Goal: Task Accomplishment & Management: Manage account settings

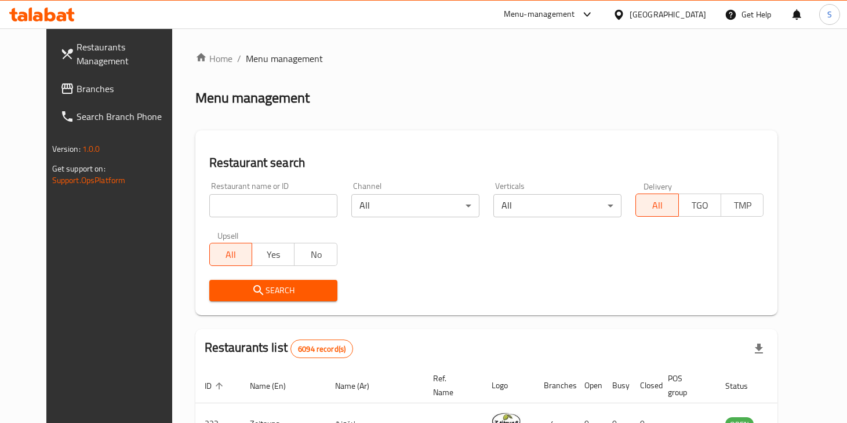
click at [251, 212] on input "search" at bounding box center [273, 205] width 128 height 23
type input "the m"
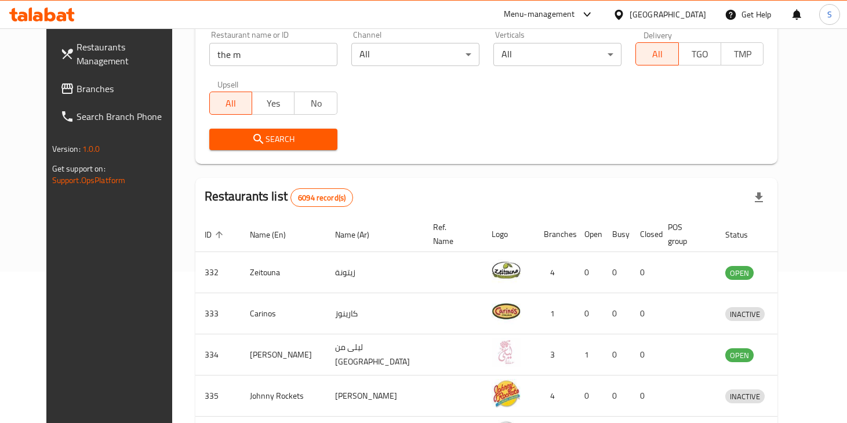
scroll to position [189, 0]
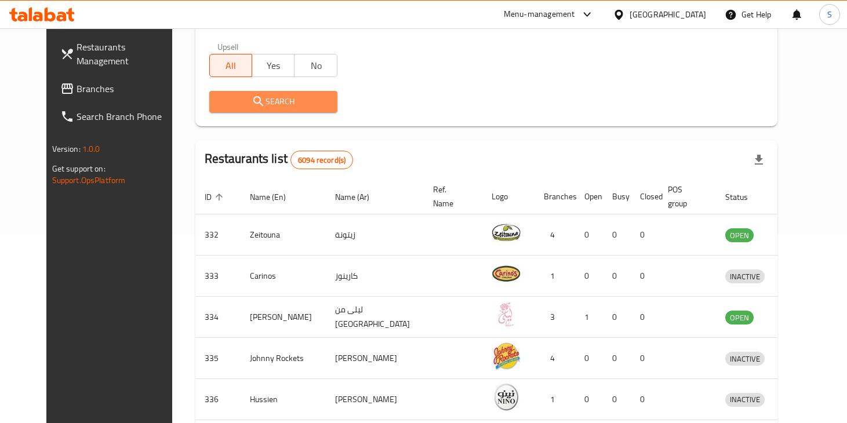
click at [281, 106] on span "Search" at bounding box center [274, 101] width 110 height 14
click at [281, 106] on div at bounding box center [423, 211] width 847 height 423
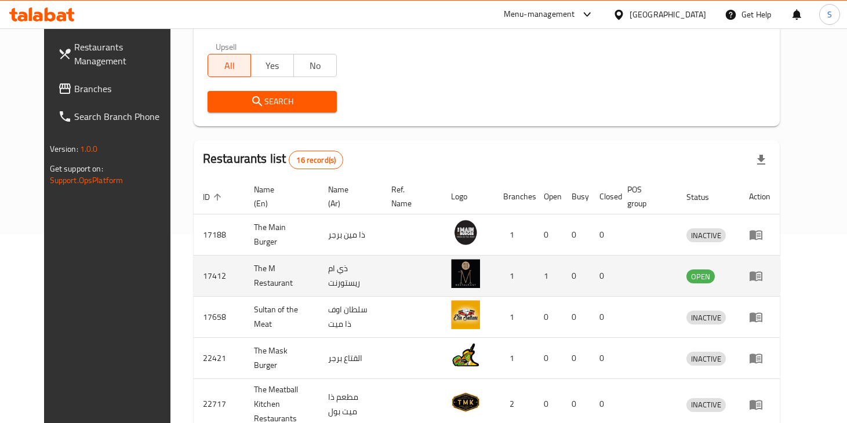
click at [780, 284] on td "enhanced table" at bounding box center [760, 276] width 40 height 41
click at [762, 272] on icon "enhanced table" at bounding box center [756, 277] width 13 height 10
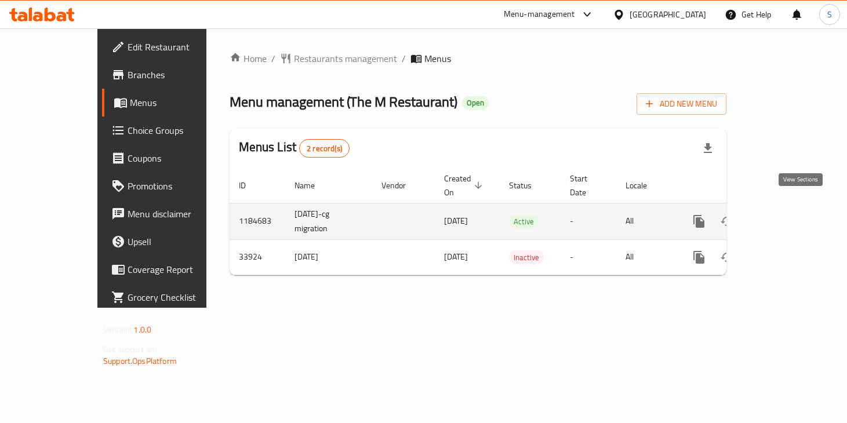
click at [790, 214] on icon "enhanced table" at bounding box center [783, 221] width 14 height 14
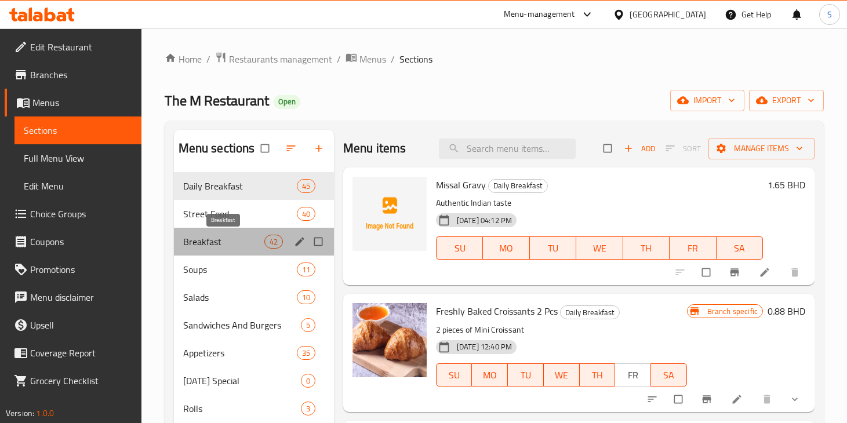
click at [220, 245] on span "Breakfast" at bounding box center [223, 242] width 81 height 14
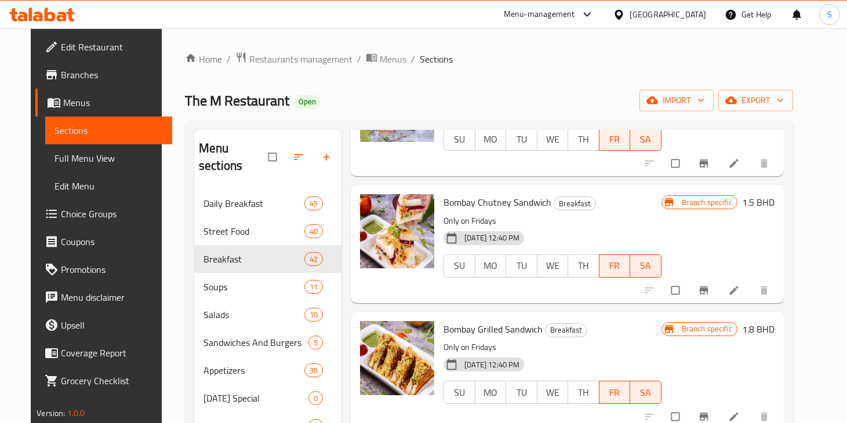
scroll to position [402, 0]
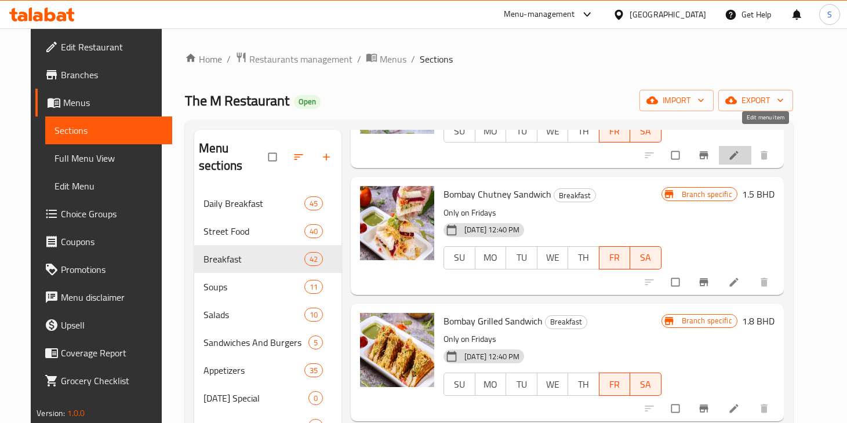
click at [740, 150] on icon at bounding box center [734, 156] width 12 height 12
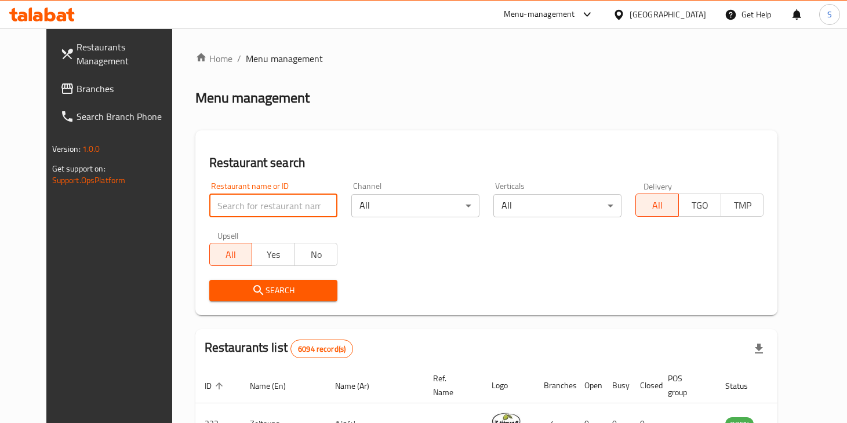
click at [221, 212] on input "search" at bounding box center [273, 205] width 128 height 23
type input "the m"
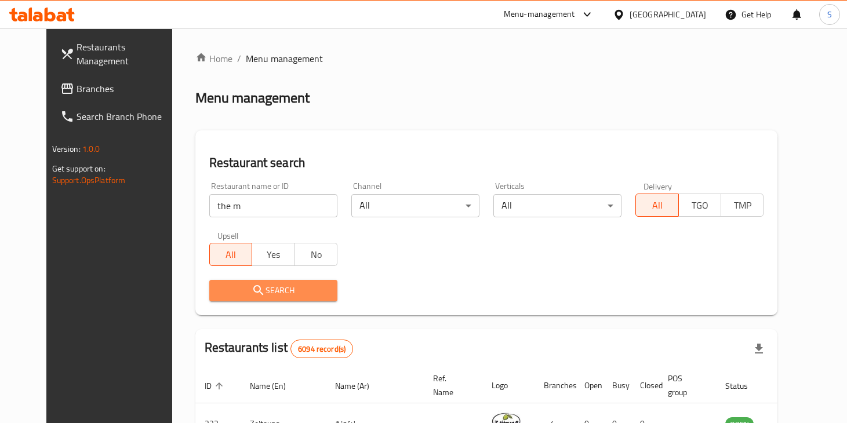
click at [252, 290] on icon "submit" at bounding box center [259, 290] width 14 height 14
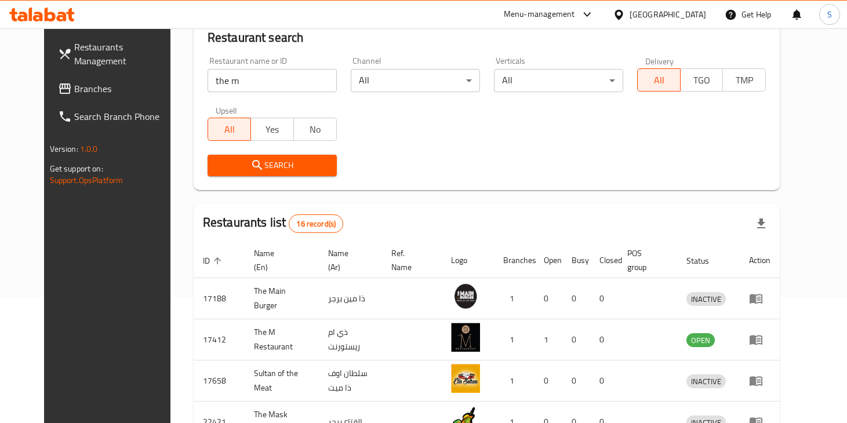
scroll to position [128, 0]
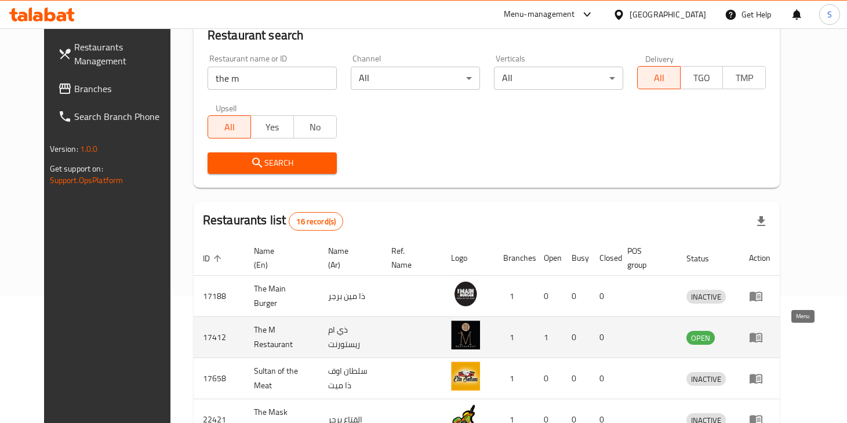
click at [762, 334] on icon "enhanced table" at bounding box center [756, 338] width 13 height 10
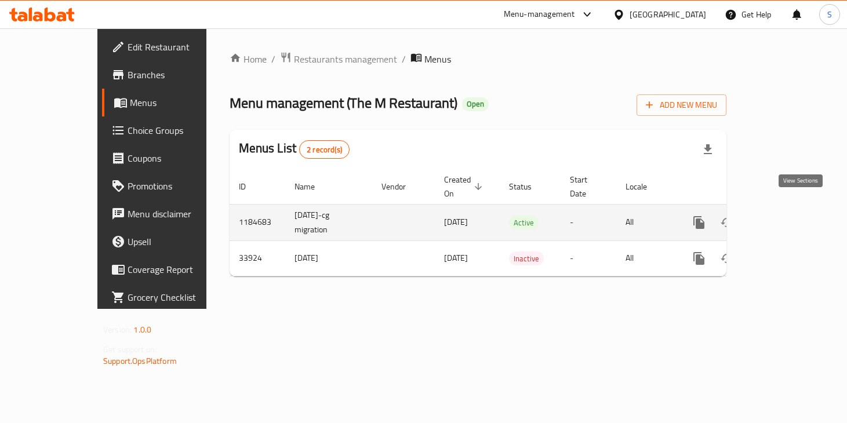
click at [790, 216] on icon "enhanced table" at bounding box center [783, 223] width 14 height 14
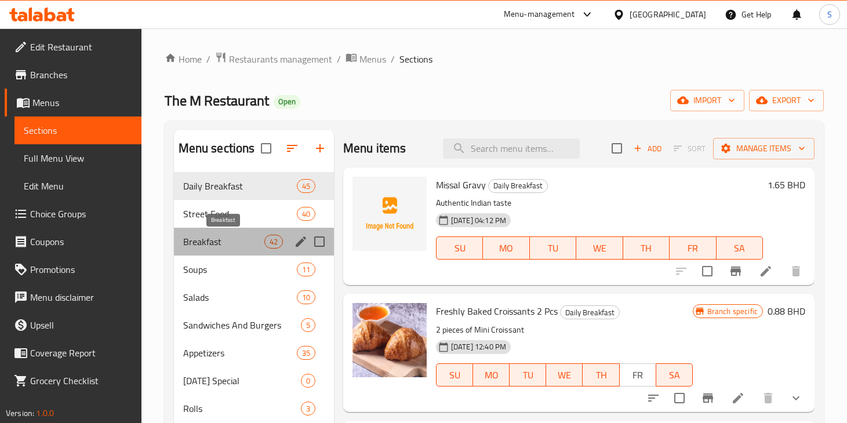
click at [225, 242] on span "Breakfast" at bounding box center [223, 242] width 81 height 14
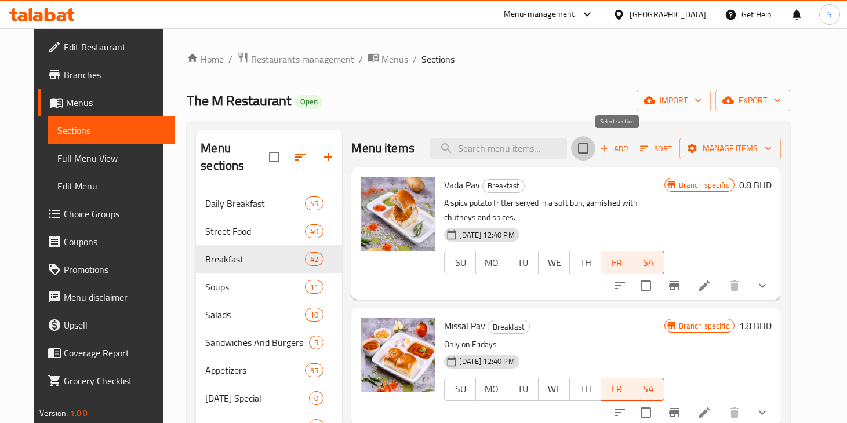
click at [595, 147] on input "checkbox" at bounding box center [583, 148] width 24 height 24
checkbox input "true"
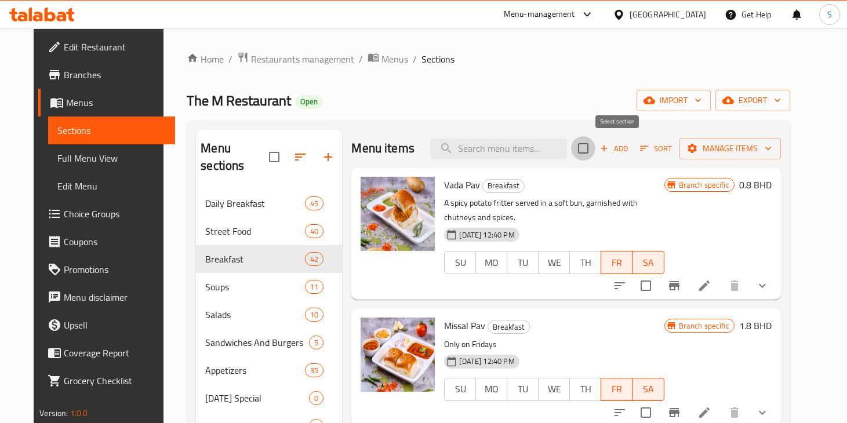
checkbox input "true"
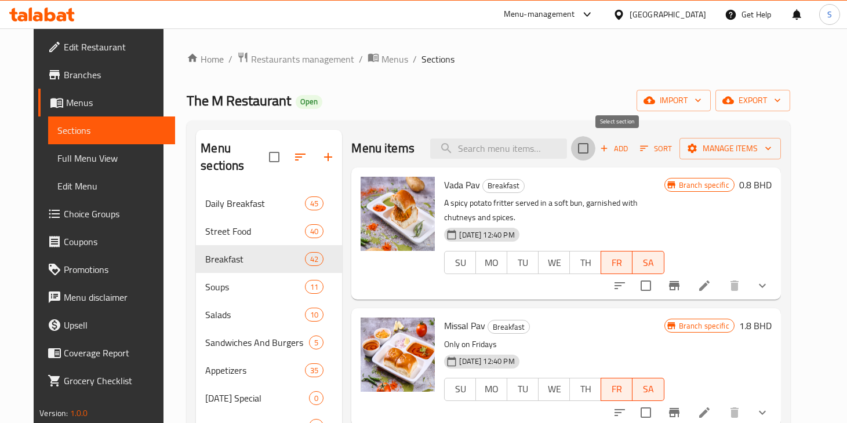
checkbox input "true"
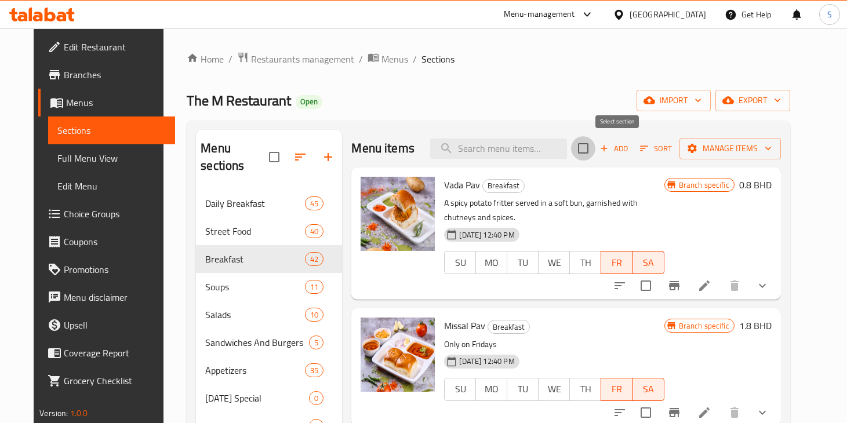
checkbox input "true"
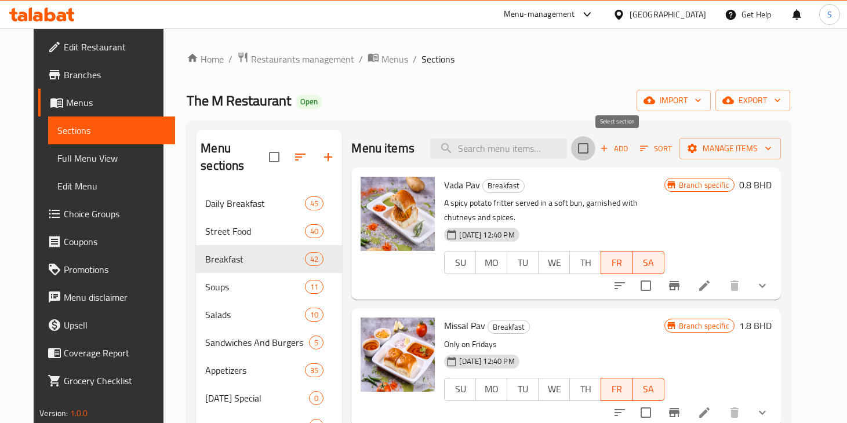
checkbox input "true"
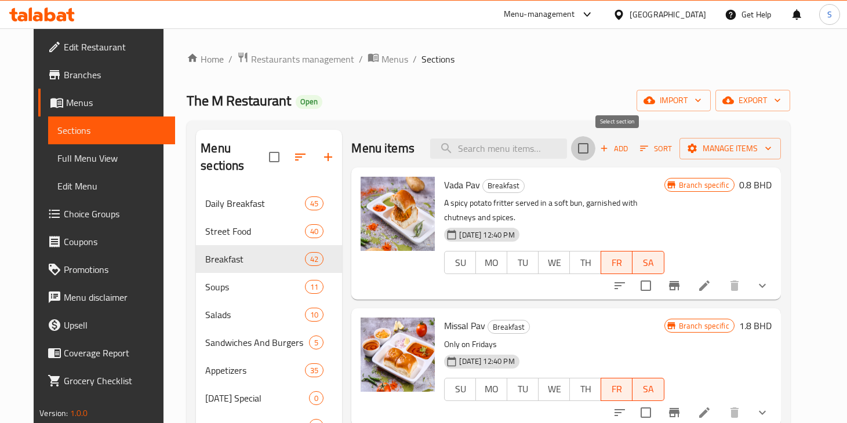
checkbox input "true"
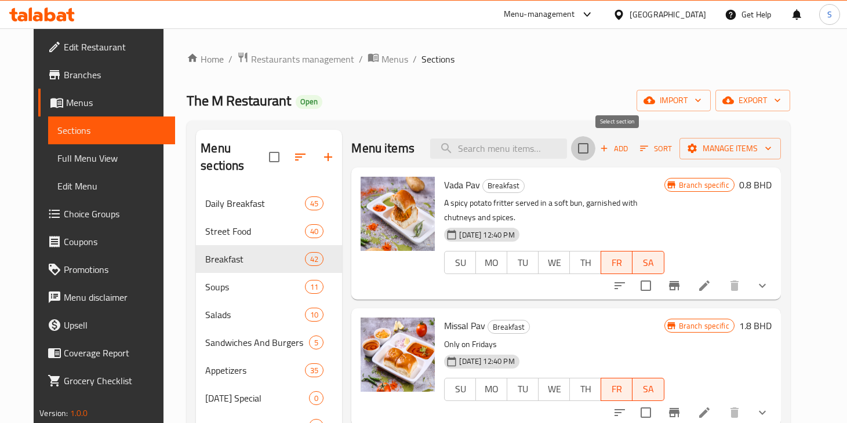
checkbox input "true"
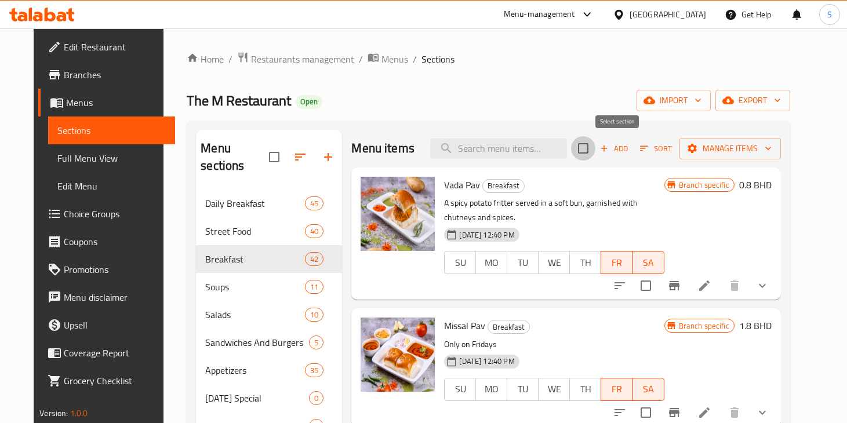
checkbox input "true"
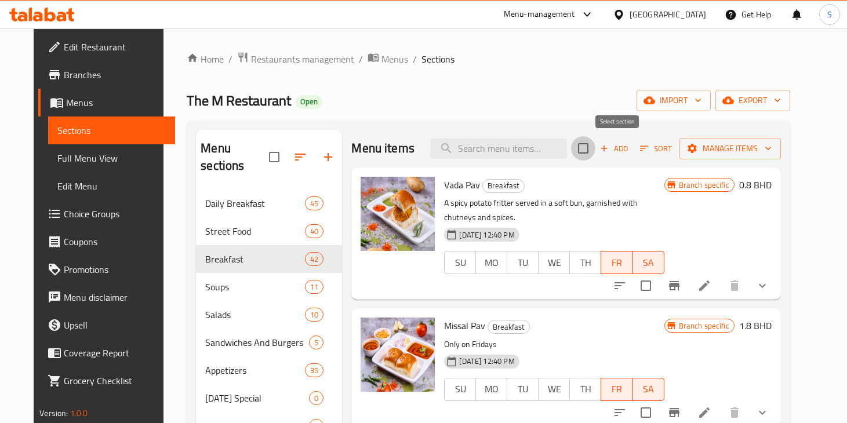
checkbox input "true"
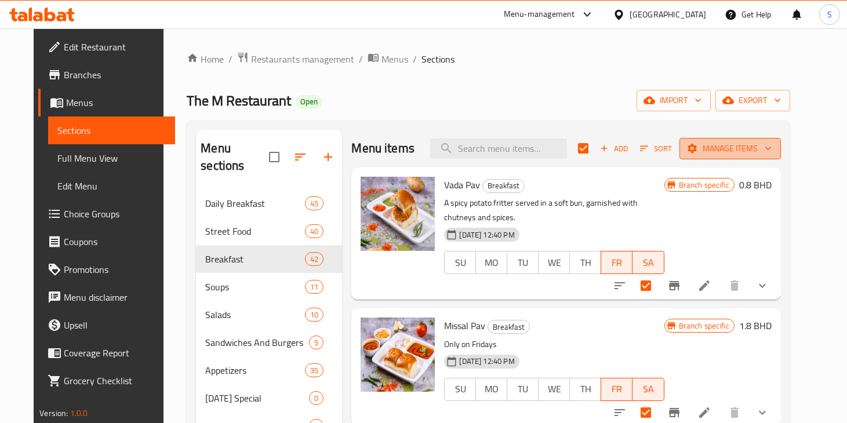
click at [744, 150] on span "Manage items" at bounding box center [730, 148] width 83 height 14
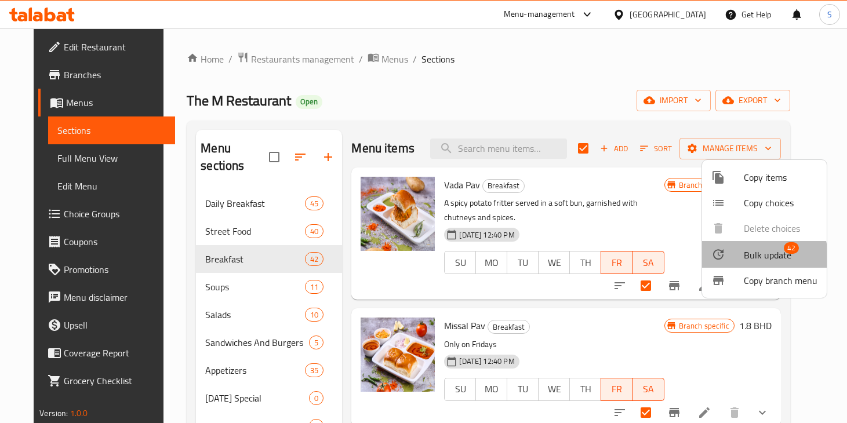
click at [742, 258] on div at bounding box center [727, 255] width 32 height 14
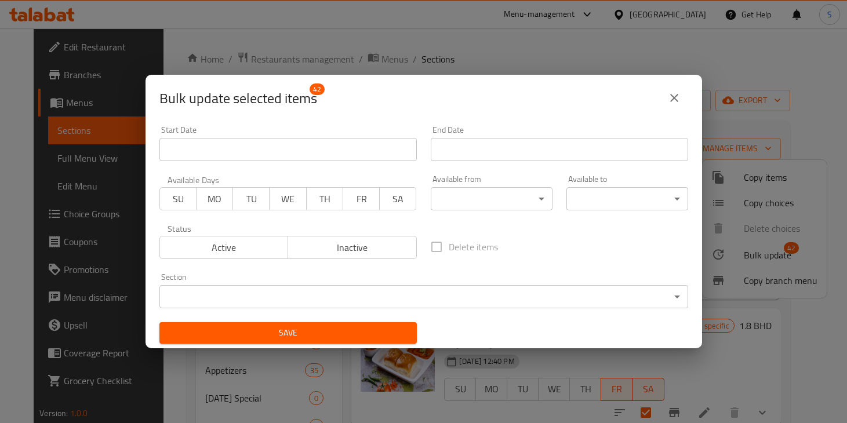
scroll to position [2, 0]
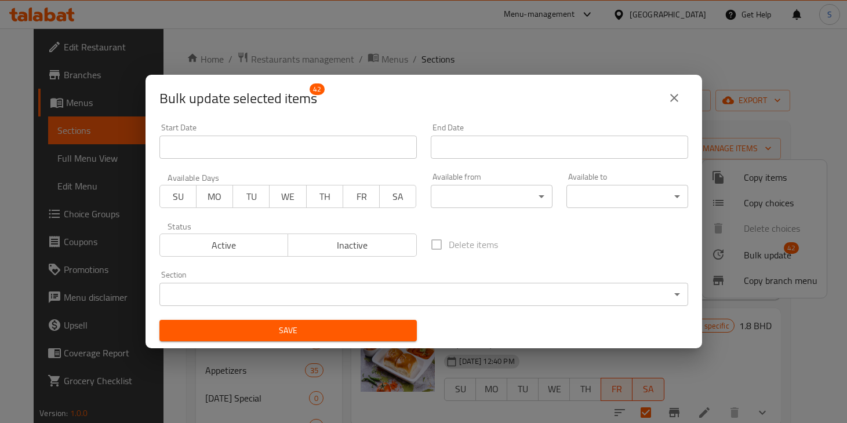
click at [674, 101] on icon "close" at bounding box center [674, 98] width 14 height 14
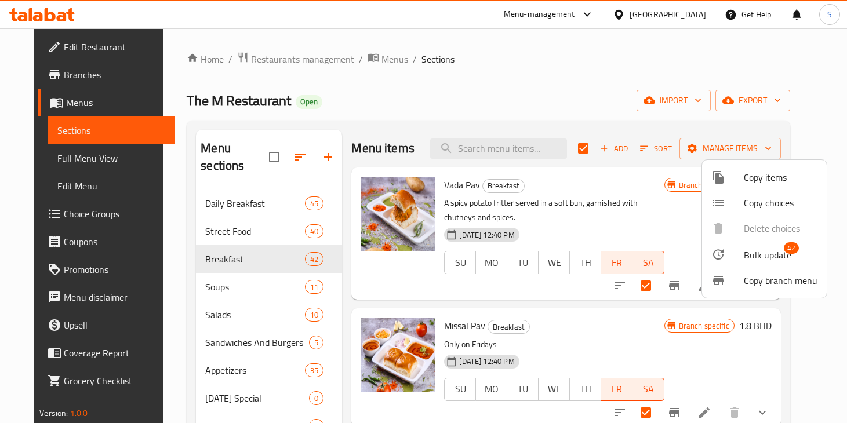
click at [651, 67] on div at bounding box center [423, 211] width 847 height 423
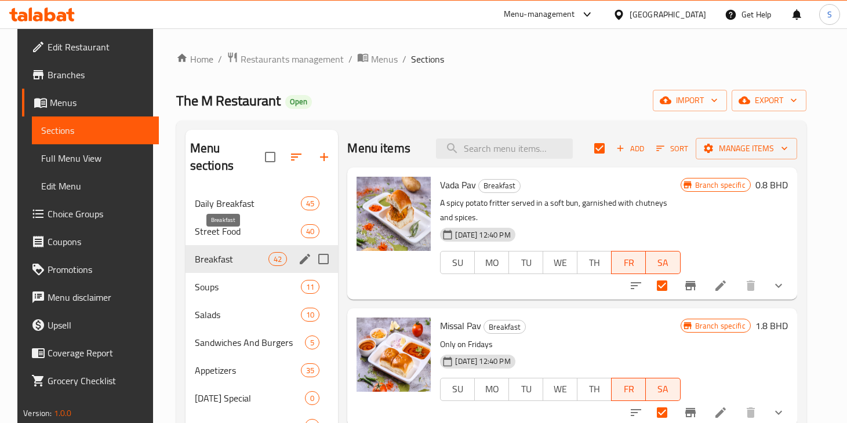
click at [238, 252] on span "Breakfast" at bounding box center [232, 259] width 74 height 14
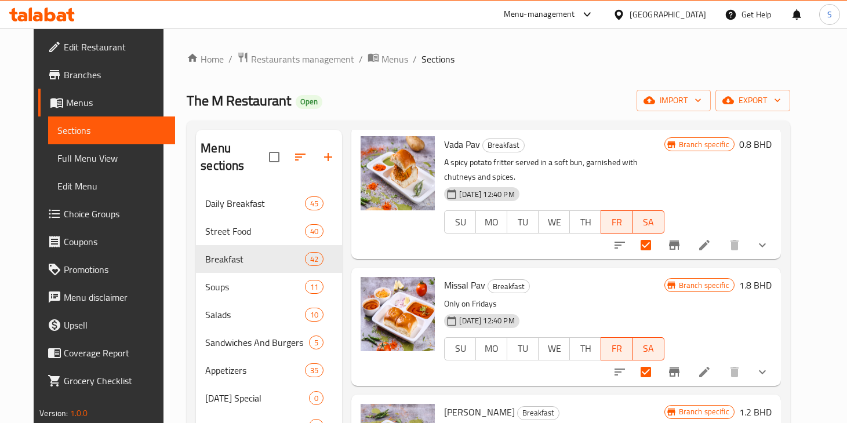
scroll to position [0, 0]
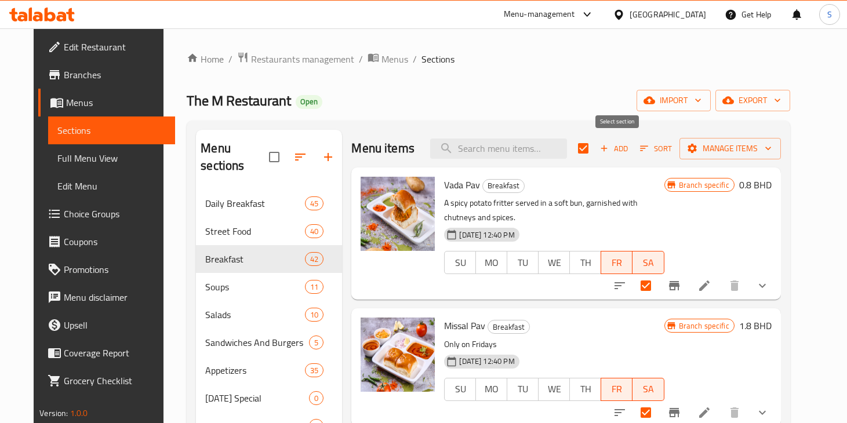
click at [595, 144] on input "checkbox" at bounding box center [583, 148] width 24 height 24
checkbox input "false"
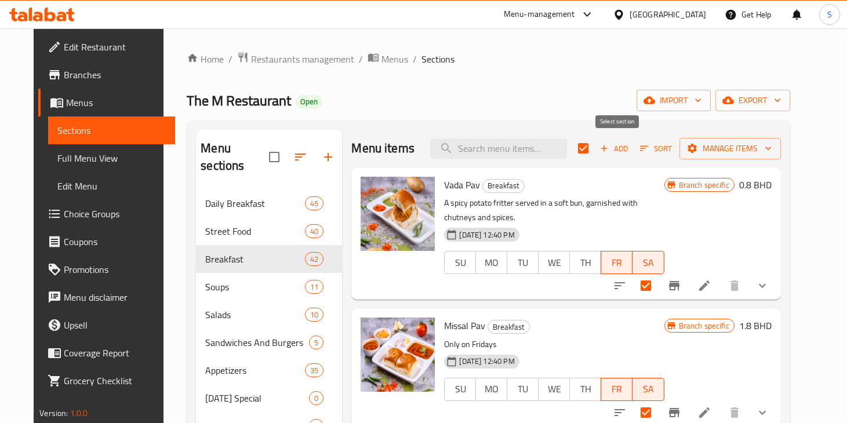
checkbox input "false"
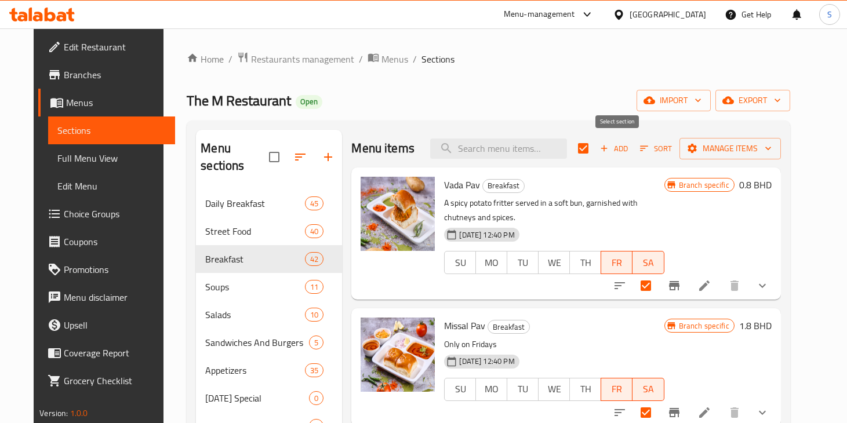
checkbox input "false"
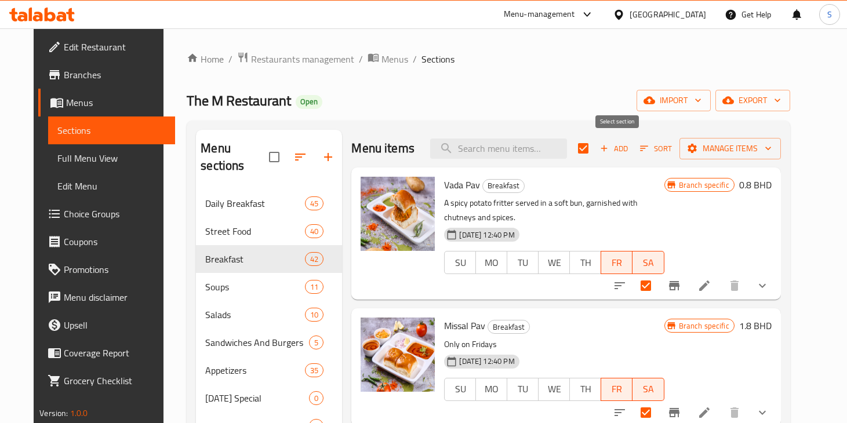
checkbox input "false"
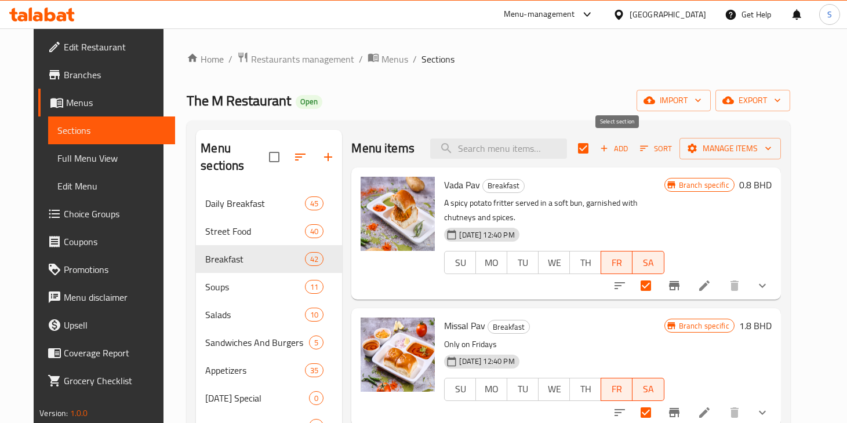
checkbox input "false"
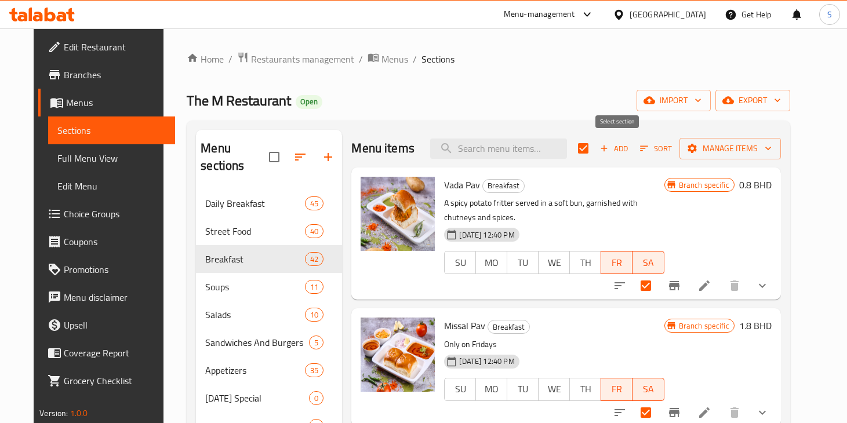
checkbox input "false"
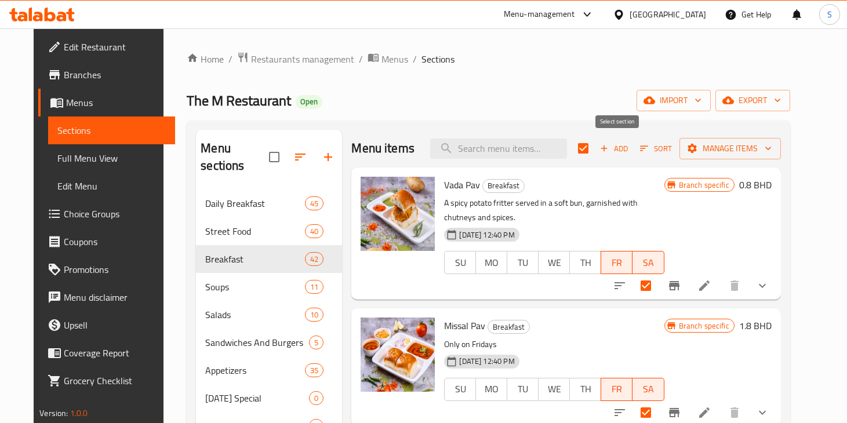
checkbox input "false"
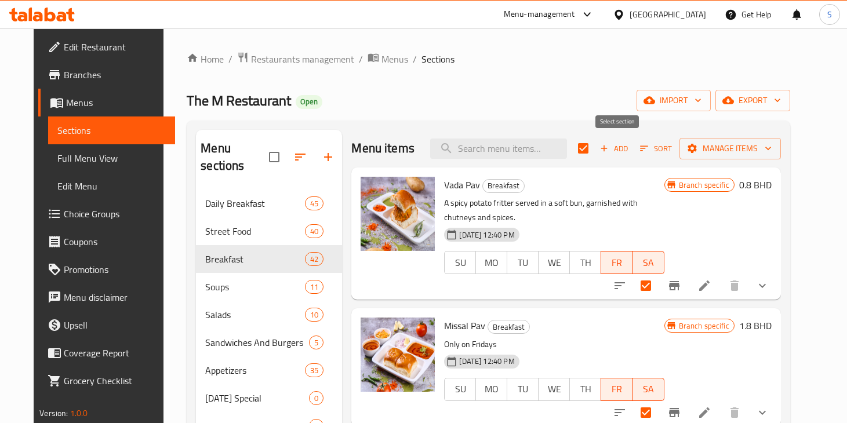
checkbox input "false"
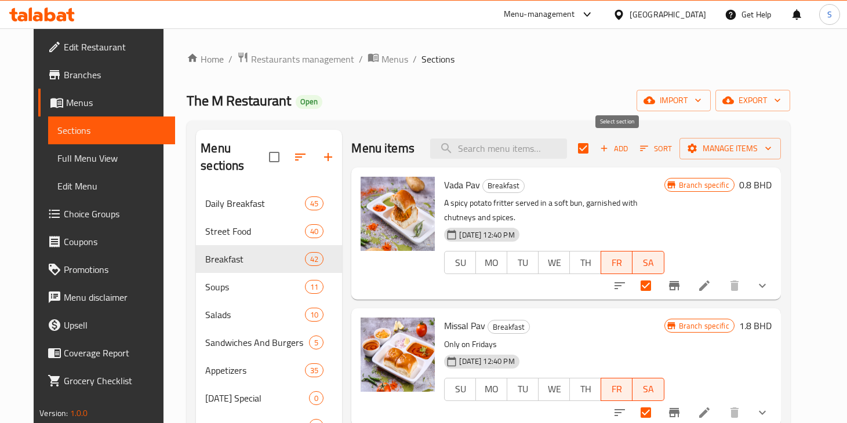
checkbox input "false"
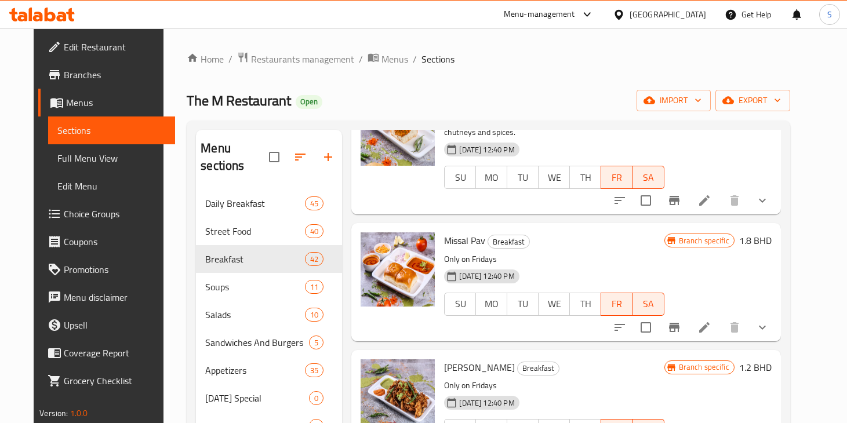
scroll to position [98, 0]
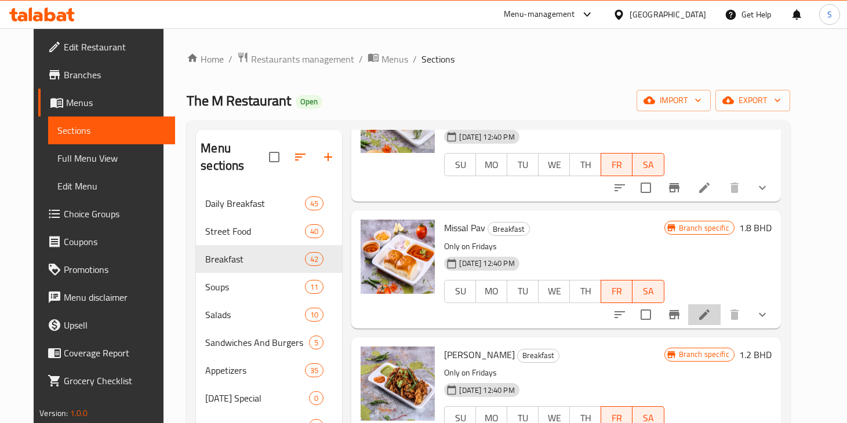
click at [721, 317] on li at bounding box center [704, 314] width 32 height 21
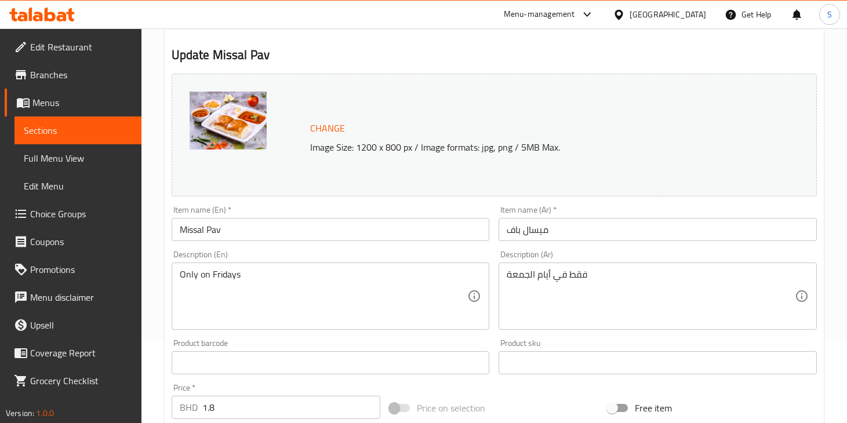
scroll to position [90, 0]
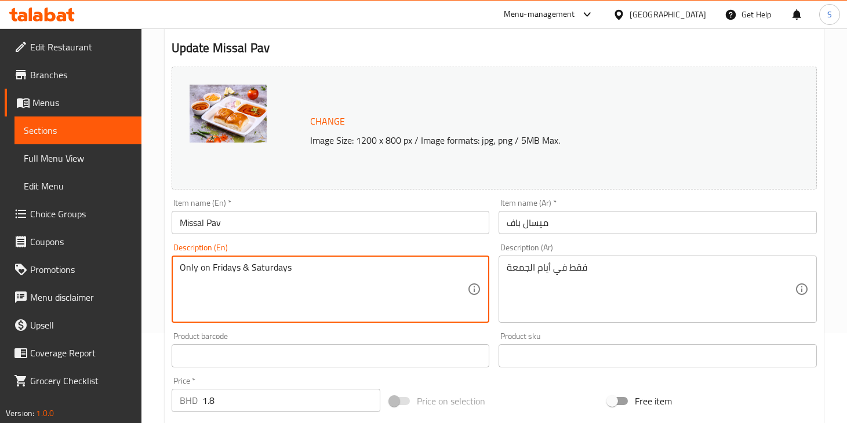
type textarea "Only on Fridays & Saturdays"
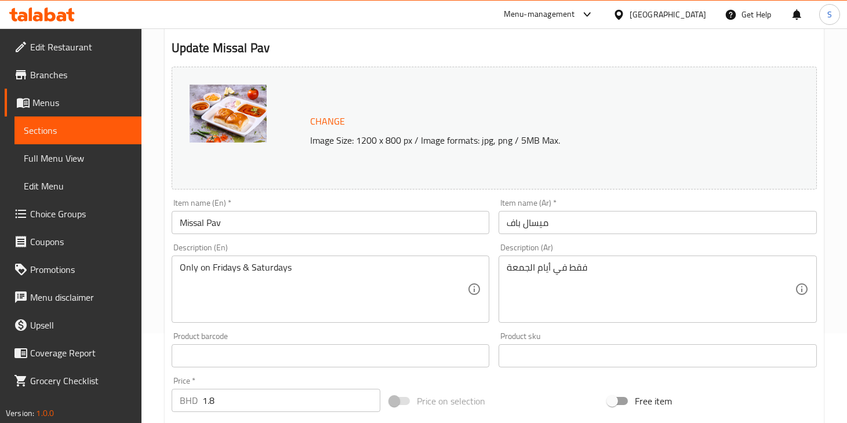
click at [328, 189] on div "Change Image Size: 1200 x 800 px / Image formats: jpg, png / 5MB Max." at bounding box center [494, 128] width 645 height 123
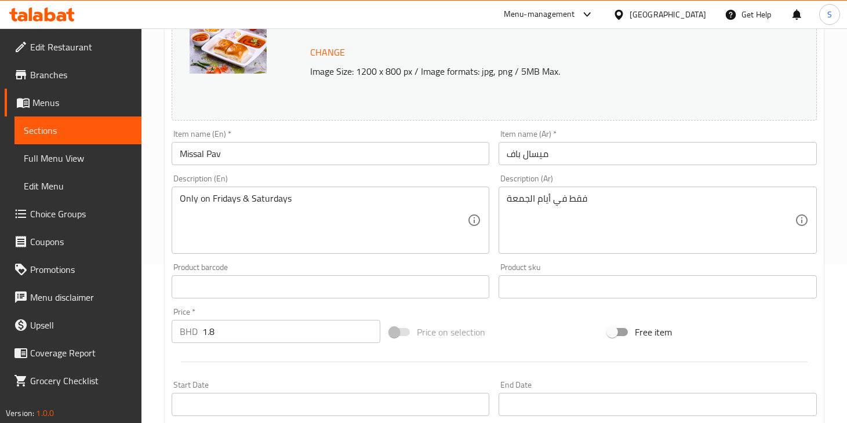
scroll to position [168, 0]
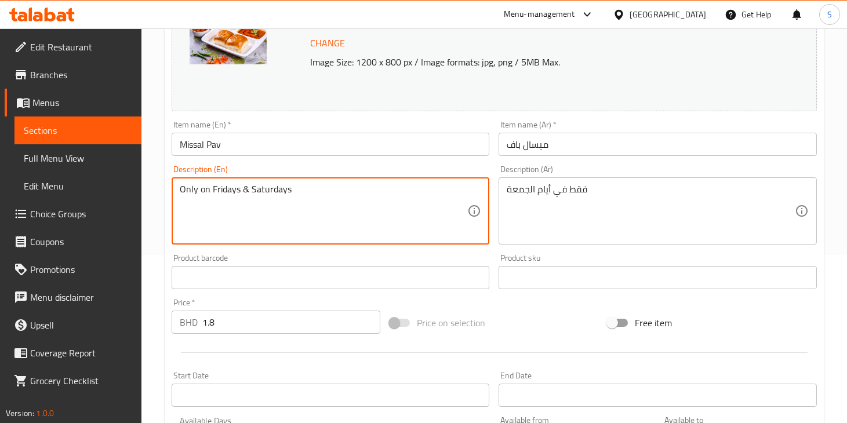
click at [260, 190] on textarea "Only on Fridays & Saturdays" at bounding box center [324, 211] width 288 height 55
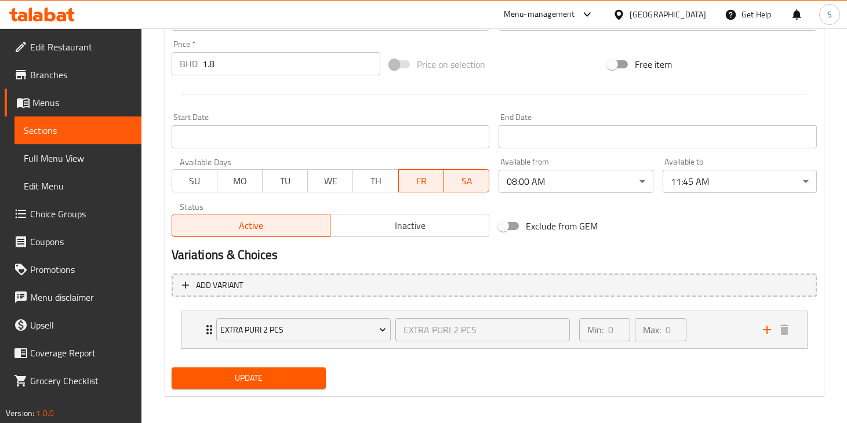
scroll to position [432, 0]
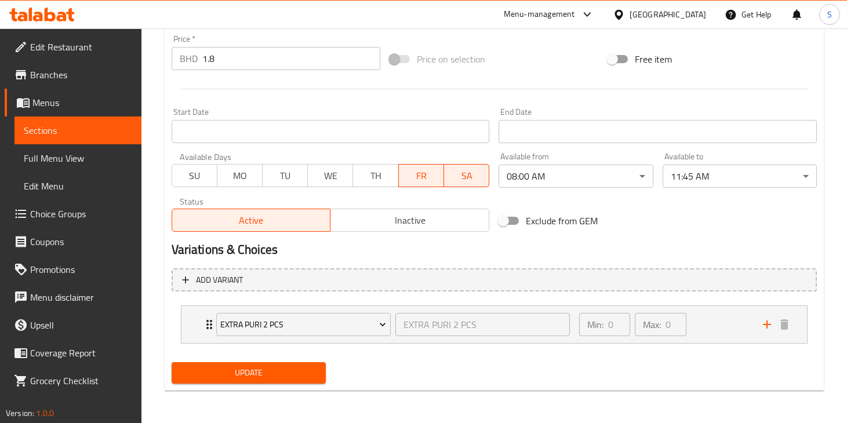
click at [305, 375] on span "Update" at bounding box center [249, 373] width 136 height 14
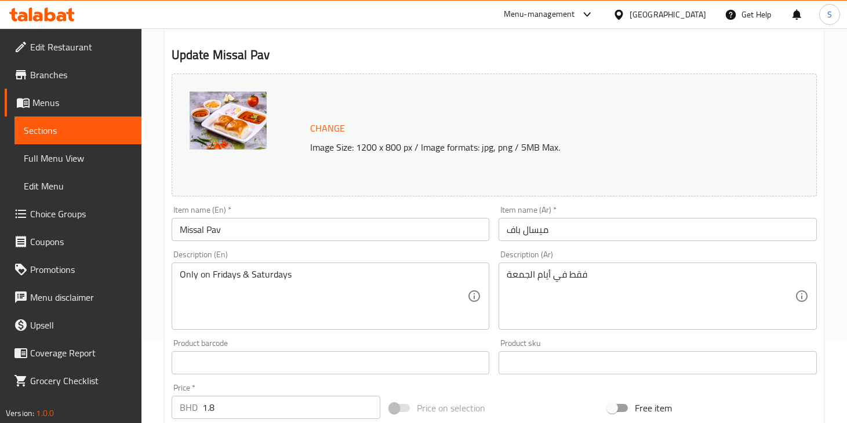
scroll to position [0, 0]
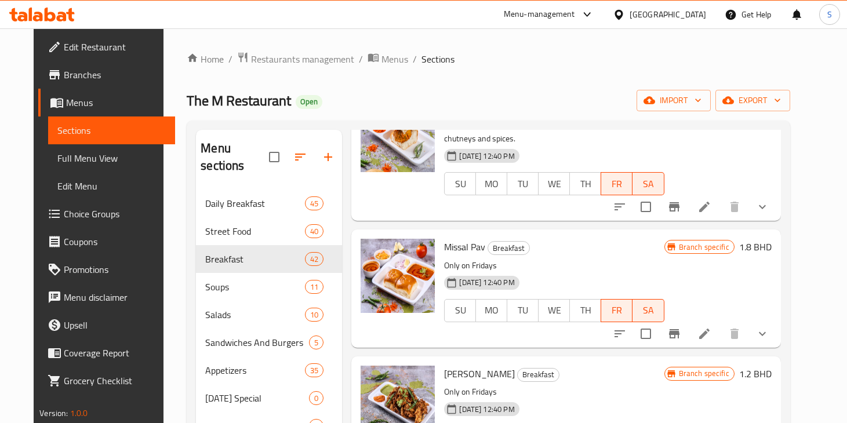
scroll to position [89, 0]
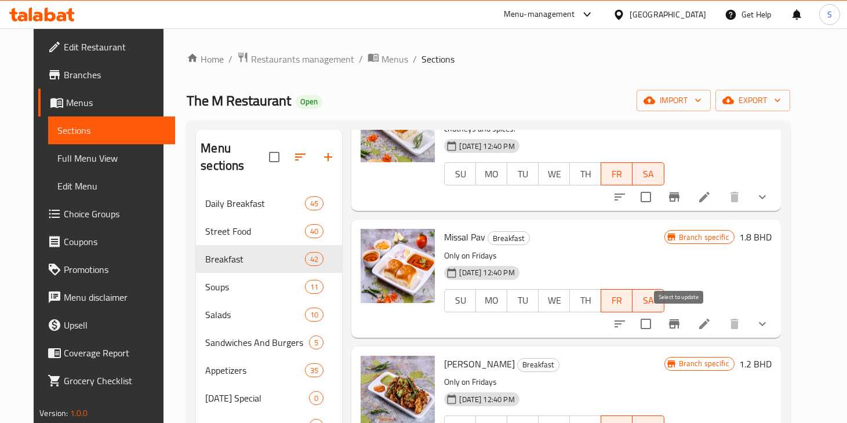
click at [658, 324] on input "checkbox" at bounding box center [646, 324] width 24 height 24
checkbox input "true"
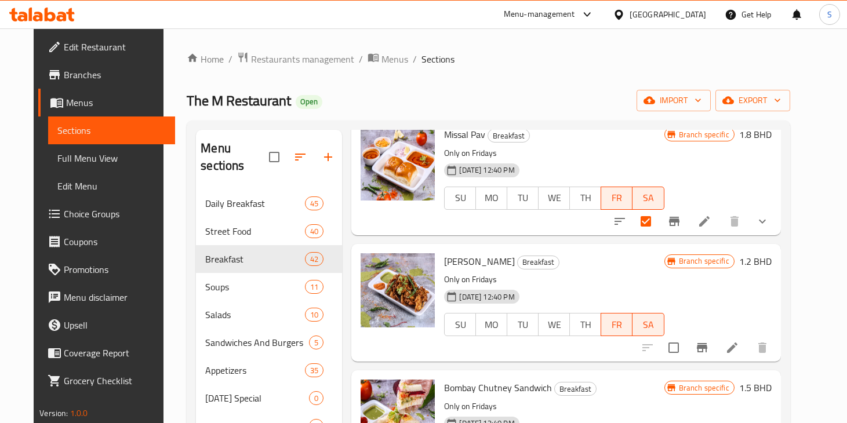
scroll to position [199, 0]
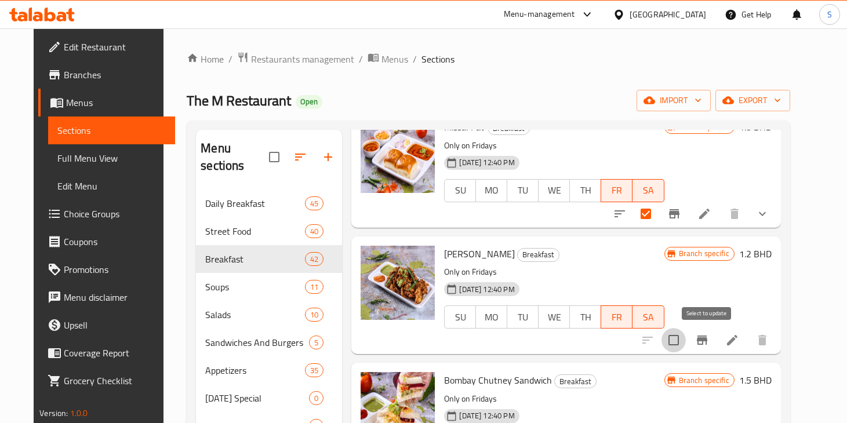
click at [686, 343] on input "checkbox" at bounding box center [673, 340] width 24 height 24
checkbox input "true"
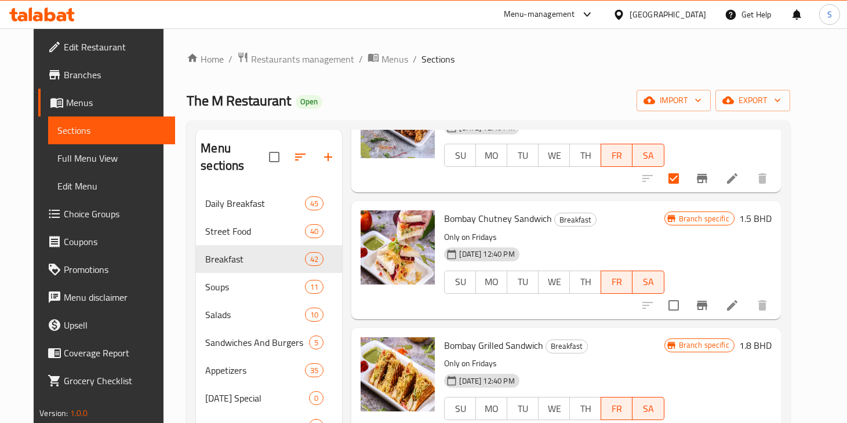
scroll to position [362, 0]
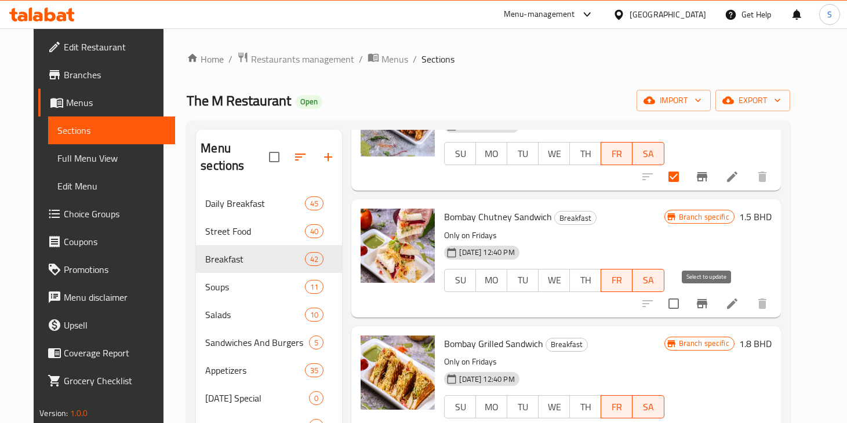
click at [686, 304] on input "checkbox" at bounding box center [673, 304] width 24 height 24
checkbox input "true"
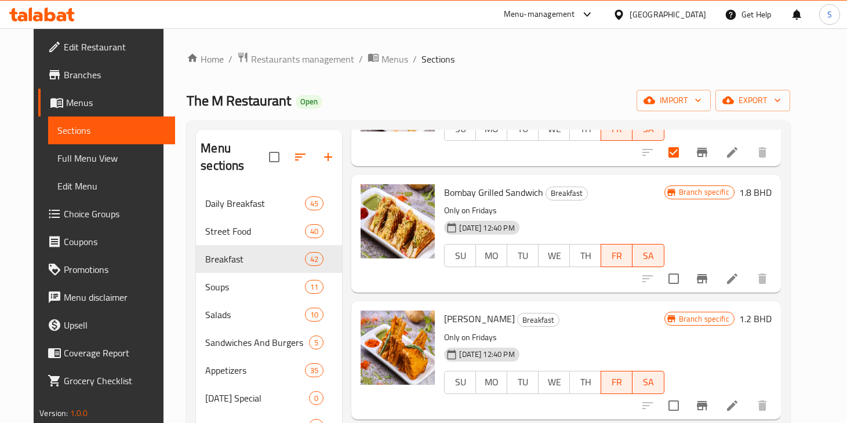
scroll to position [528, 0]
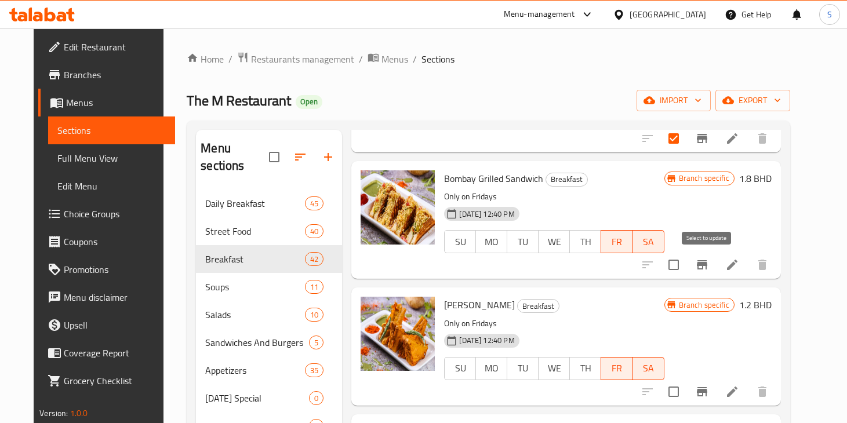
click at [686, 264] on input "checkbox" at bounding box center [673, 265] width 24 height 24
checkbox input "true"
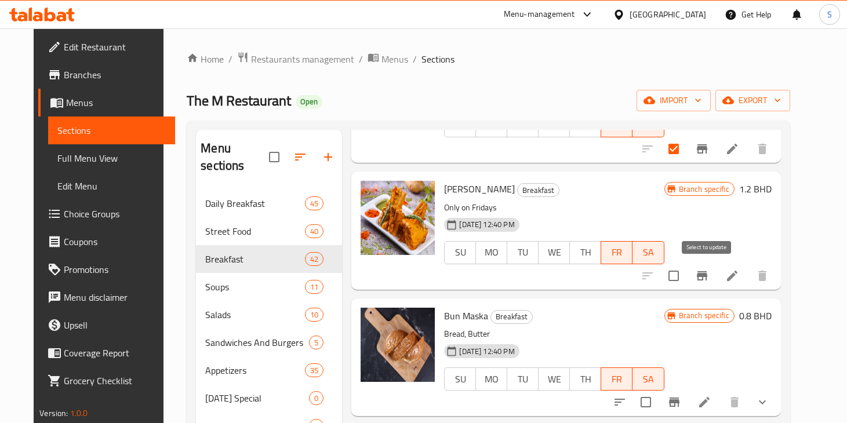
scroll to position [689, 0]
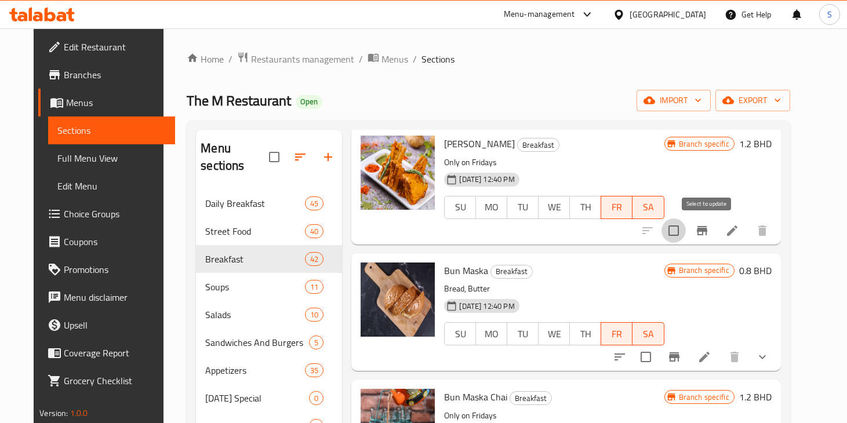
click at [686, 230] on input "checkbox" at bounding box center [673, 231] width 24 height 24
checkbox input "true"
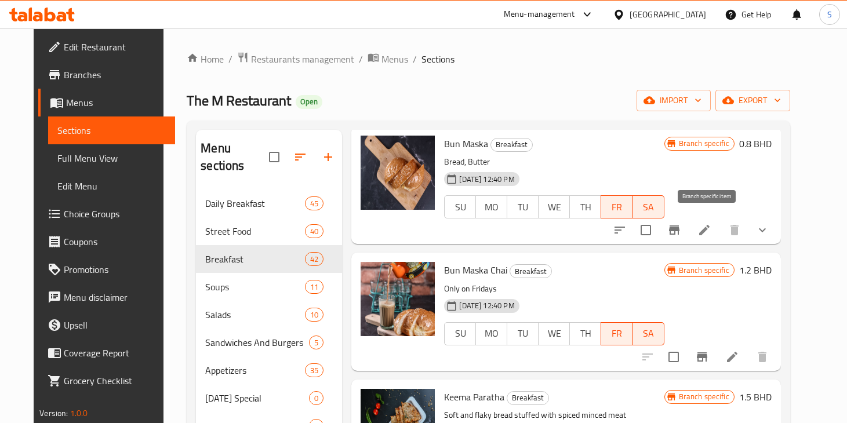
scroll to position [826, 0]
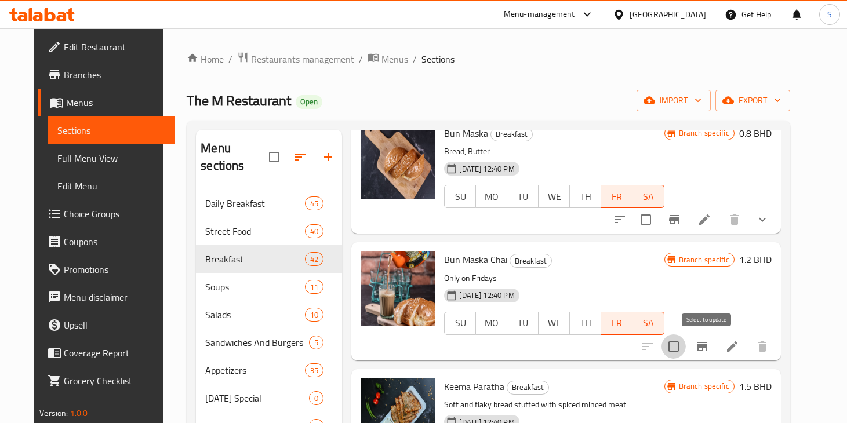
click at [686, 346] on input "checkbox" at bounding box center [673, 346] width 24 height 24
checkbox input "true"
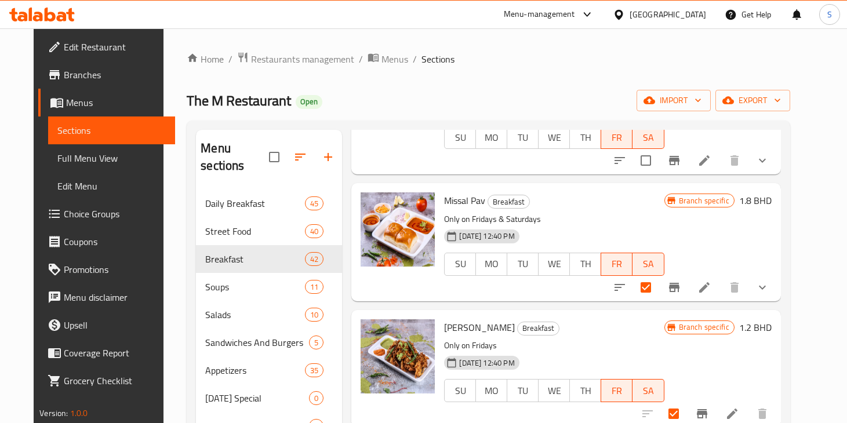
scroll to position [0, 0]
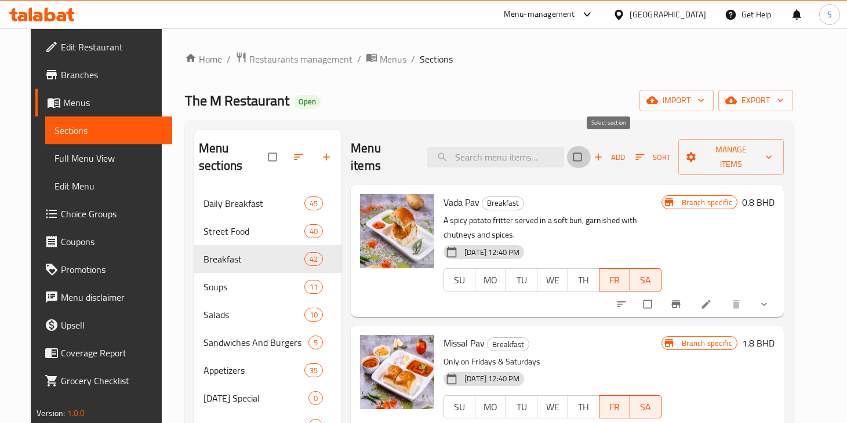
click at [591, 150] on input "checkbox" at bounding box center [578, 157] width 24 height 22
checkbox input "true"
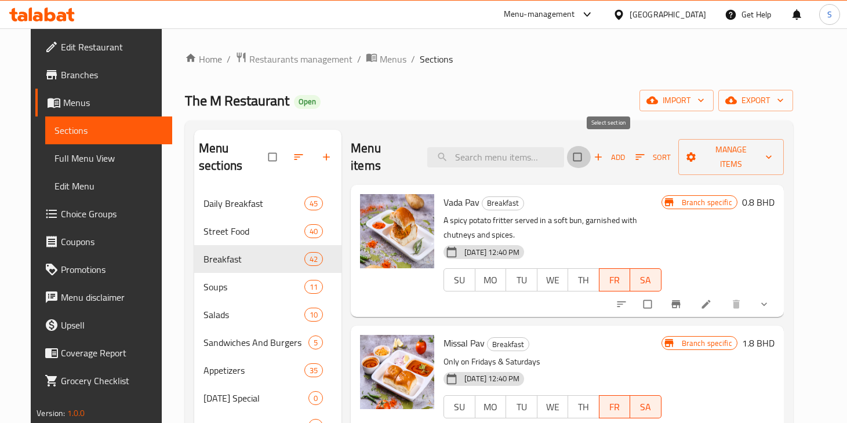
checkbox input "true"
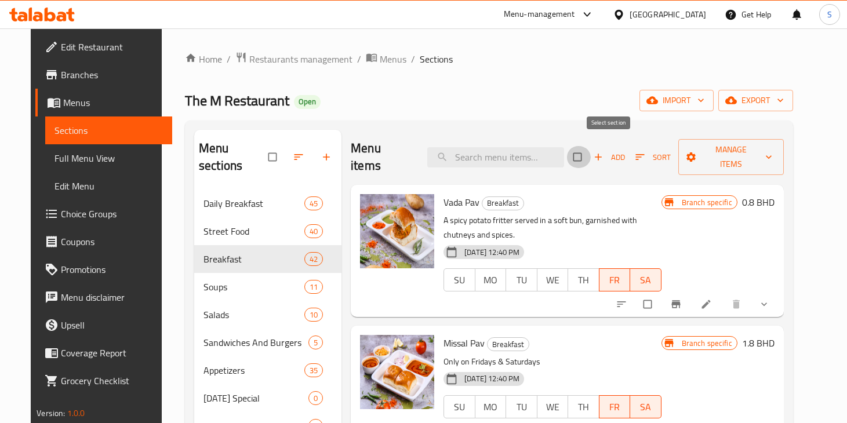
checkbox input "true"
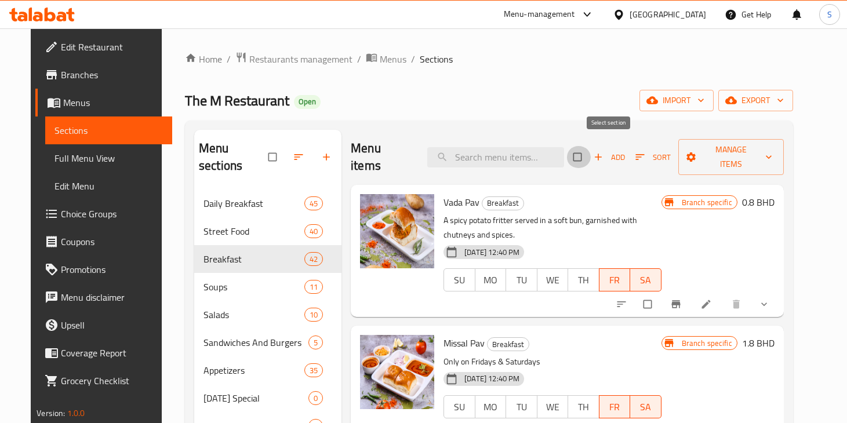
checkbox input "true"
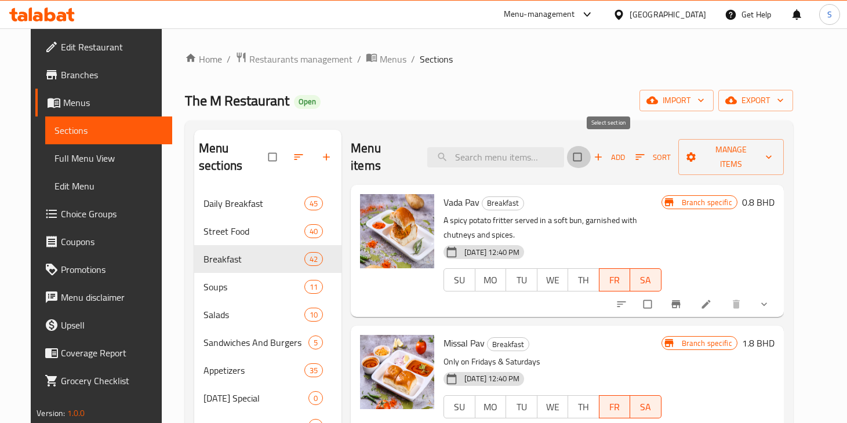
checkbox input "true"
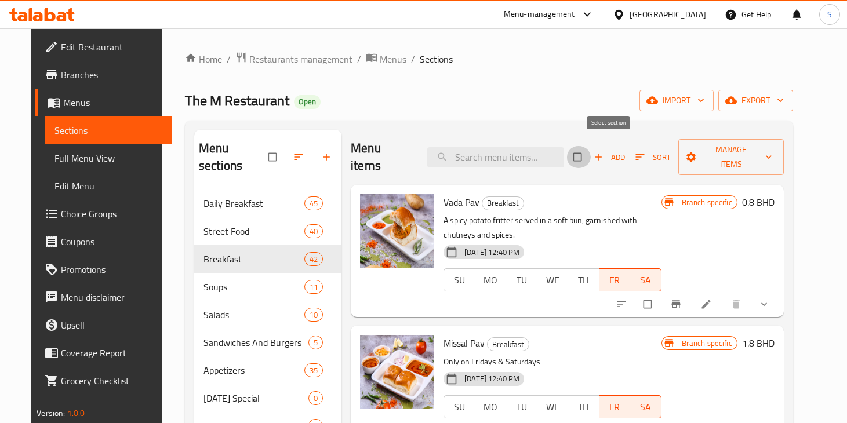
checkbox input "true"
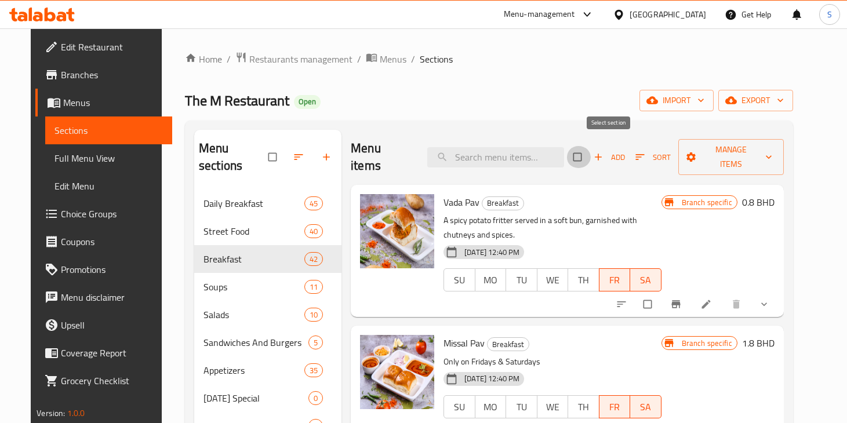
checkbox input "true"
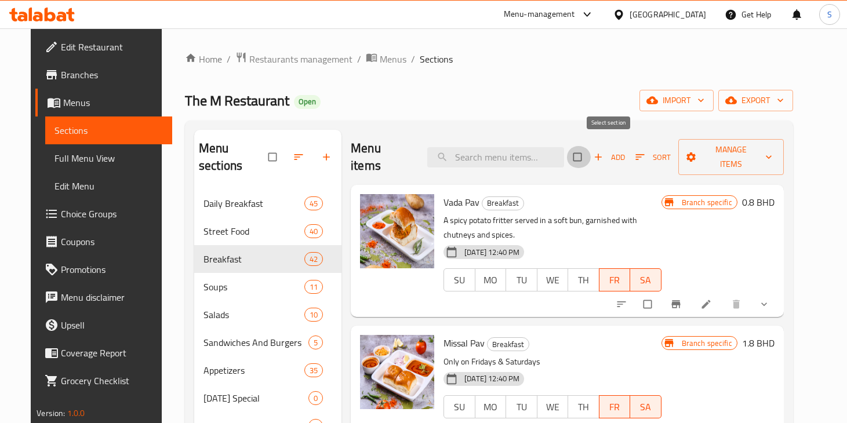
checkbox input "true"
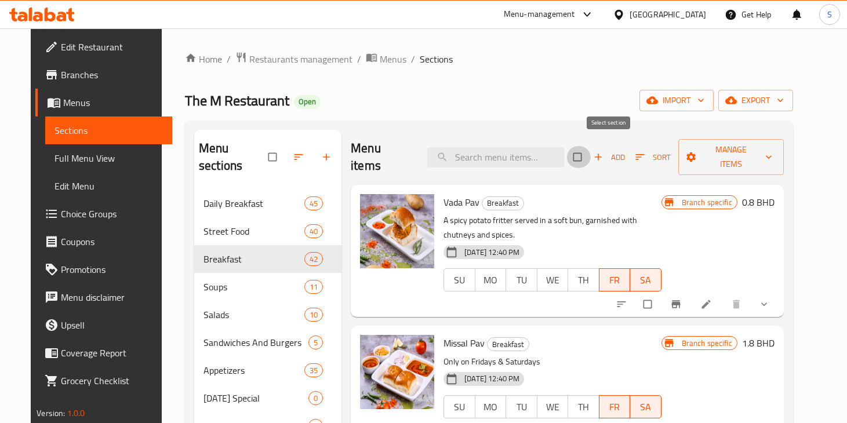
checkbox input "true"
click at [591, 146] on input "checkbox" at bounding box center [578, 157] width 24 height 22
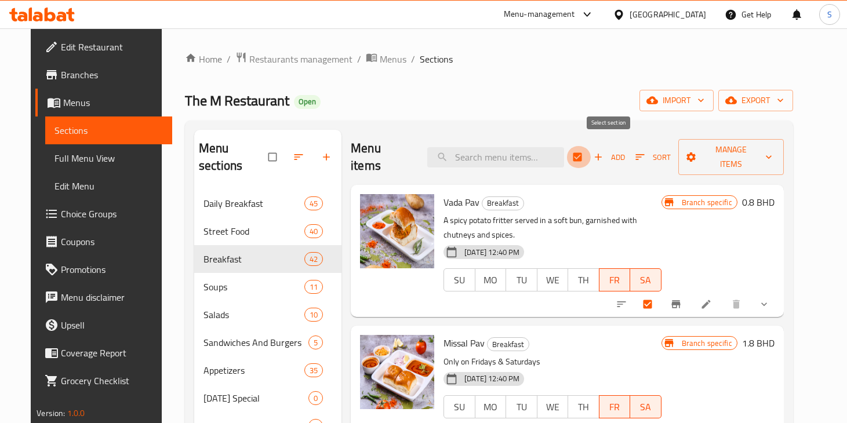
checkbox input "false"
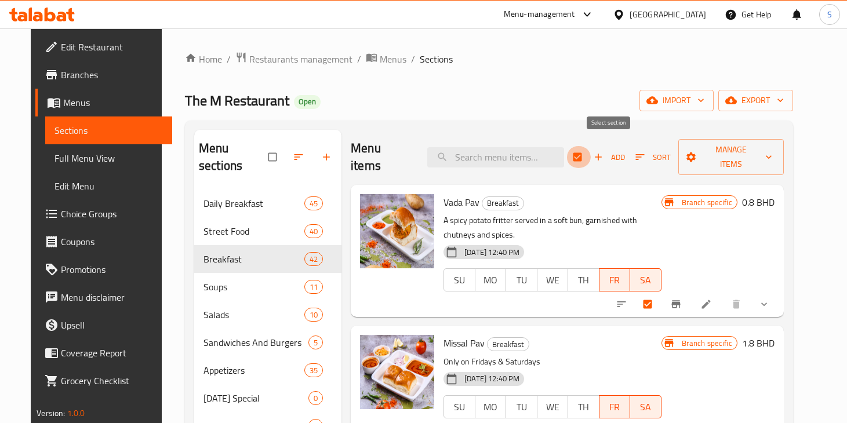
checkbox input "false"
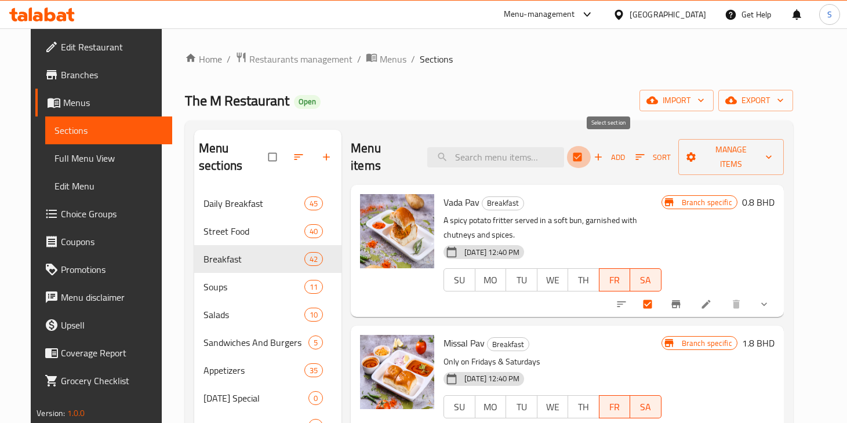
checkbox input "false"
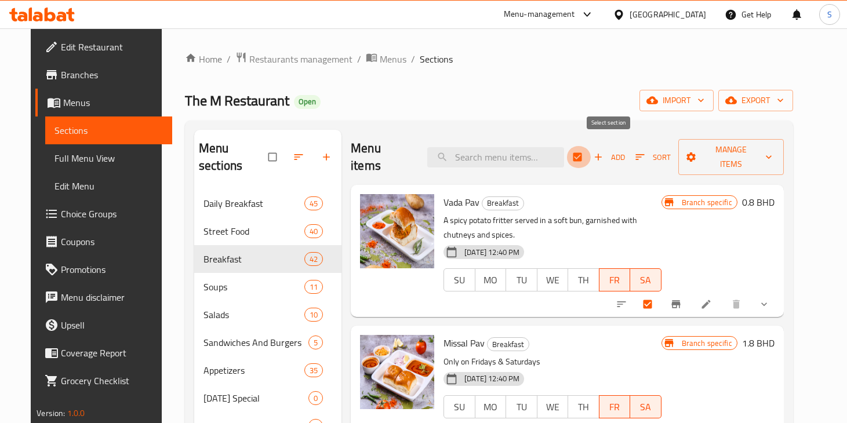
checkbox input "false"
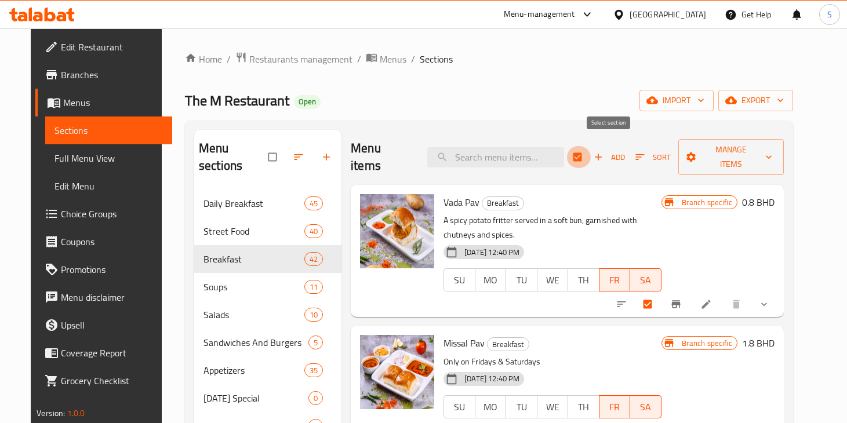
checkbox input "false"
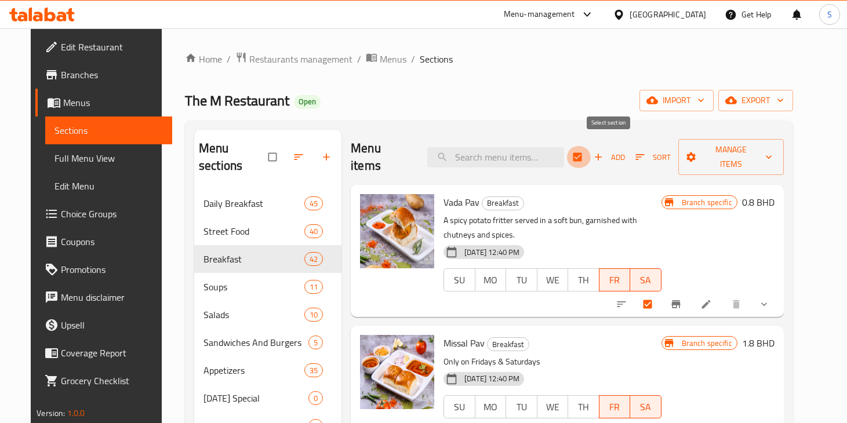
checkbox input "false"
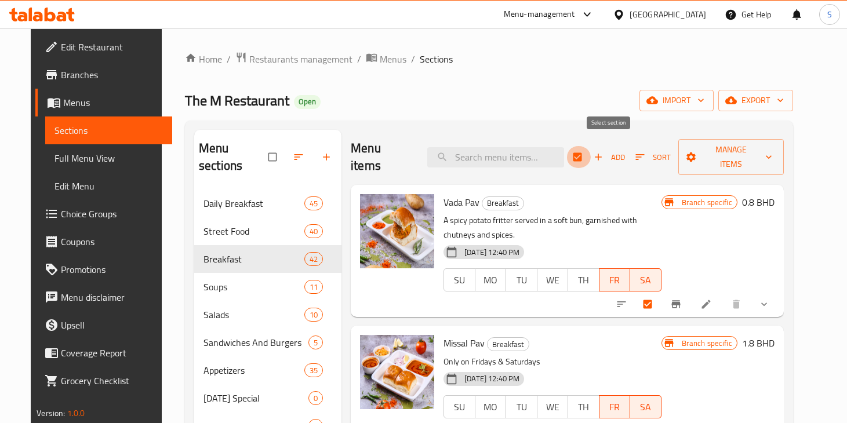
checkbox input "false"
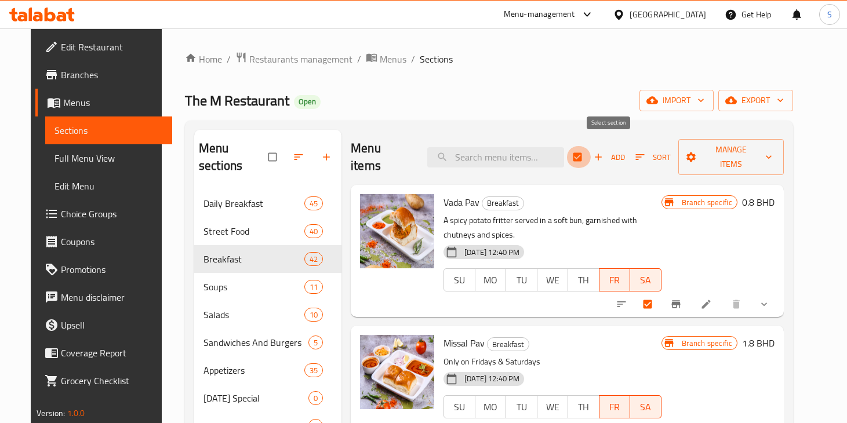
checkbox input "false"
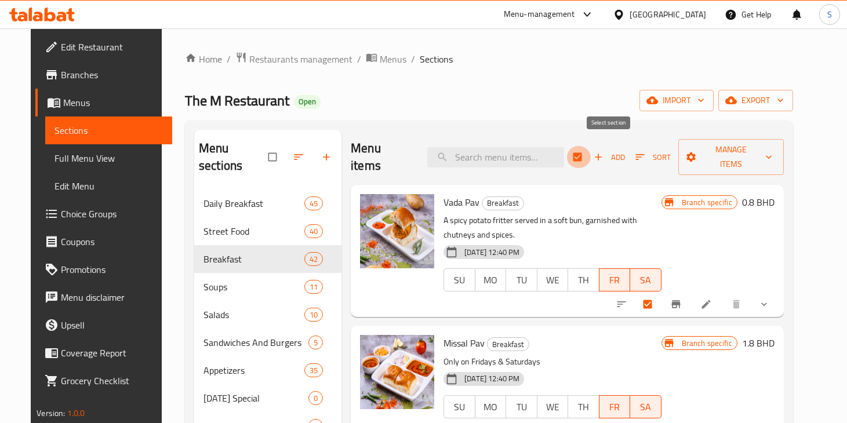
checkbox input "false"
click at [591, 146] on input "checkbox" at bounding box center [578, 157] width 24 height 22
checkbox input "true"
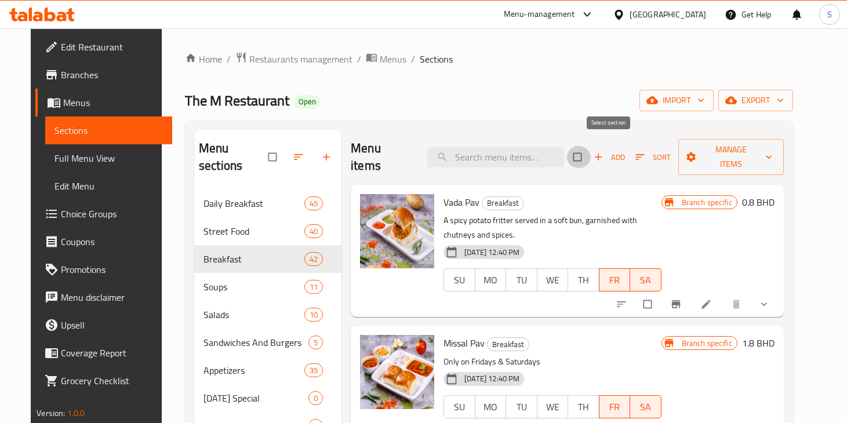
checkbox input "true"
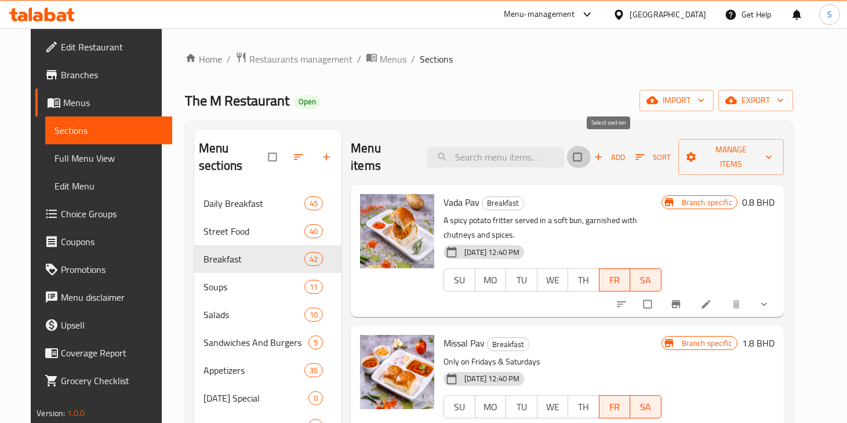
checkbox input "true"
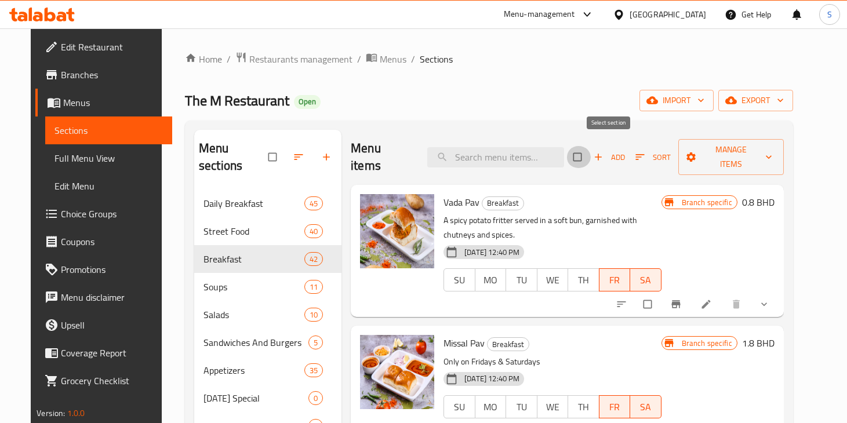
checkbox input "true"
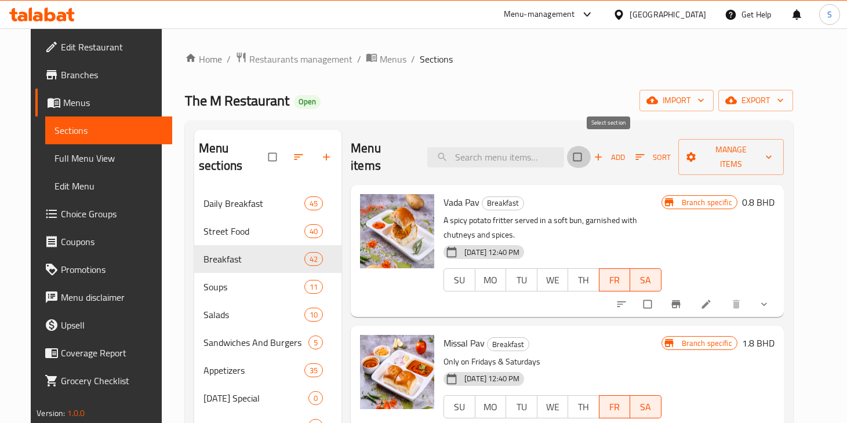
checkbox input "true"
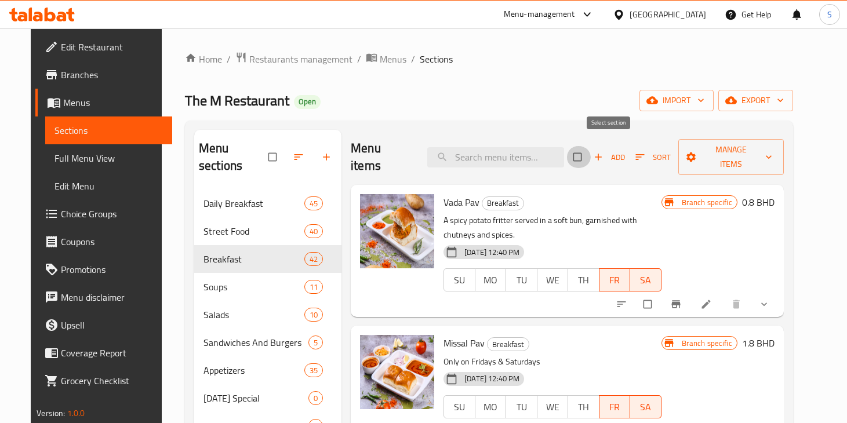
checkbox input "true"
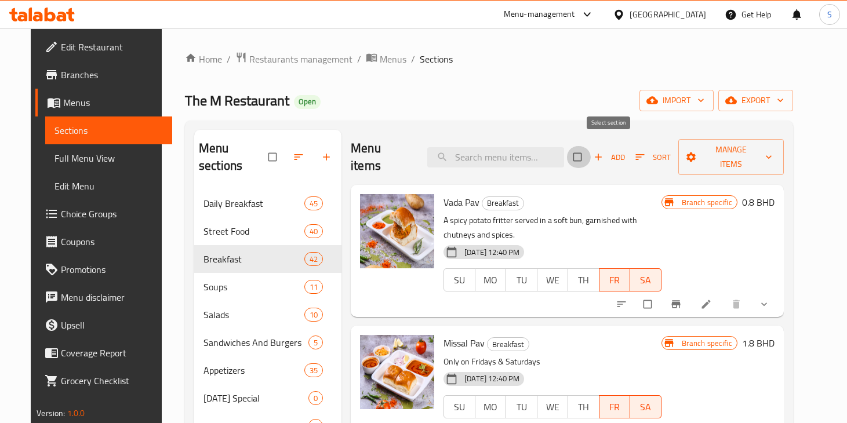
checkbox input "true"
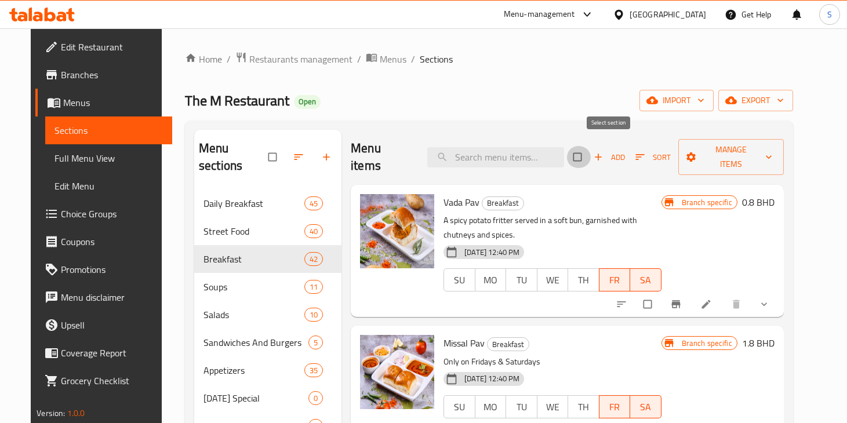
checkbox input "true"
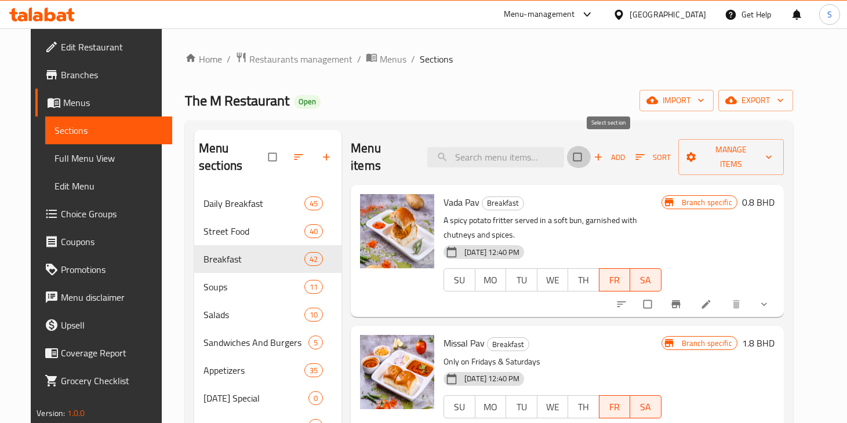
checkbox input "true"
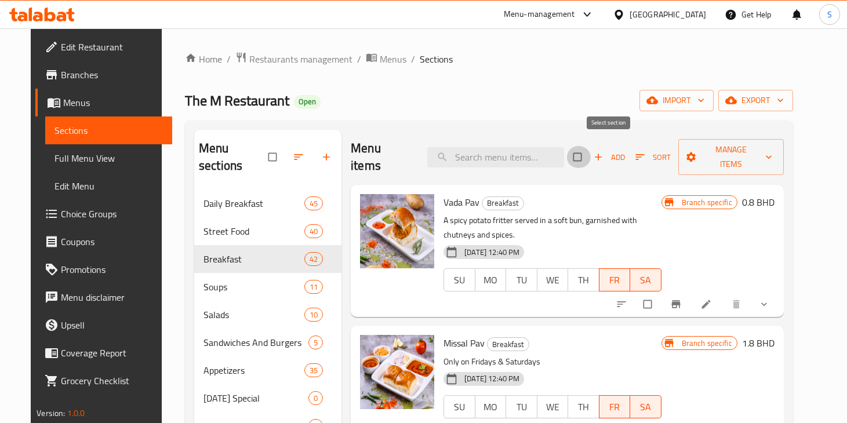
checkbox input "true"
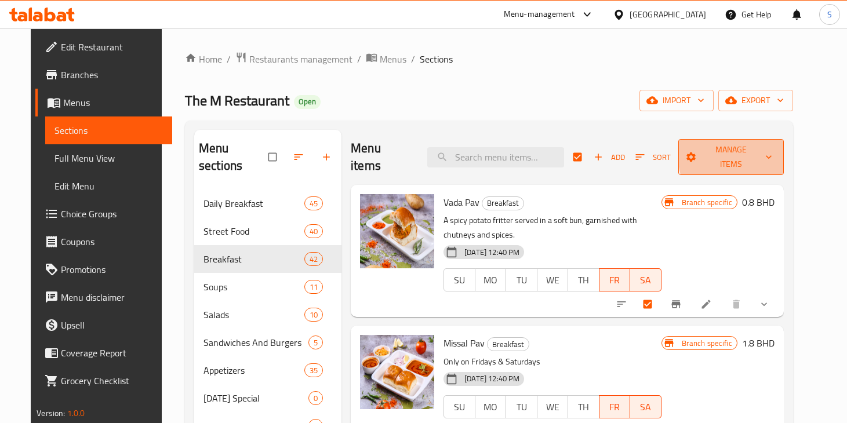
click at [774, 151] on icon "button" at bounding box center [769, 157] width 12 height 12
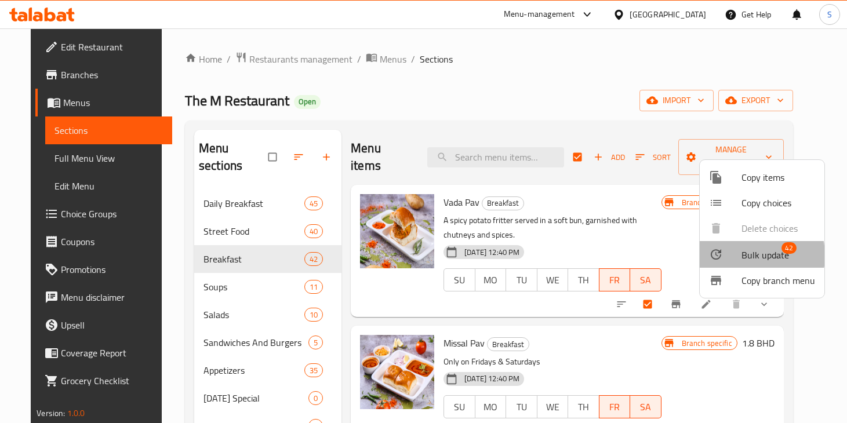
click at [739, 256] on div at bounding box center [725, 255] width 32 height 14
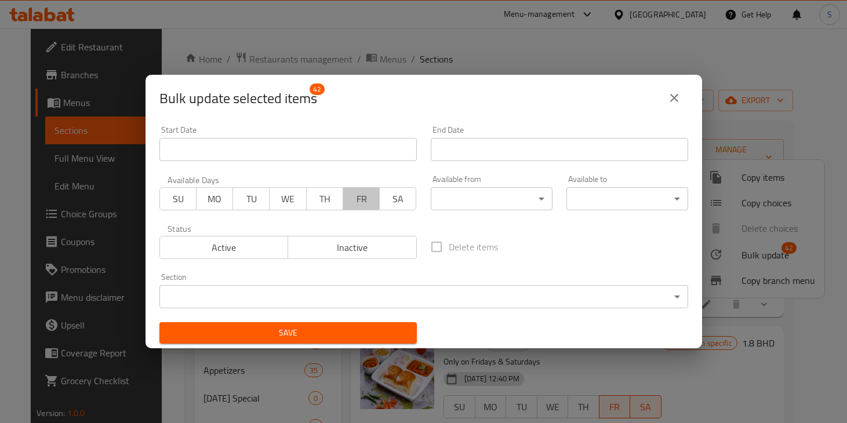
click at [369, 201] on span "FR" at bounding box center [361, 199] width 27 height 17
click at [397, 205] on span "SA" at bounding box center [397, 199] width 27 height 17
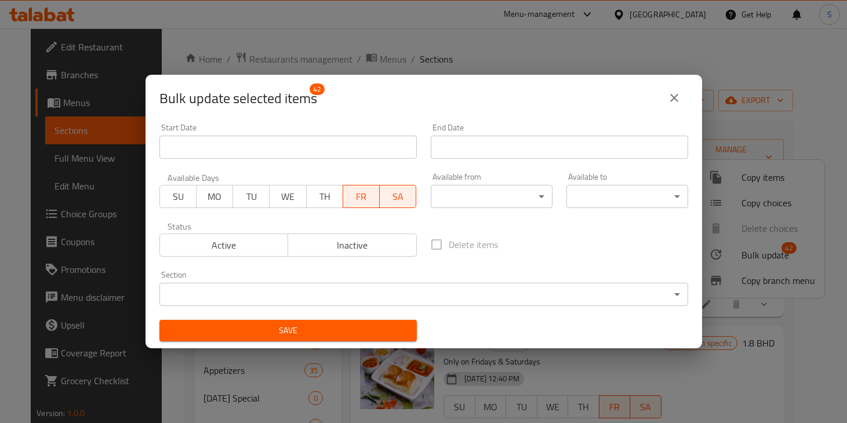
click at [369, 294] on body "​ Menu-management [GEOGRAPHIC_DATA] Get Help S Edit Restaurant Branches Menus S…" at bounding box center [423, 225] width 847 height 395
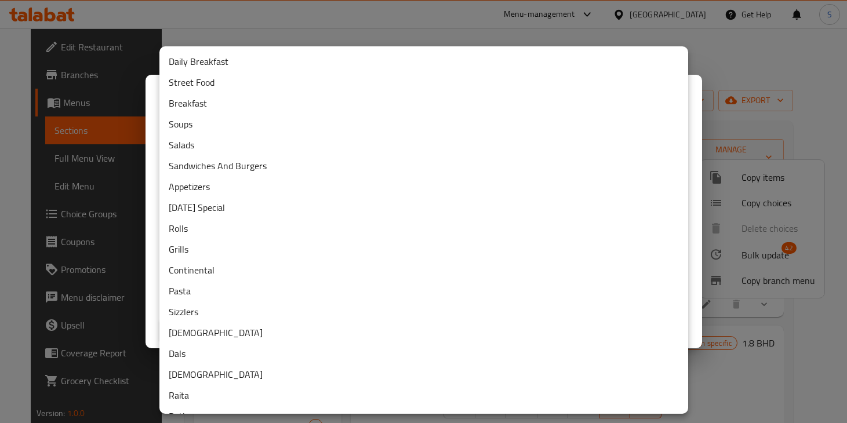
click at [318, 21] on div at bounding box center [423, 211] width 847 height 423
click at [210, 296] on body "​ Menu-management [GEOGRAPHIC_DATA] Get Help S Edit Restaurant Branches Menus S…" at bounding box center [423, 225] width 847 height 395
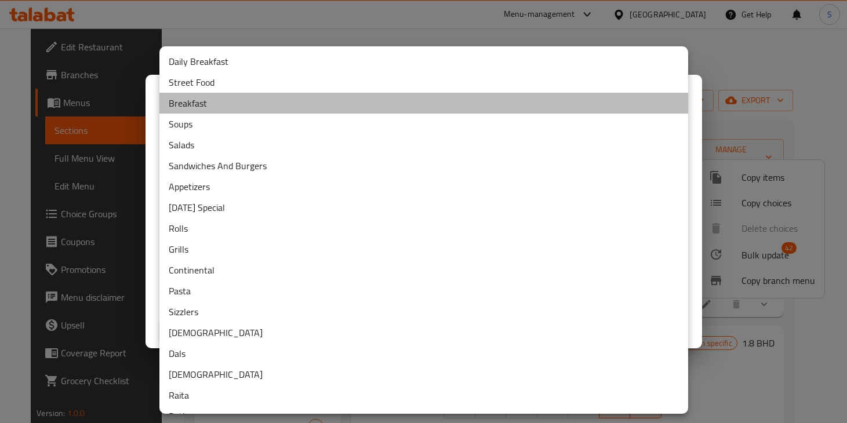
click at [246, 109] on li "Breakfast" at bounding box center [423, 103] width 529 height 21
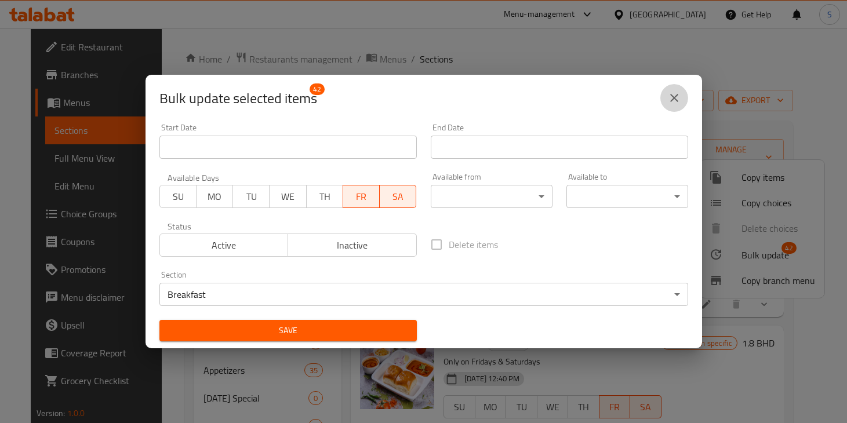
click at [675, 100] on icon "close" at bounding box center [674, 98] width 8 height 8
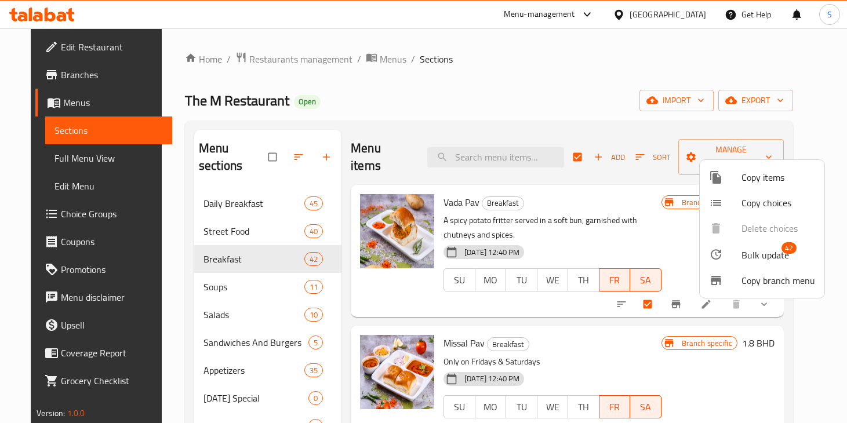
click at [213, 245] on div at bounding box center [423, 211] width 847 height 423
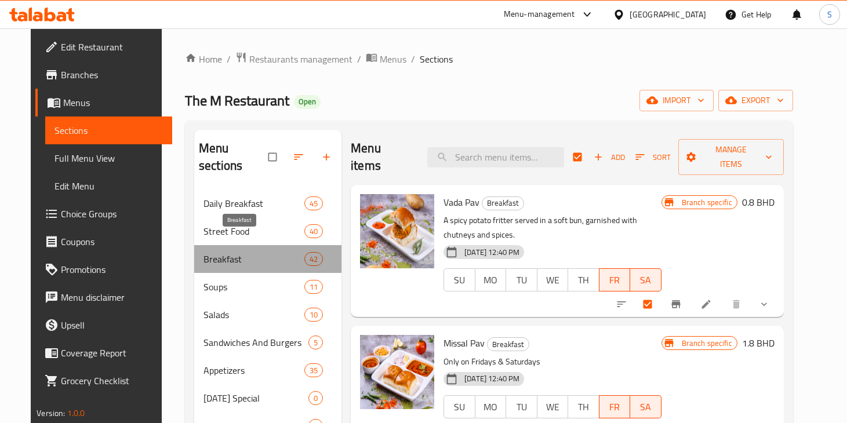
click at [213, 252] on span "Breakfast" at bounding box center [253, 259] width 101 height 14
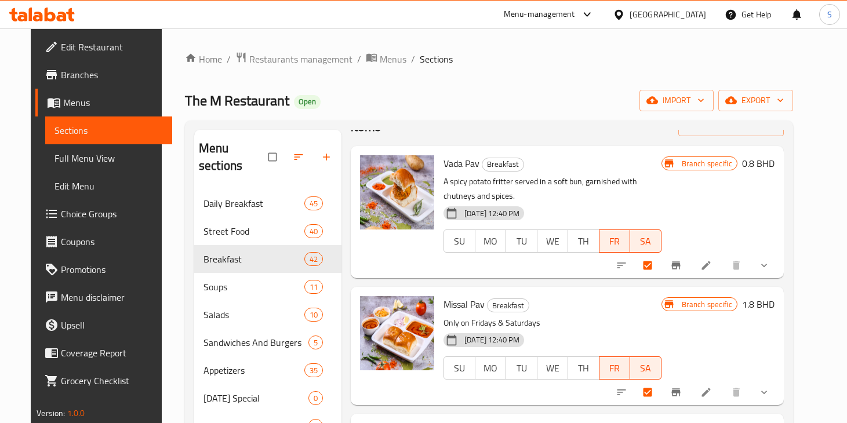
scroll to position [0, 0]
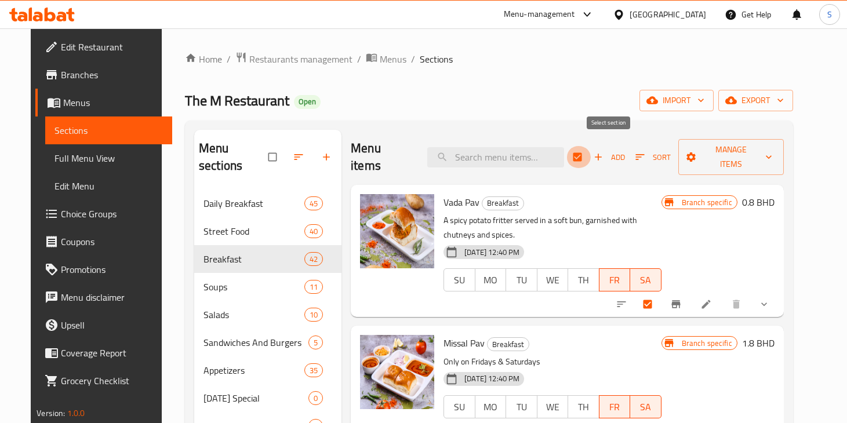
click at [591, 149] on input "checkbox" at bounding box center [578, 157] width 24 height 22
checkbox input "false"
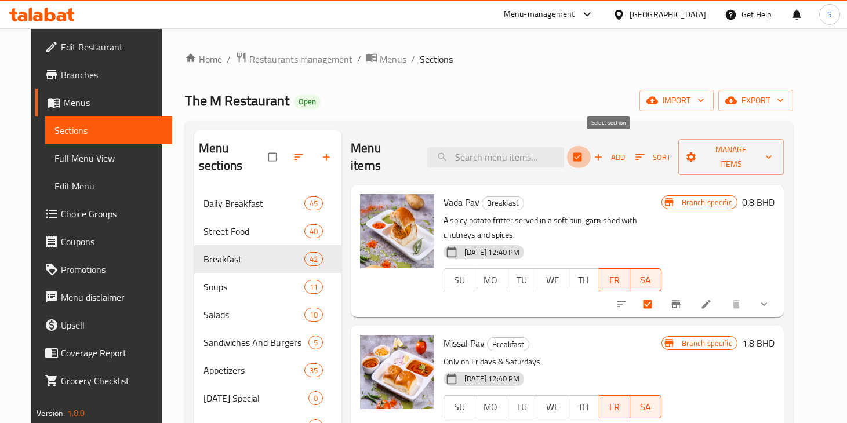
checkbox input "false"
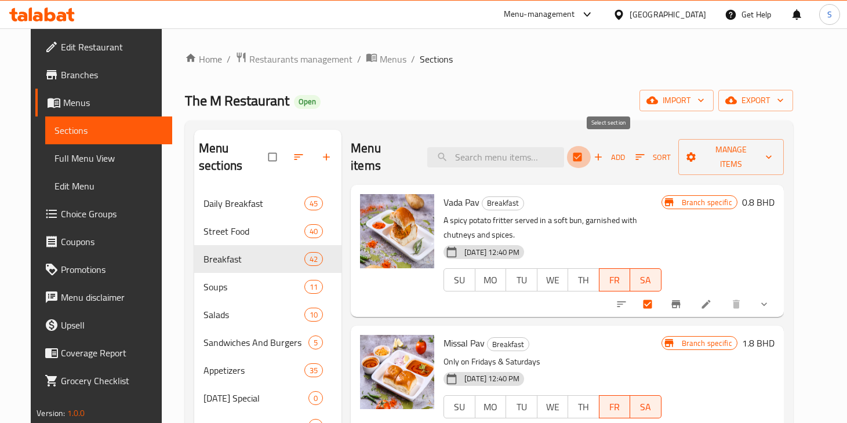
checkbox input "false"
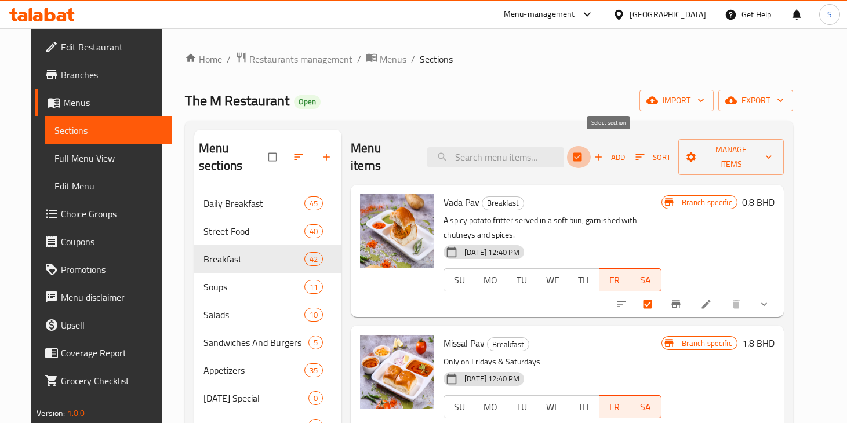
checkbox input "false"
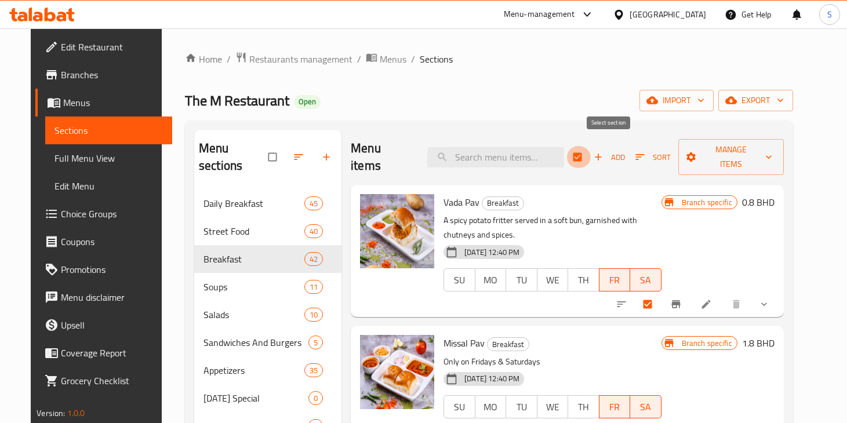
checkbox input "false"
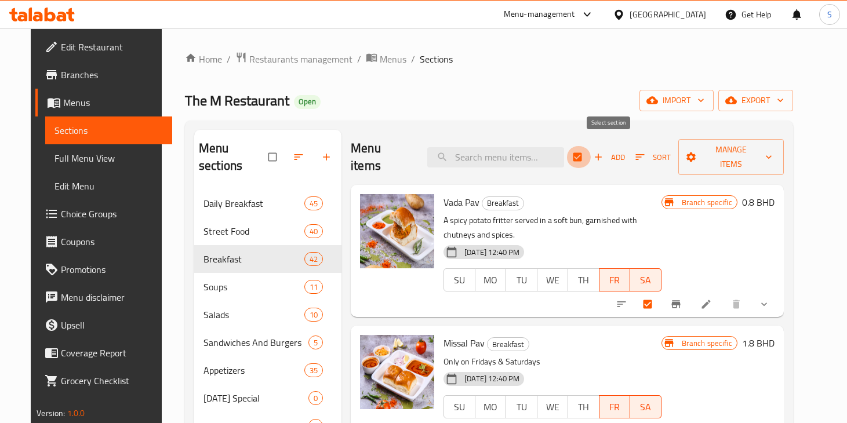
checkbox input "false"
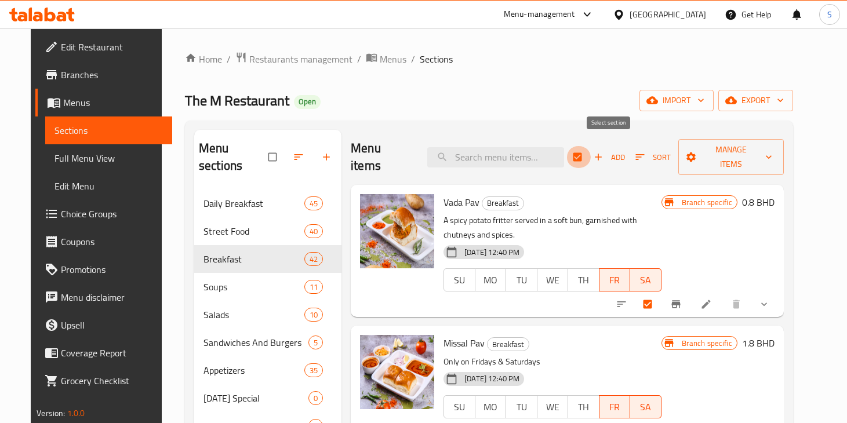
checkbox input "false"
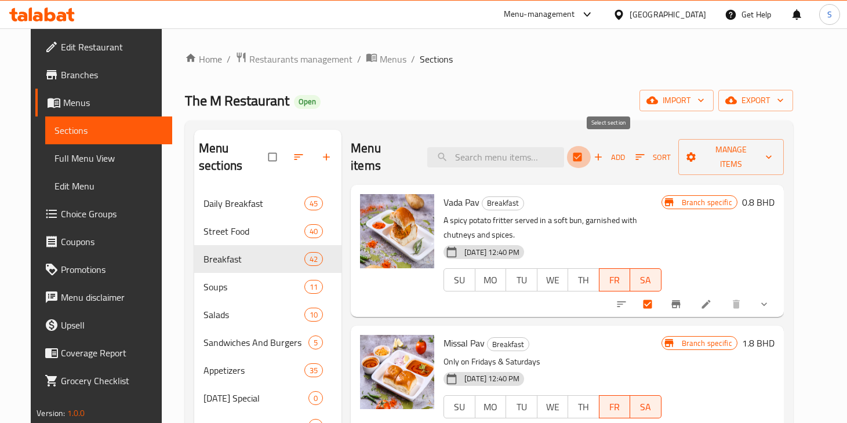
checkbox input "false"
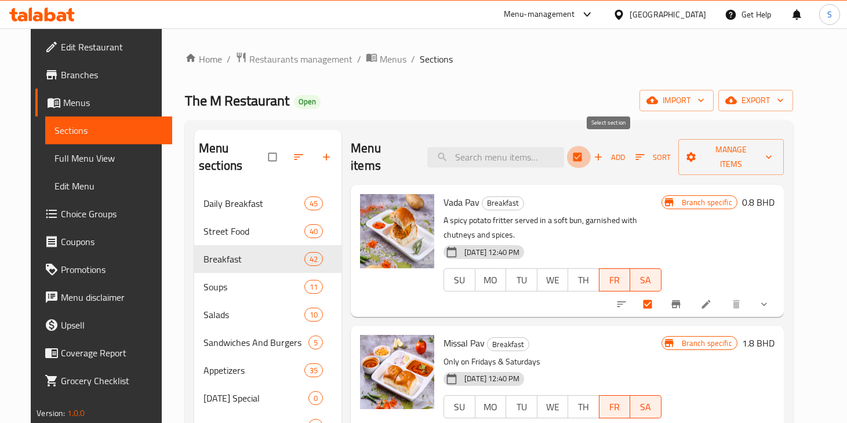
checkbox input "false"
click at [591, 151] on input "checkbox" at bounding box center [578, 157] width 24 height 22
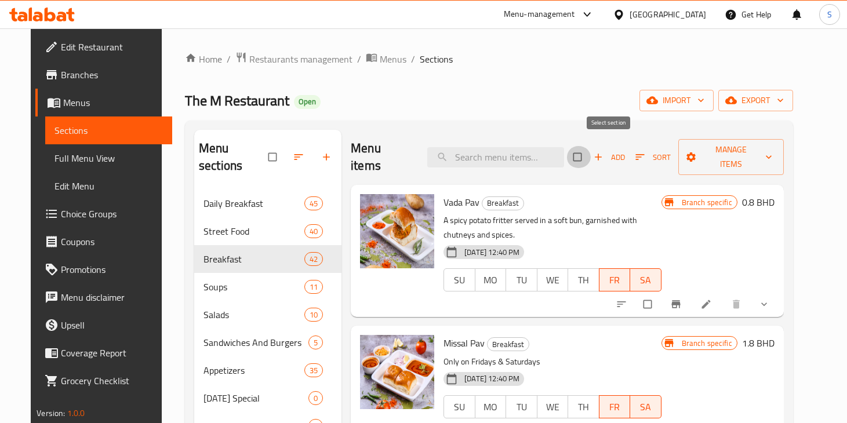
checkbox input "true"
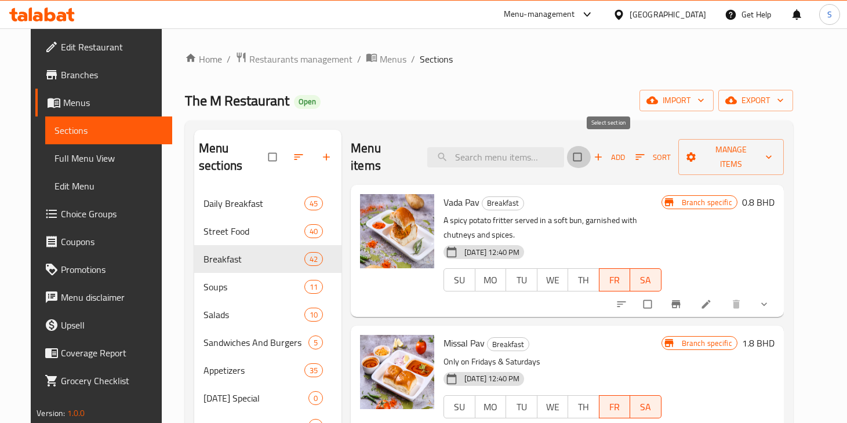
checkbox input "true"
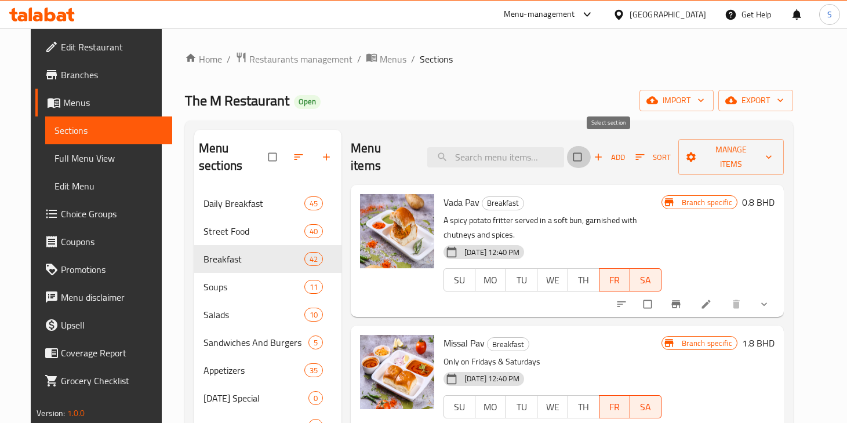
checkbox input "true"
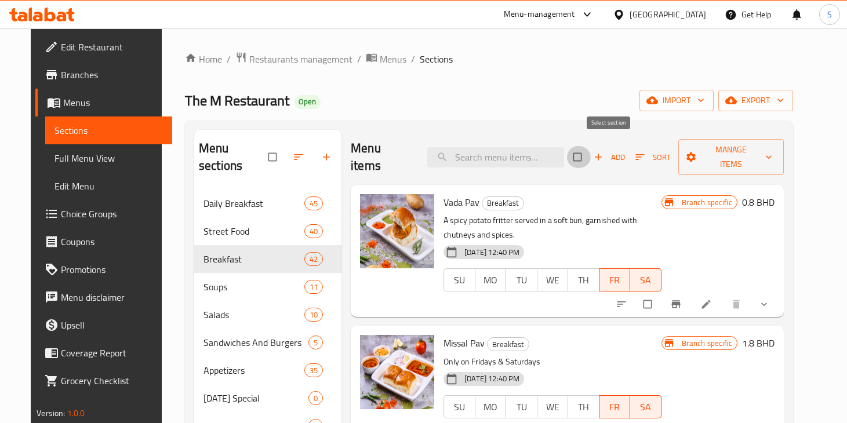
checkbox input "true"
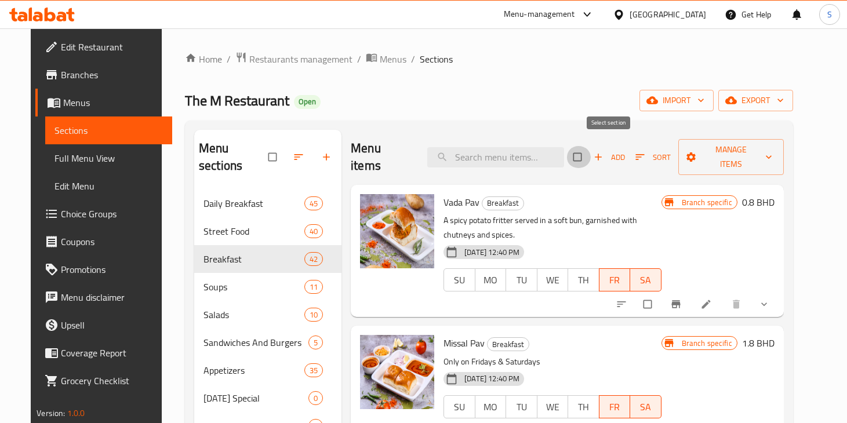
checkbox input "true"
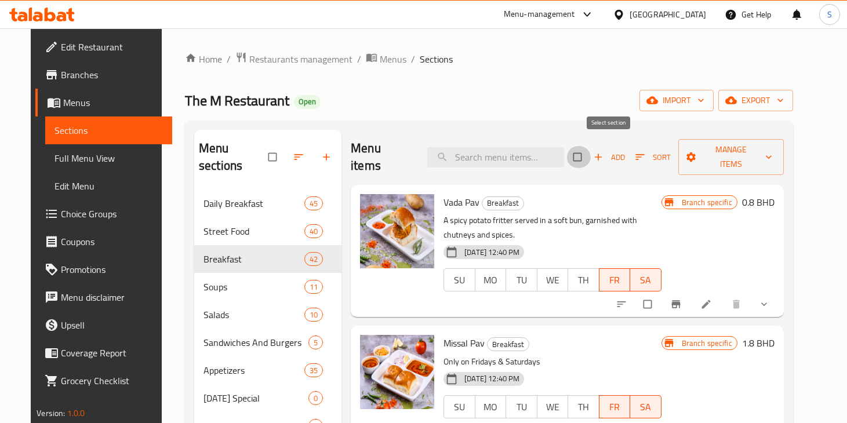
checkbox input "true"
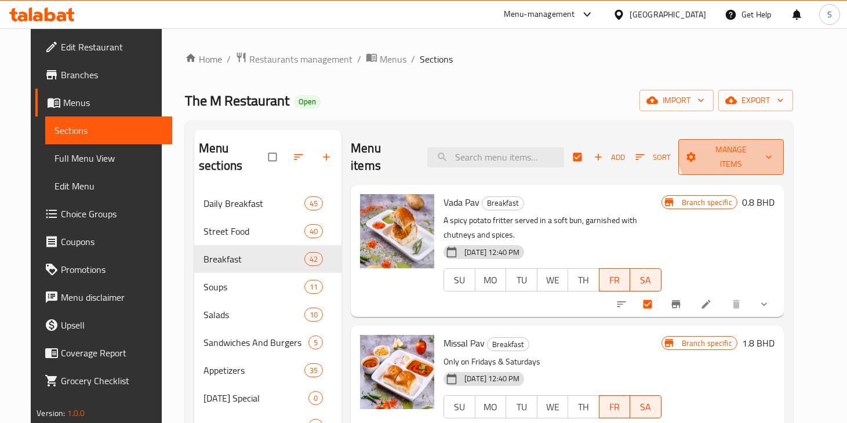
click at [766, 149] on span "Manage items" at bounding box center [731, 157] width 87 height 29
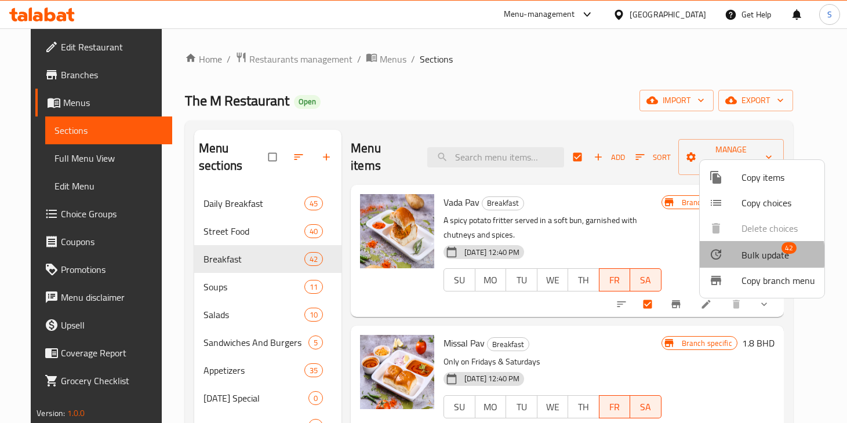
click at [733, 256] on div at bounding box center [725, 255] width 32 height 14
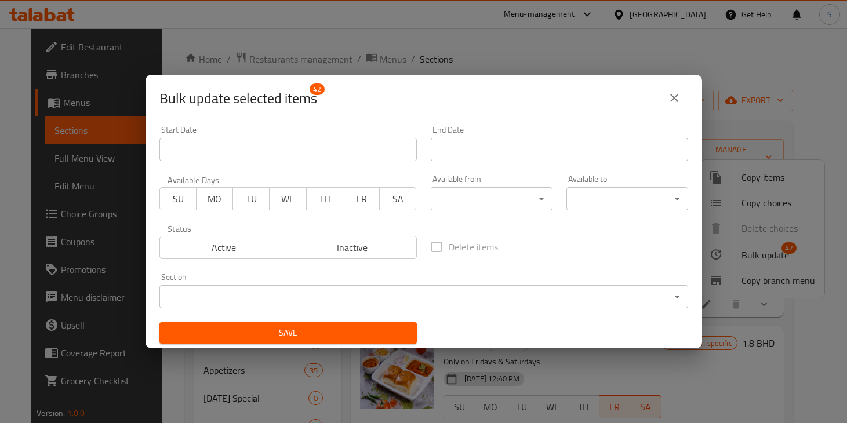
click at [364, 205] on span "FR" at bounding box center [361, 199] width 27 height 17
click at [401, 205] on span "SA" at bounding box center [397, 199] width 27 height 17
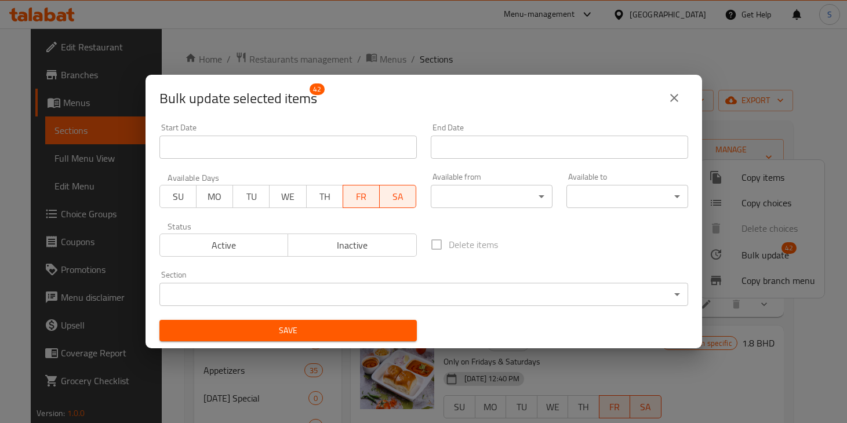
click at [281, 292] on body "​ Menu-management [GEOGRAPHIC_DATA] Get Help S Edit Restaurant Branches Menus S…" at bounding box center [423, 225] width 847 height 395
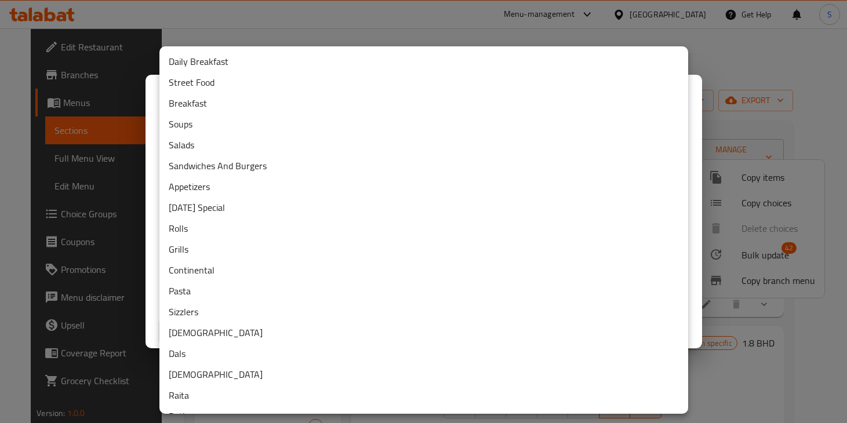
click at [262, 105] on li "Breakfast" at bounding box center [423, 103] width 529 height 21
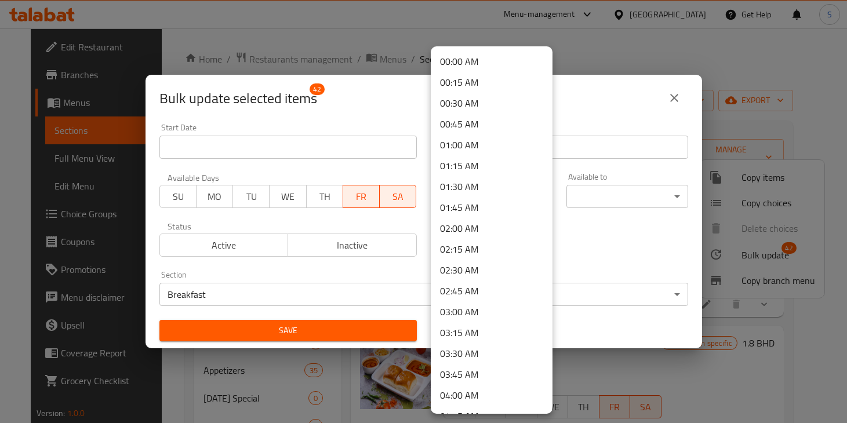
click at [518, 202] on body "​ Menu-management [GEOGRAPHIC_DATA] Get Help S Edit Restaurant Branches Menus S…" at bounding box center [423, 225] width 847 height 395
click at [600, 237] on div at bounding box center [423, 211] width 847 height 423
click at [504, 198] on body "​ Menu-management [GEOGRAPHIC_DATA] Get Help S Edit Restaurant Branches Menus S…" at bounding box center [423, 225] width 847 height 395
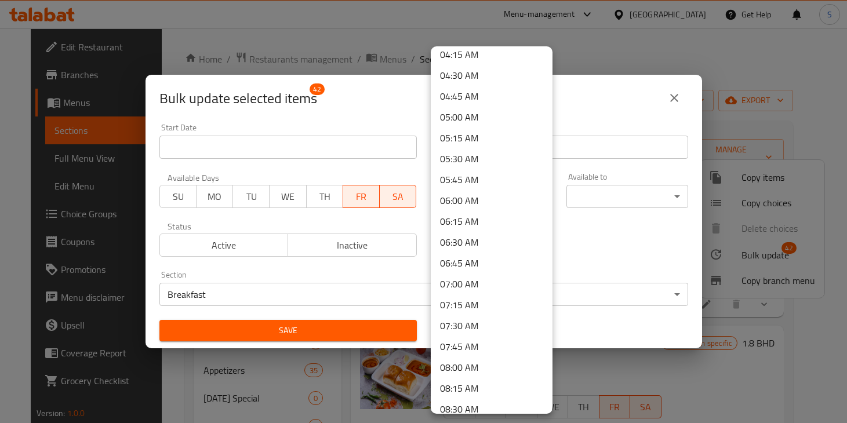
scroll to position [363, 0]
click at [464, 370] on li "08:00 AM" at bounding box center [492, 366] width 122 height 21
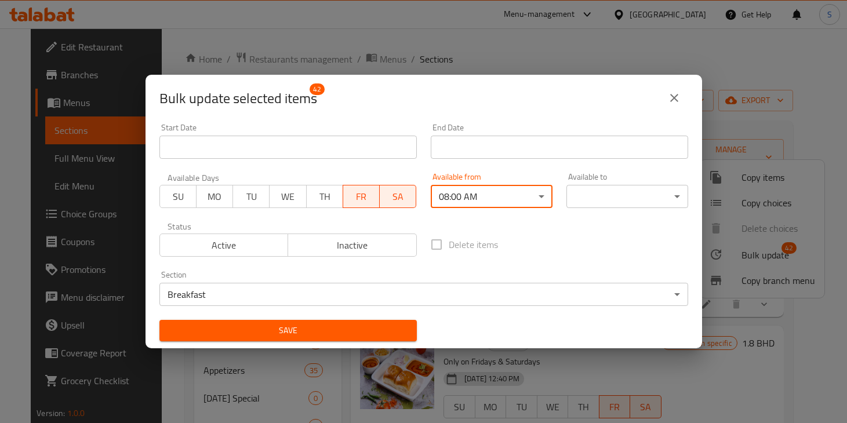
click at [610, 192] on body "​ Menu-management [GEOGRAPHIC_DATA] Get Help S Edit Restaurant Branches Menus S…" at bounding box center [423, 225] width 847 height 395
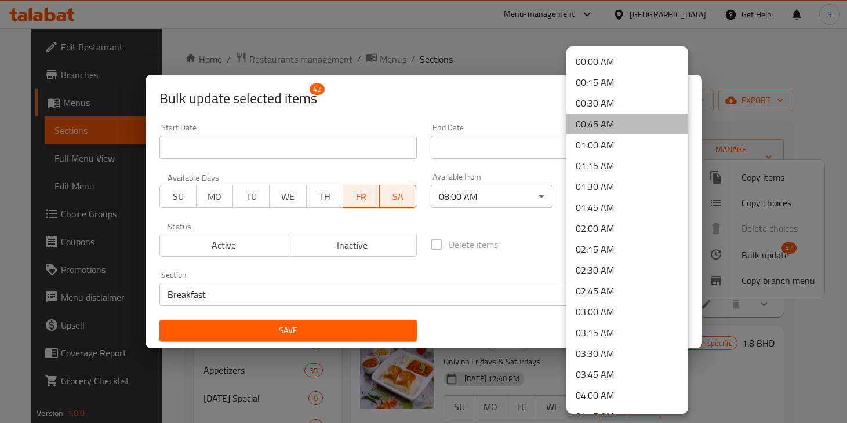
click at [612, 122] on li "00:45 AM" at bounding box center [627, 124] width 122 height 21
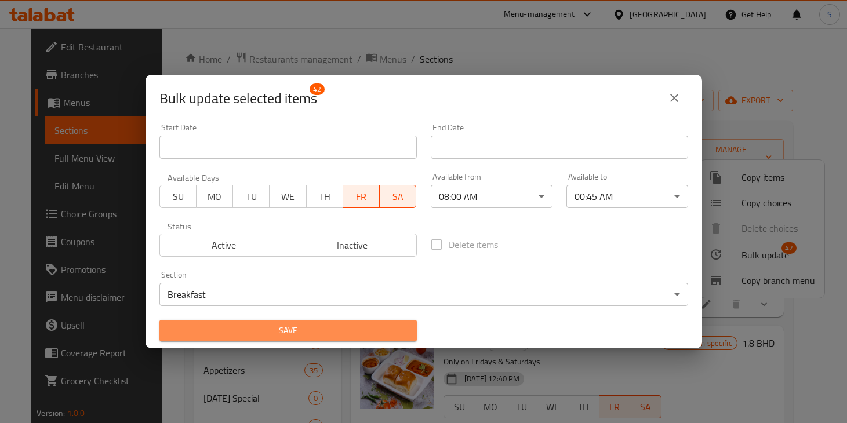
click at [363, 325] on span "Save" at bounding box center [288, 330] width 239 height 14
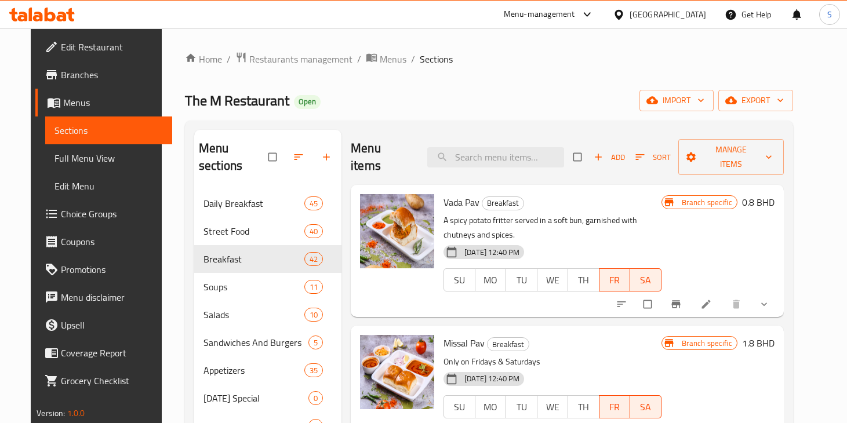
click at [490, 247] on span "[DATE] 12:40 PM" at bounding box center [492, 252] width 64 height 11
click at [446, 246] on icon at bounding box center [452, 252] width 12 height 12
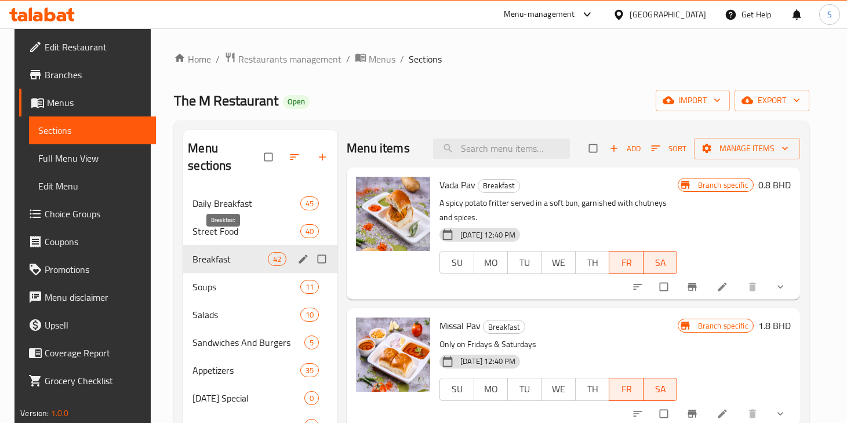
click at [209, 252] on span "Breakfast" at bounding box center [229, 259] width 75 height 14
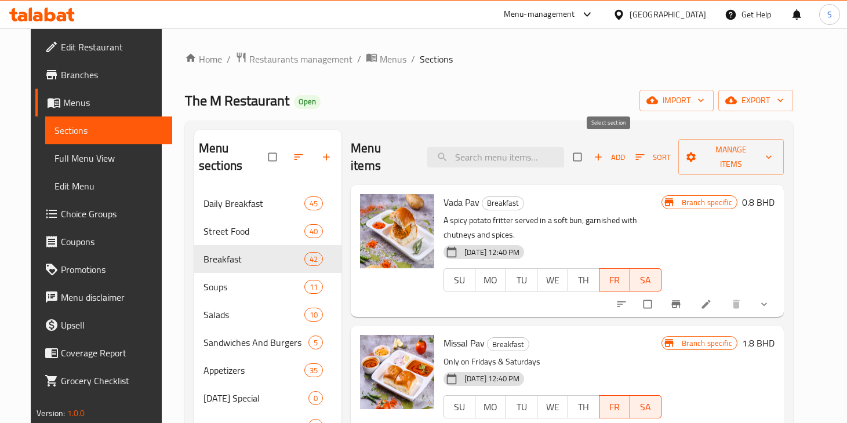
click at [591, 148] on input "checkbox" at bounding box center [578, 157] width 24 height 22
checkbox input "true"
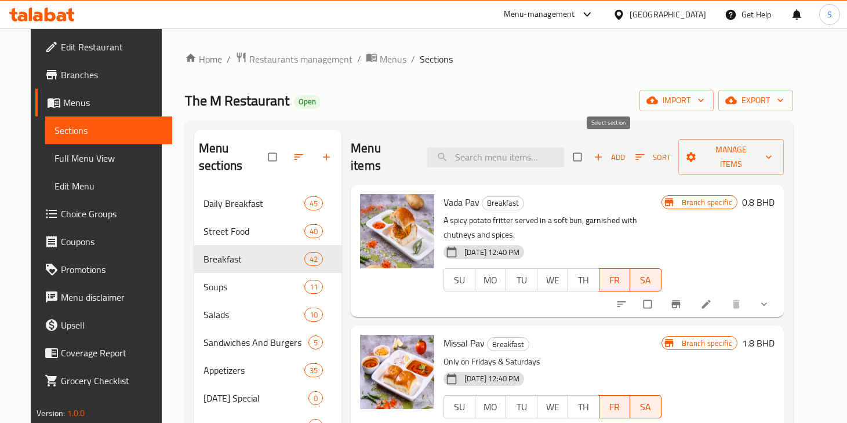
checkbox input "true"
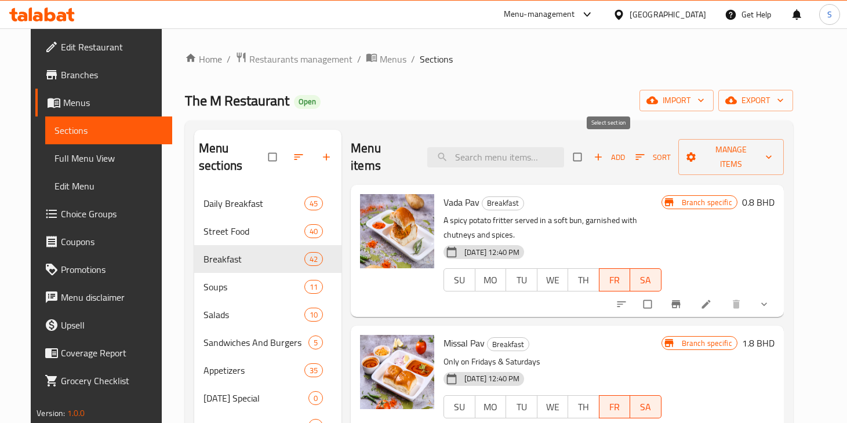
checkbox input "true"
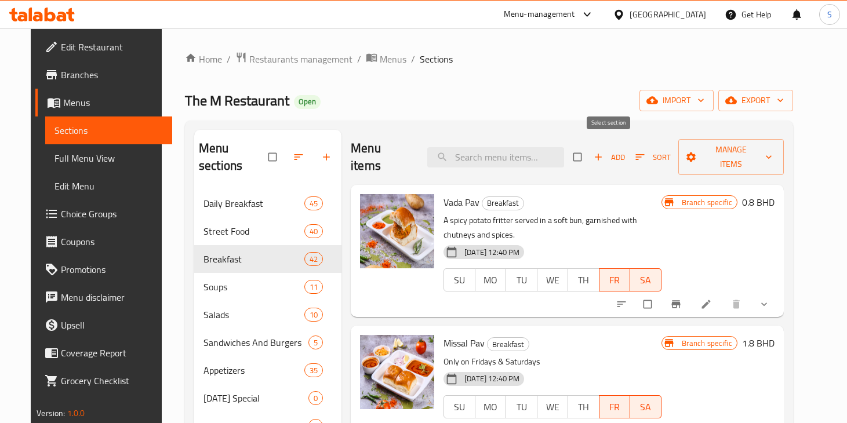
checkbox input "true"
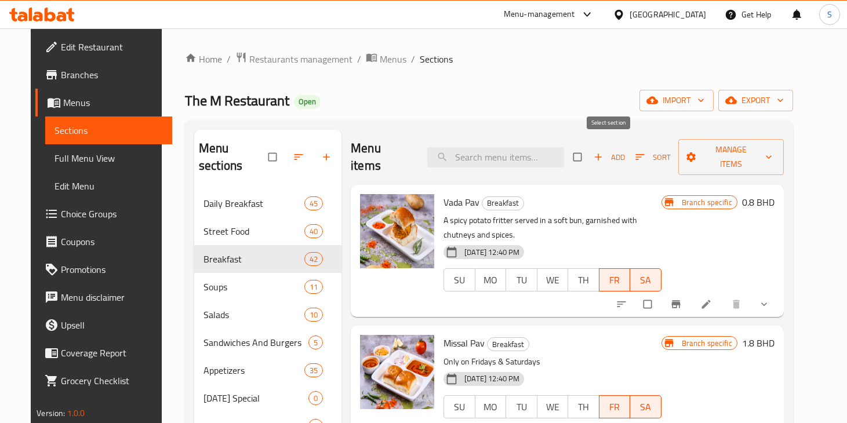
checkbox input "true"
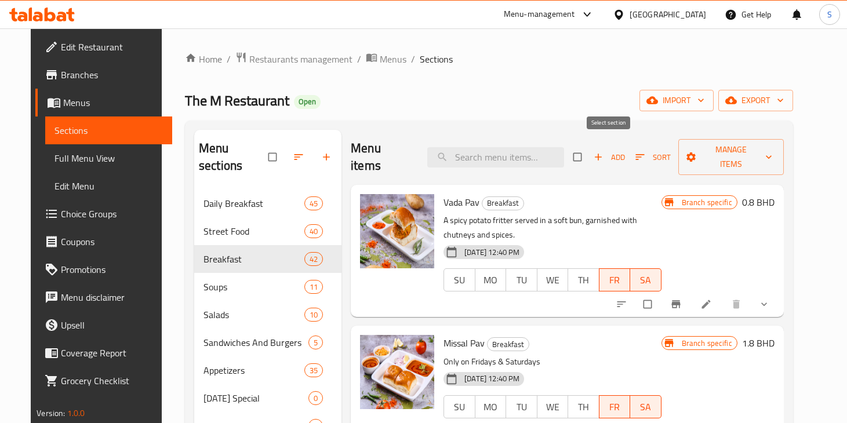
checkbox input "true"
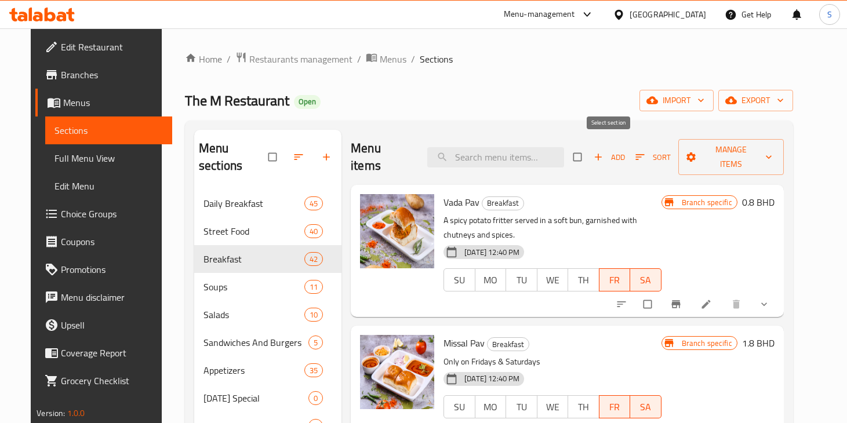
checkbox input "true"
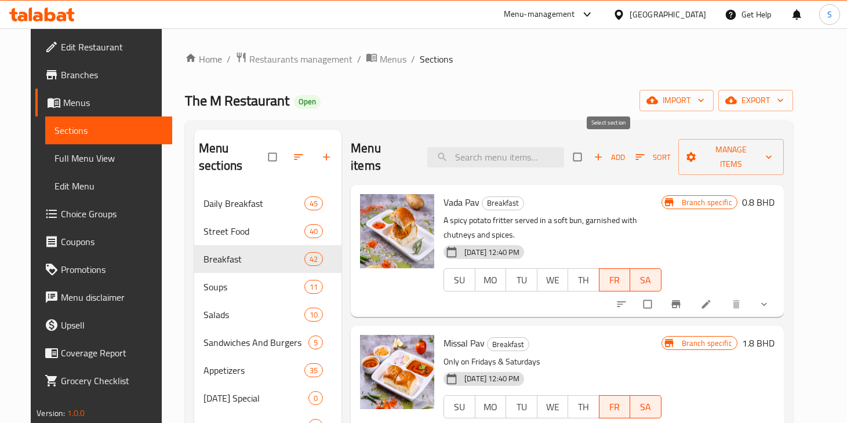
checkbox input "true"
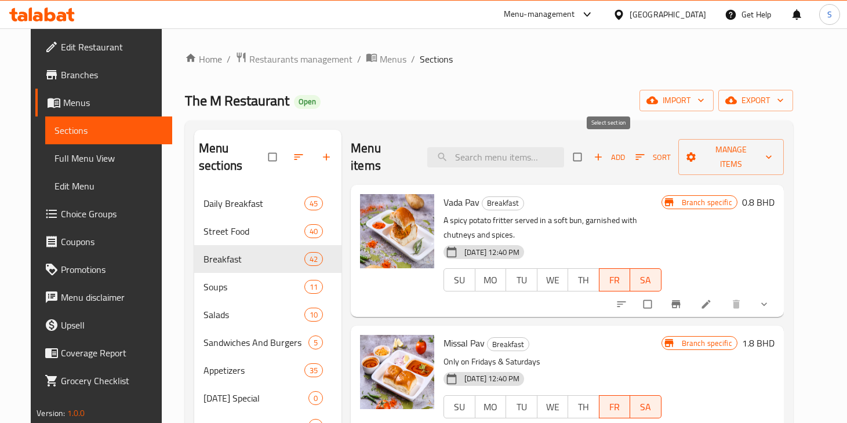
checkbox input "true"
click at [755, 150] on span "Manage items" at bounding box center [731, 157] width 87 height 29
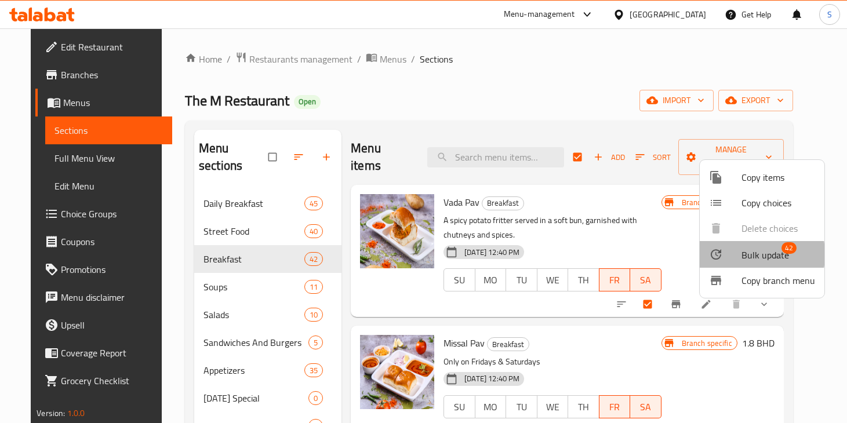
click at [731, 254] on div at bounding box center [725, 255] width 32 height 14
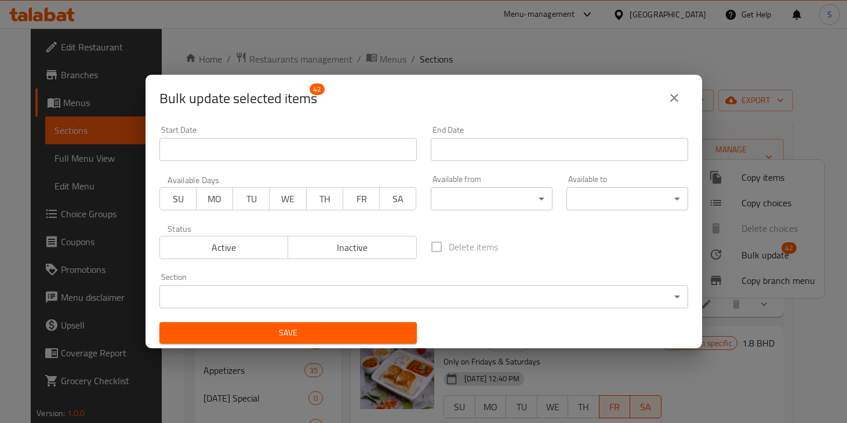
scroll to position [2, 0]
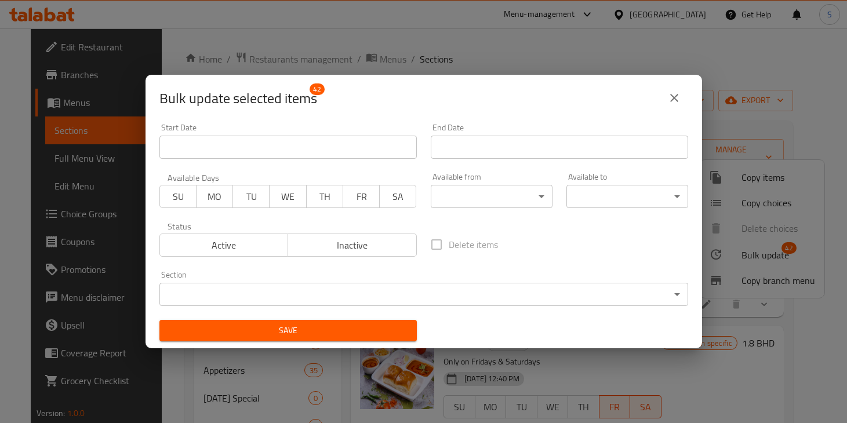
click at [372, 203] on span "FR" at bounding box center [361, 196] width 27 height 17
click at [392, 203] on span "SA" at bounding box center [397, 196] width 27 height 17
click at [678, 100] on icon "close" at bounding box center [674, 98] width 14 height 14
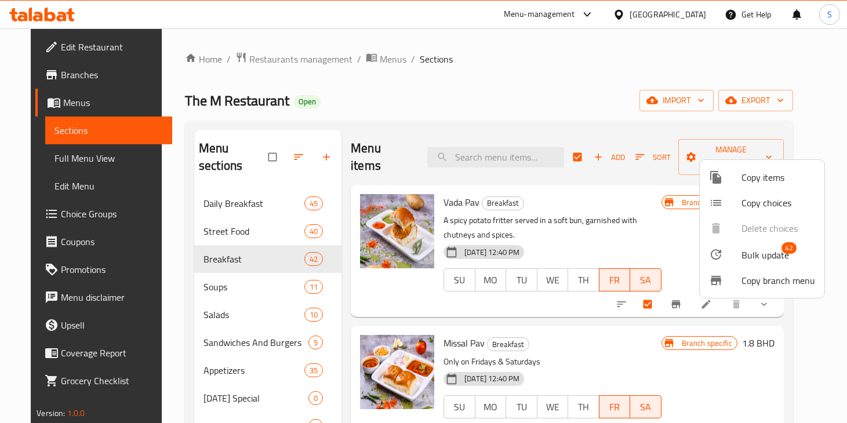
click at [551, 86] on div at bounding box center [423, 211] width 847 height 423
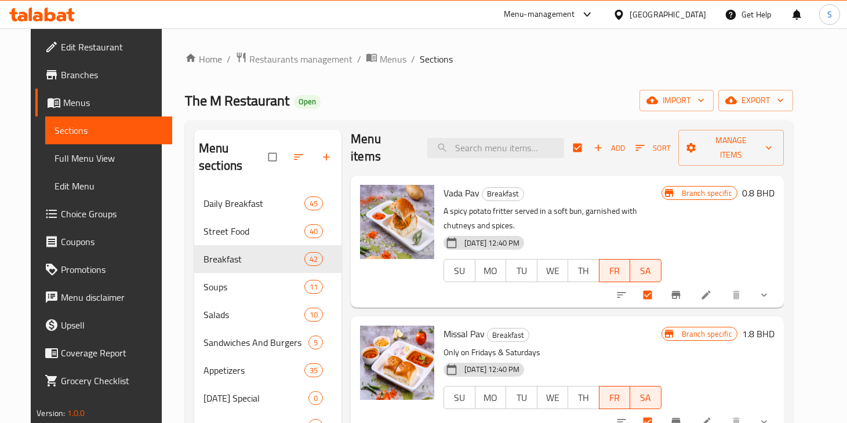
scroll to position [0, 0]
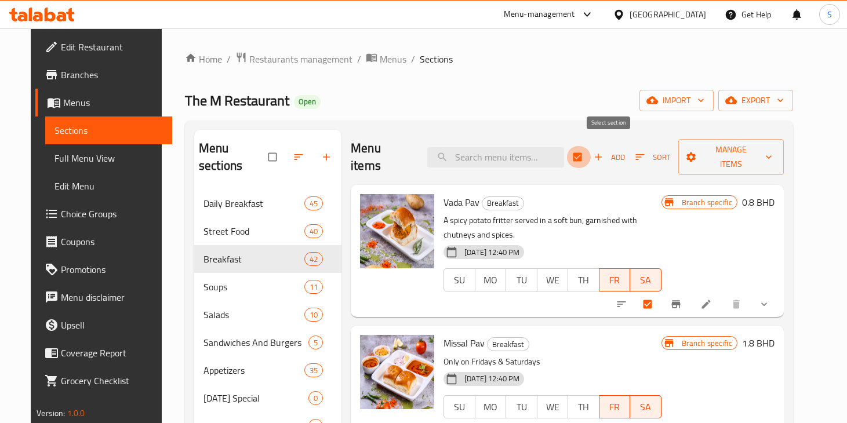
click at [591, 156] on input "checkbox" at bounding box center [578, 157] width 24 height 22
checkbox input "false"
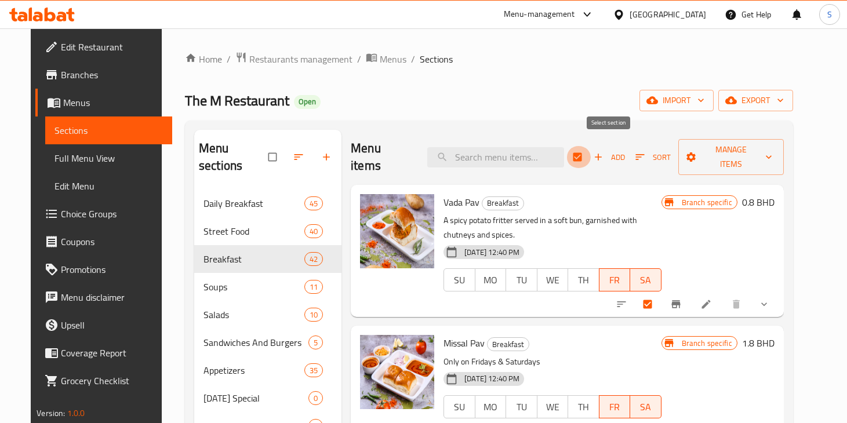
checkbox input "false"
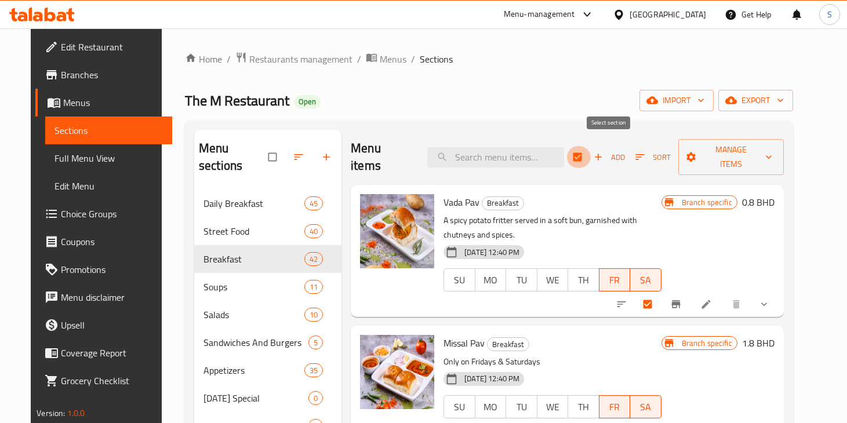
checkbox input "false"
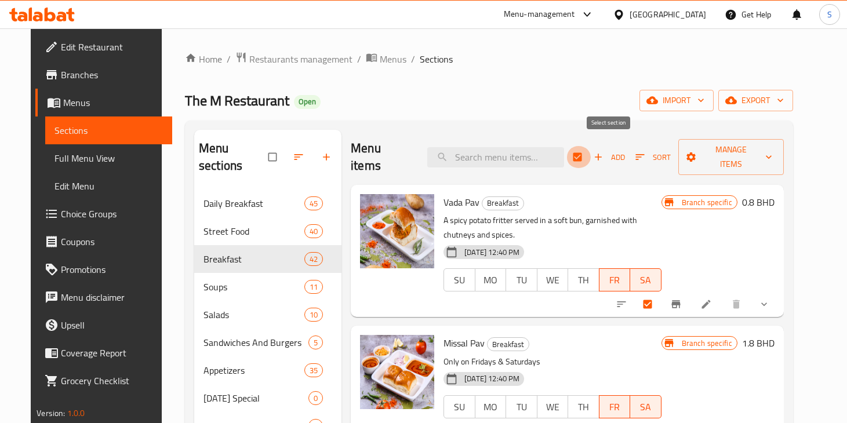
checkbox input "false"
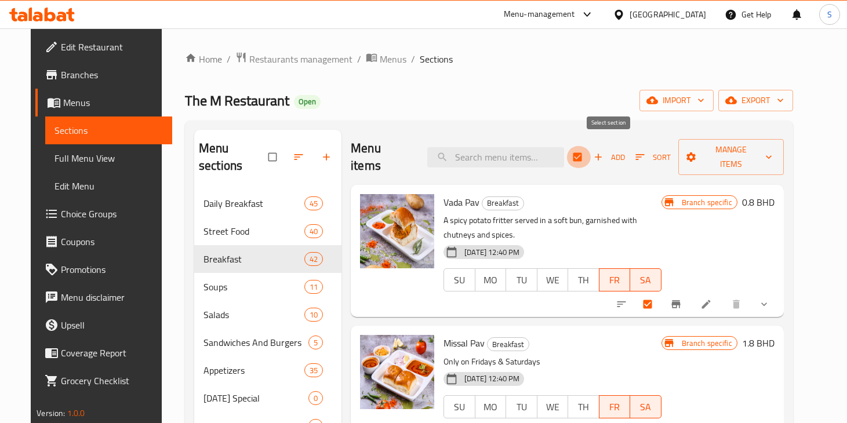
checkbox input "false"
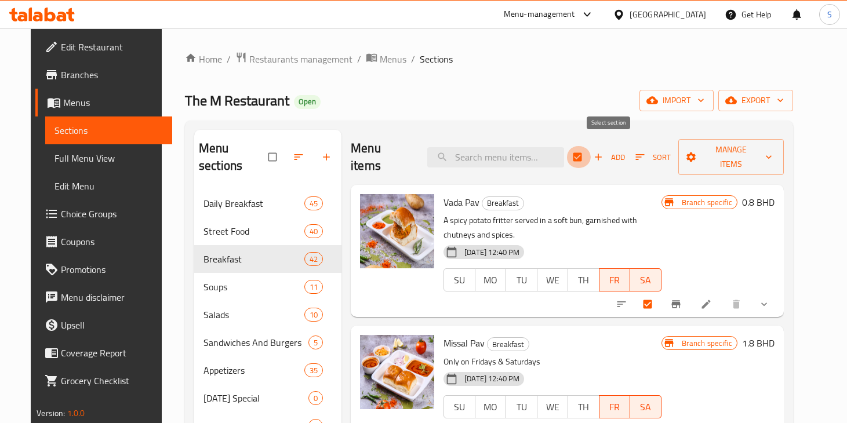
checkbox input "false"
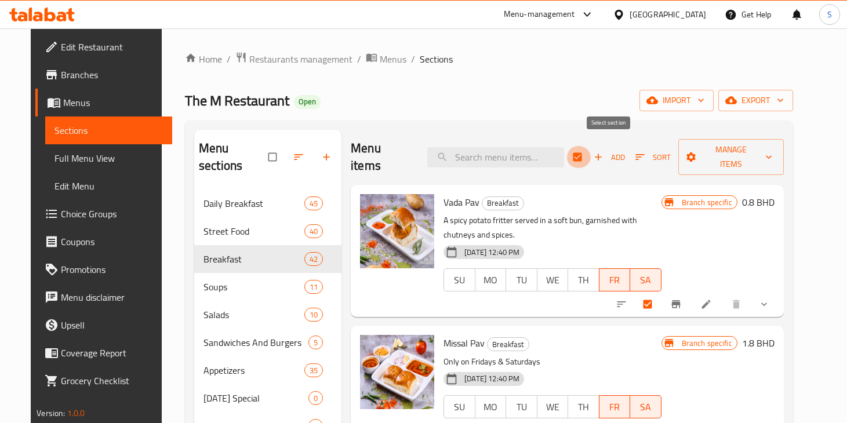
checkbox input "false"
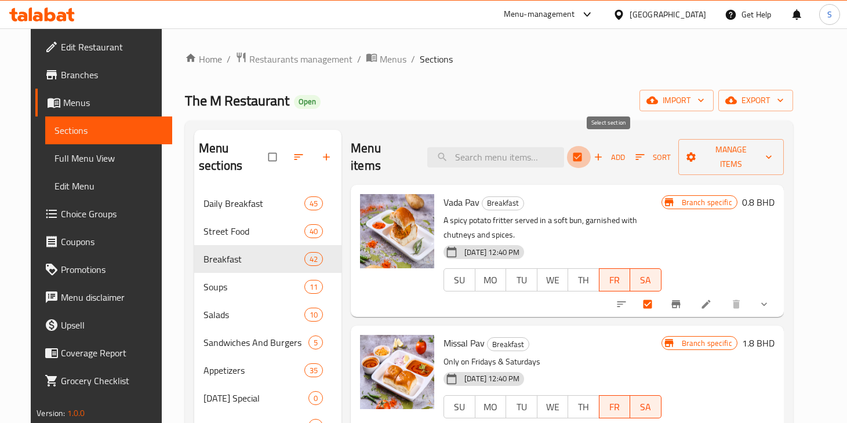
checkbox input "false"
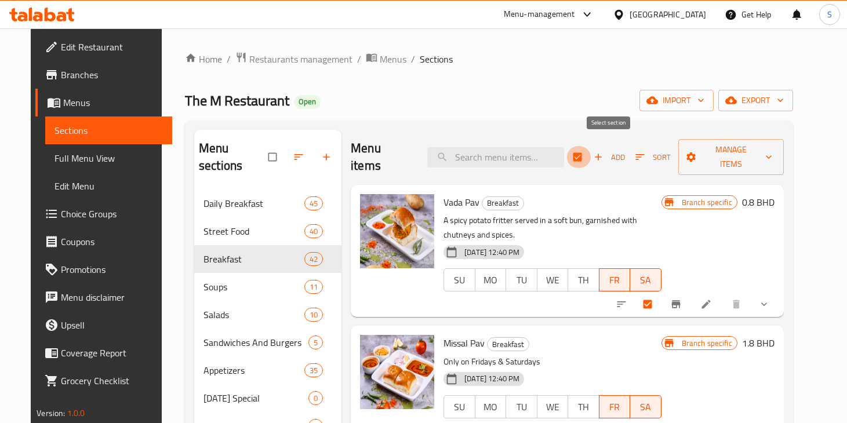
checkbox input "false"
click at [591, 157] on input "checkbox" at bounding box center [578, 157] width 24 height 22
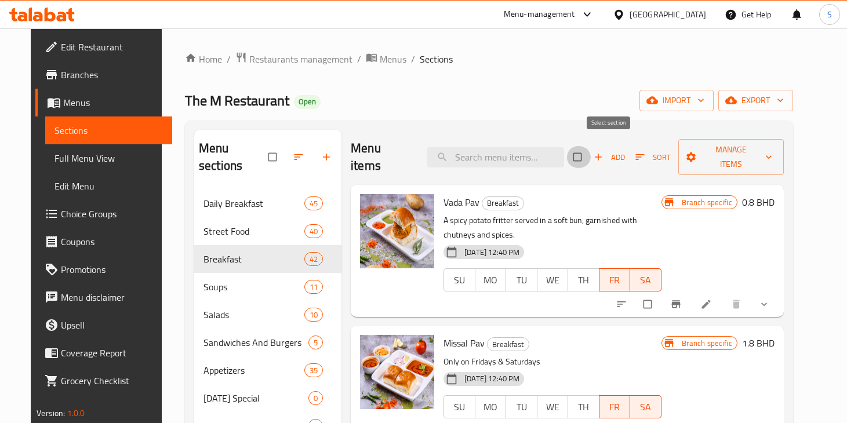
checkbox input "true"
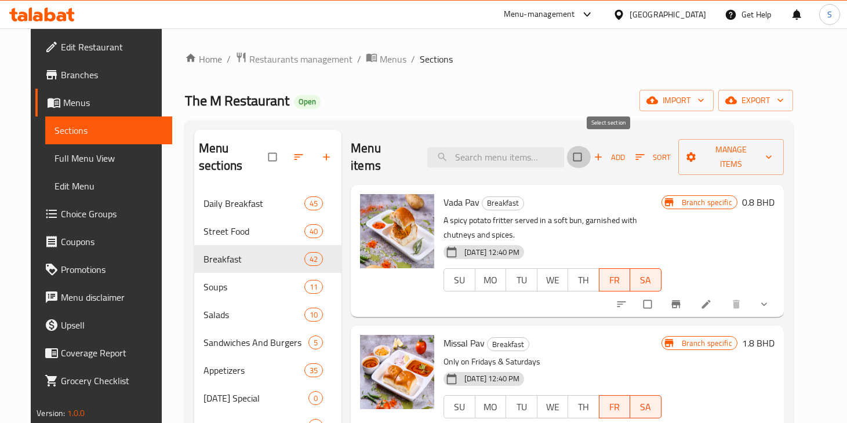
checkbox input "true"
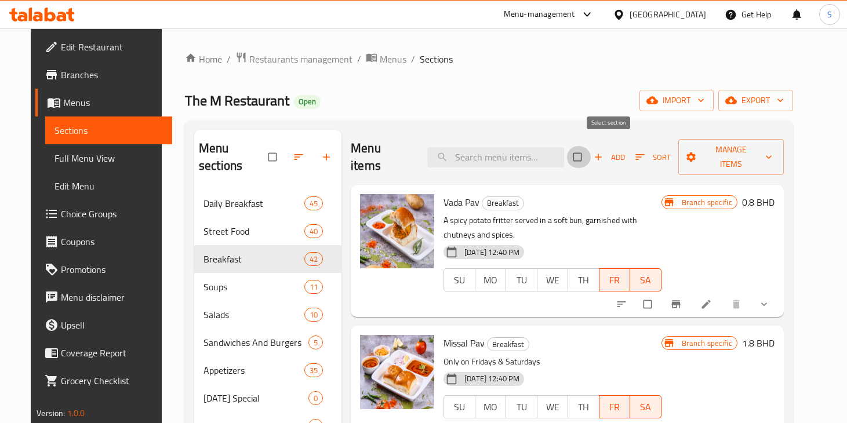
checkbox input "true"
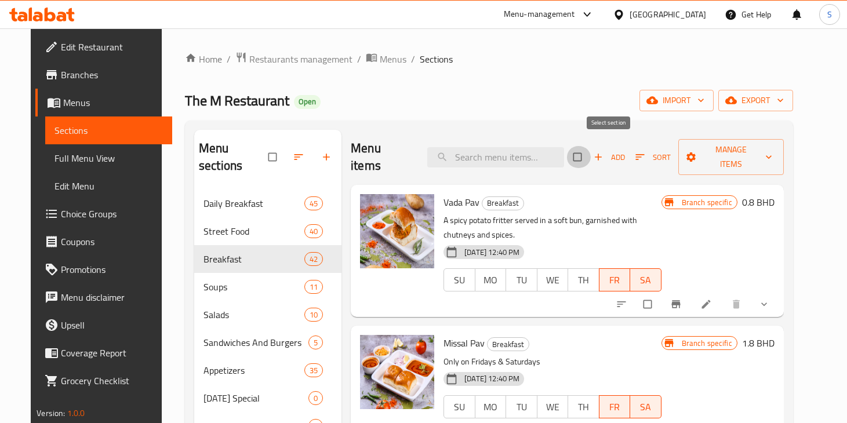
checkbox input "true"
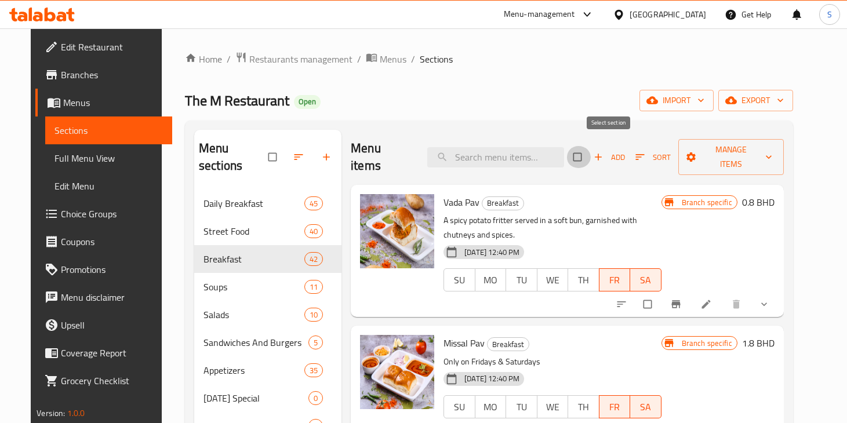
checkbox input "true"
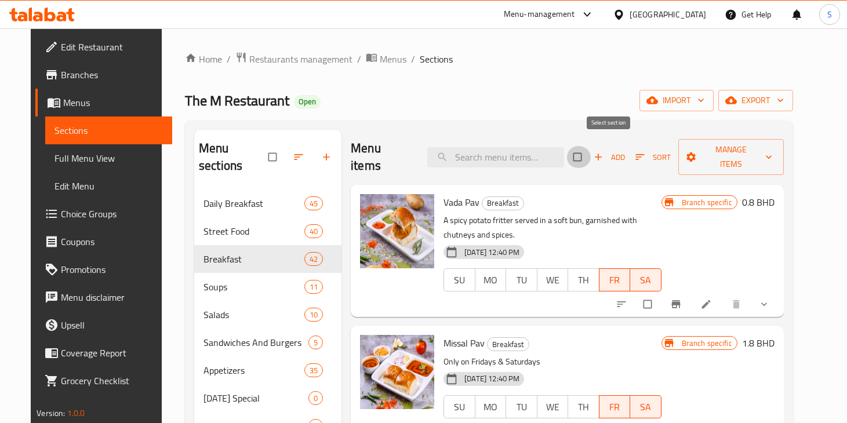
checkbox input "true"
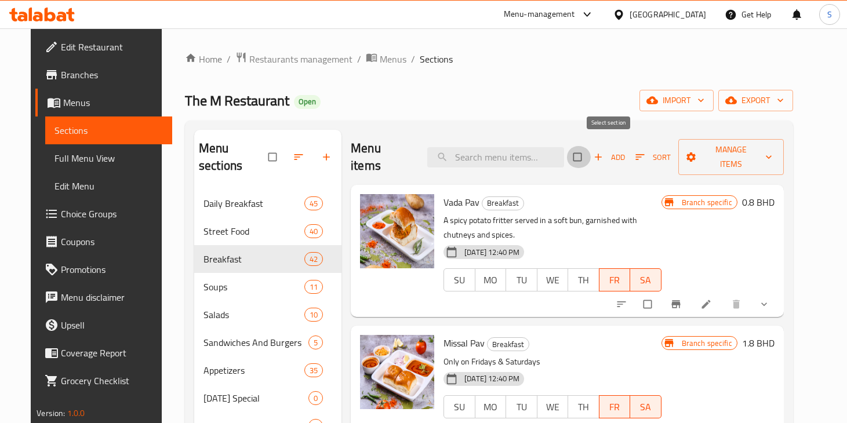
checkbox input "true"
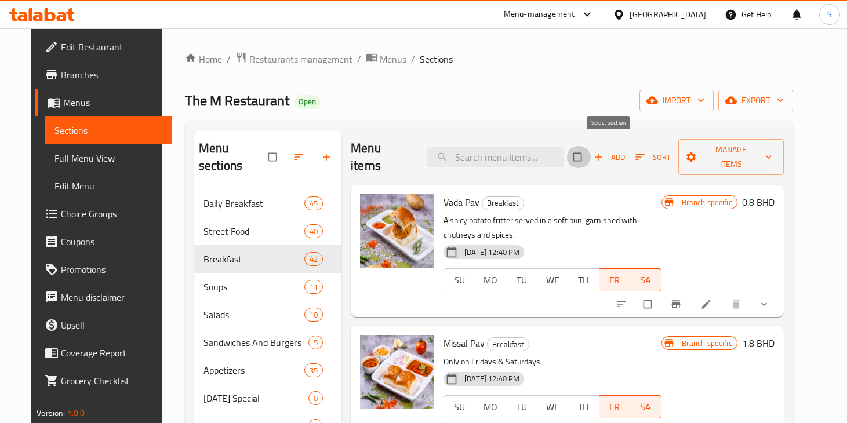
checkbox input "true"
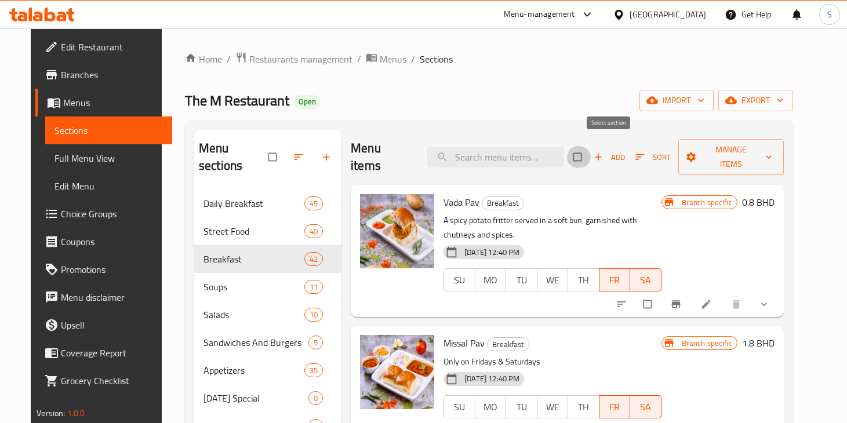
checkbox input "true"
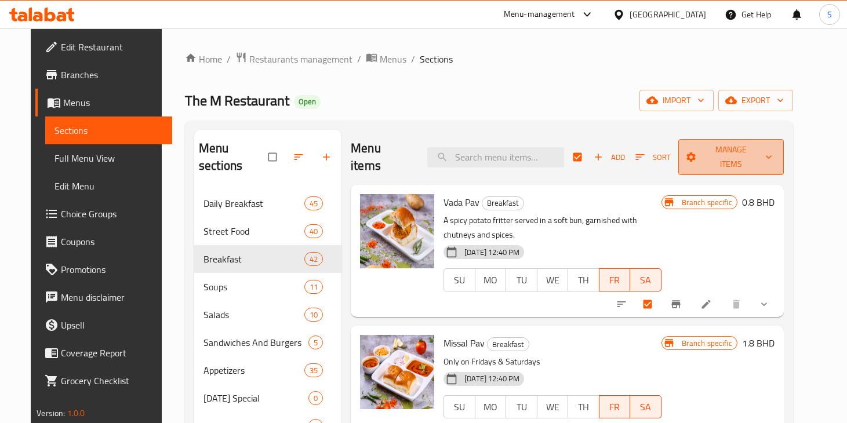
click at [697, 154] on icon "button" at bounding box center [691, 157] width 12 height 12
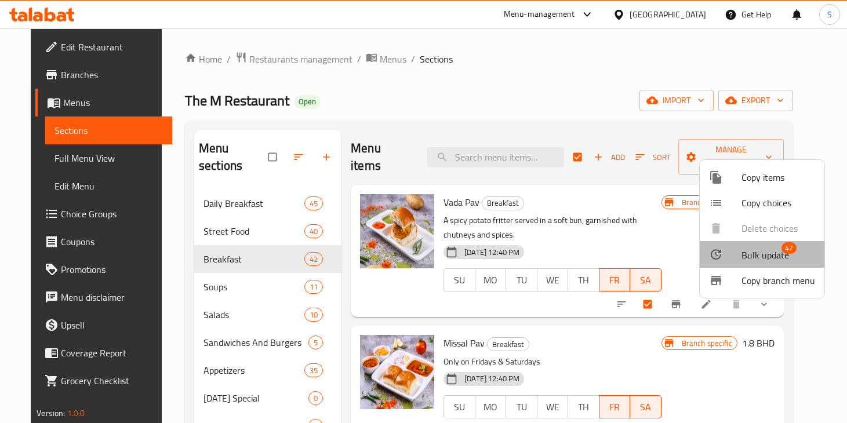
click at [751, 245] on li "Bulk update 42" at bounding box center [762, 254] width 125 height 27
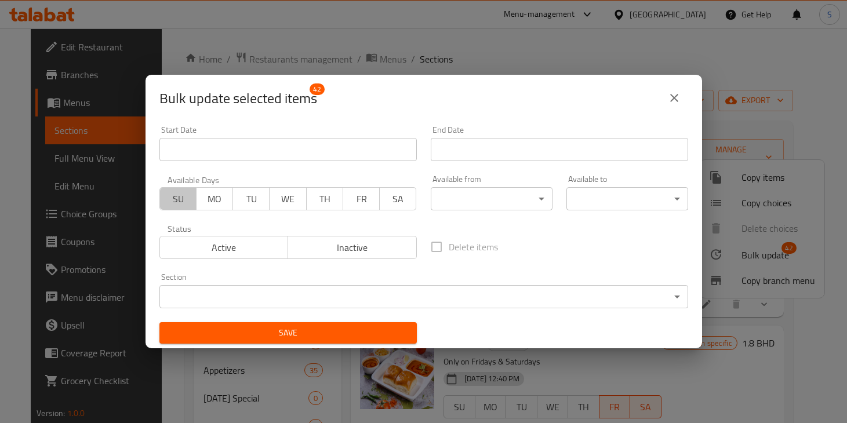
click at [194, 194] on button "SU" at bounding box center [177, 198] width 37 height 23
click at [217, 194] on span "MO" at bounding box center [214, 199] width 27 height 17
click at [245, 194] on span "TU" at bounding box center [251, 199] width 27 height 17
click at [271, 194] on button "WE" at bounding box center [287, 198] width 37 height 23
click at [309, 194] on button "TH" at bounding box center [324, 198] width 37 height 23
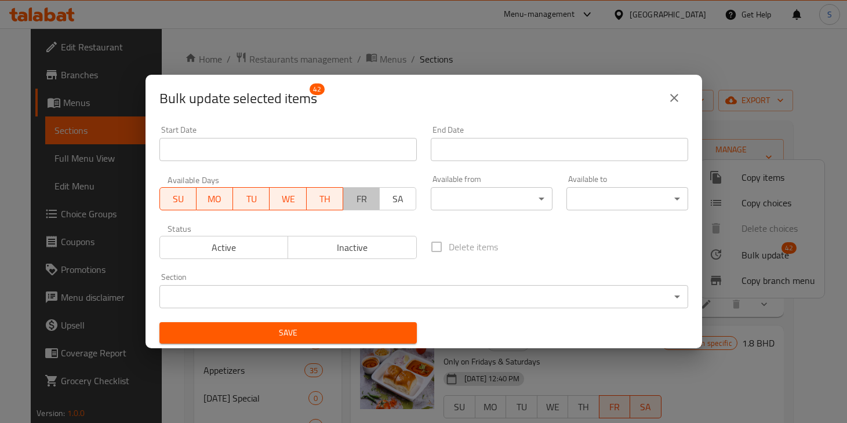
click at [377, 197] on button "FR" at bounding box center [361, 198] width 37 height 23
click at [389, 197] on span "SA" at bounding box center [397, 199] width 27 height 17
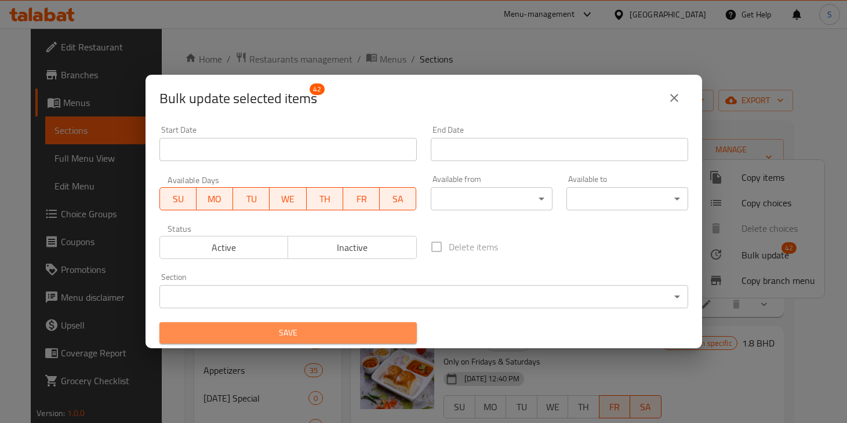
click at [380, 326] on span "Save" at bounding box center [288, 333] width 239 height 14
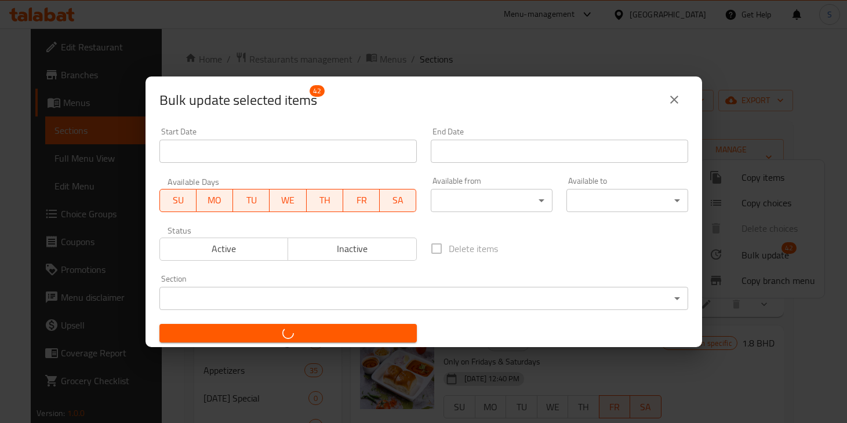
checkbox input "false"
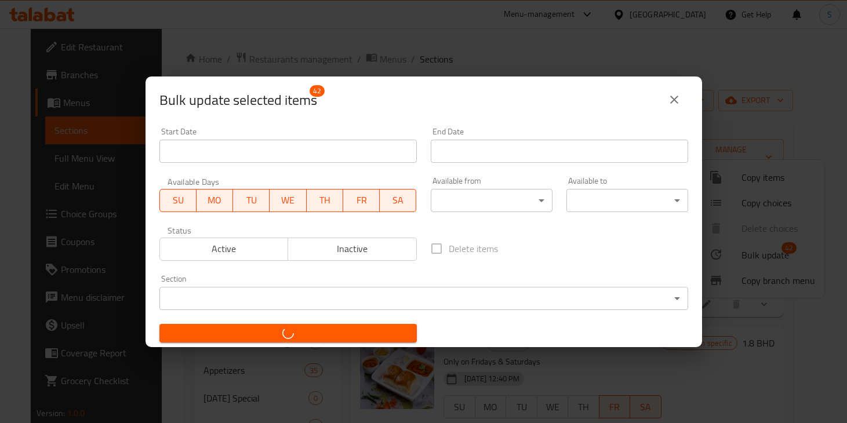
checkbox input "false"
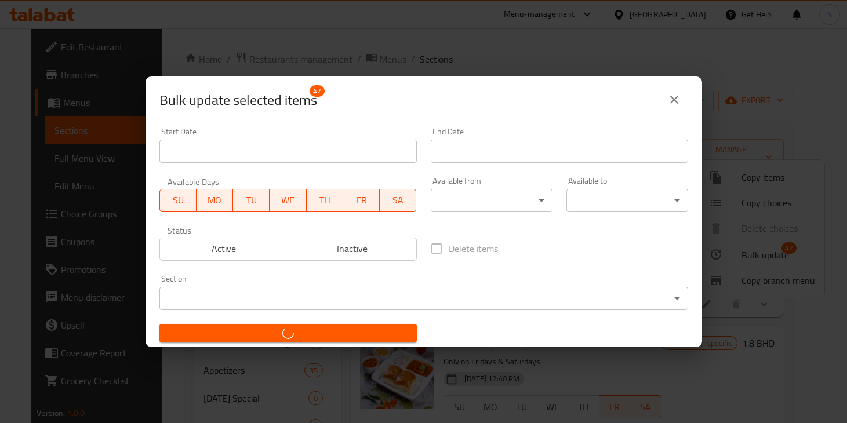
checkbox input "false"
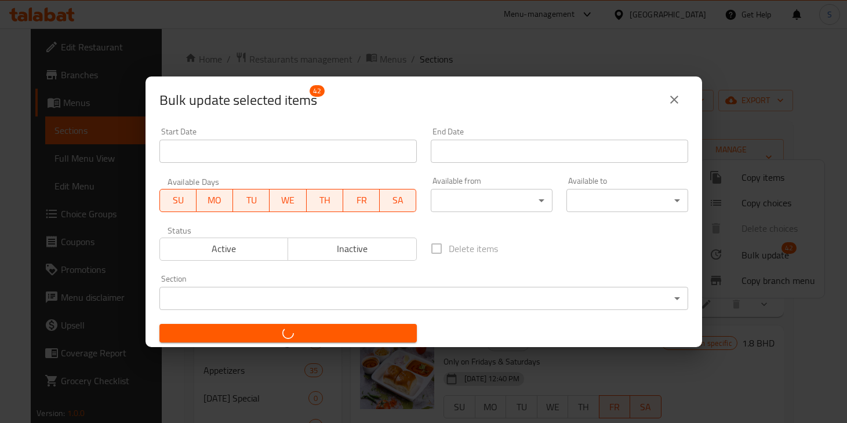
checkbox input "false"
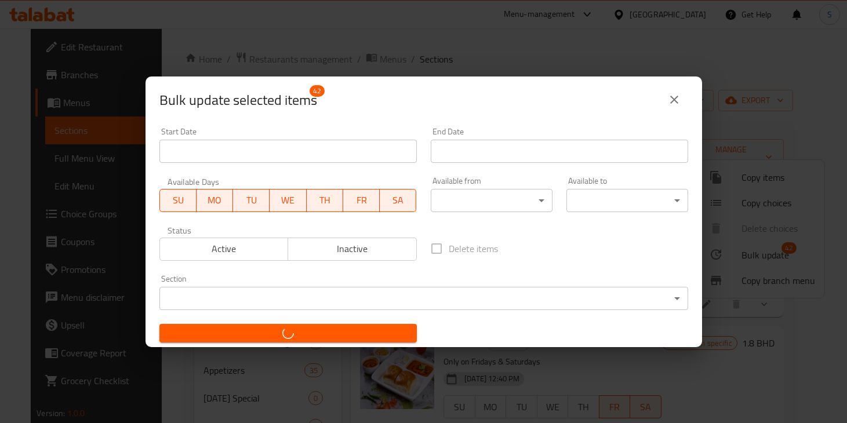
checkbox input "false"
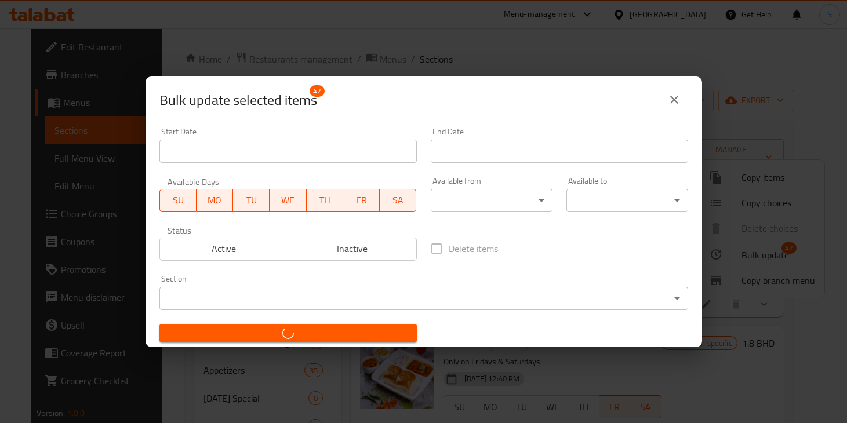
checkbox input "false"
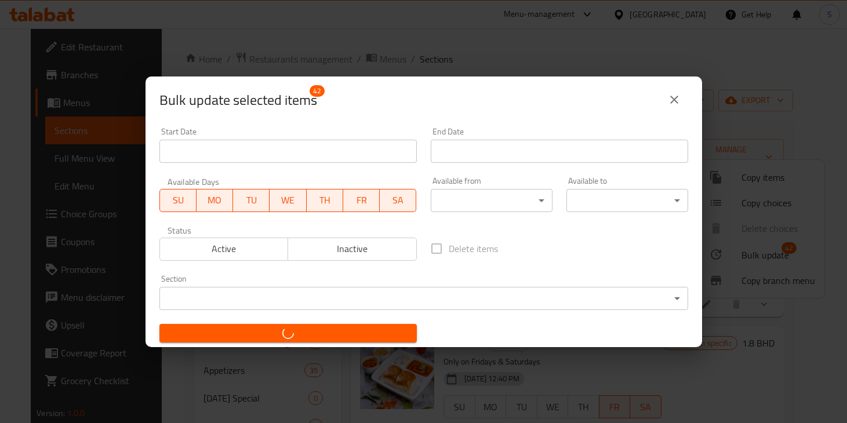
checkbox input "false"
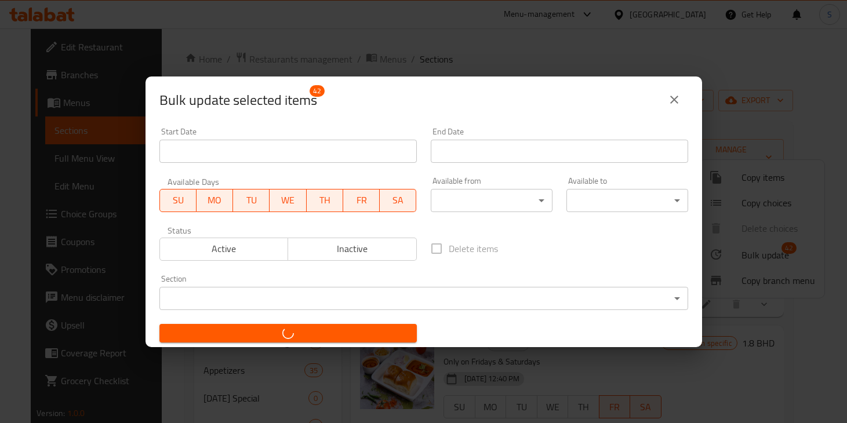
checkbox input "false"
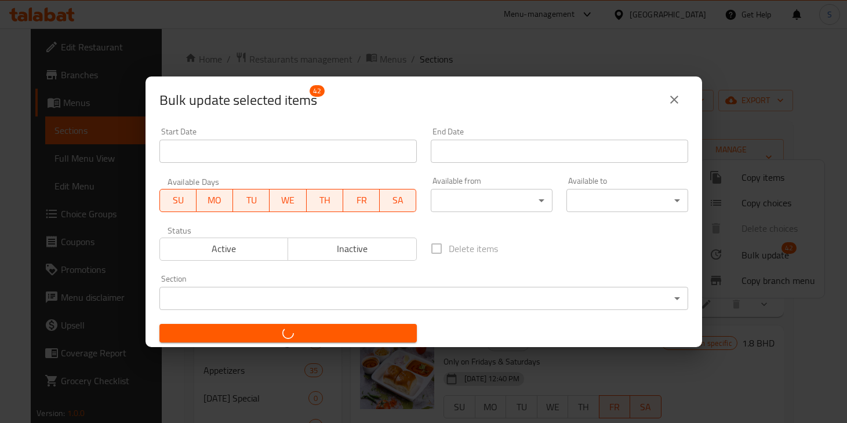
checkbox input "false"
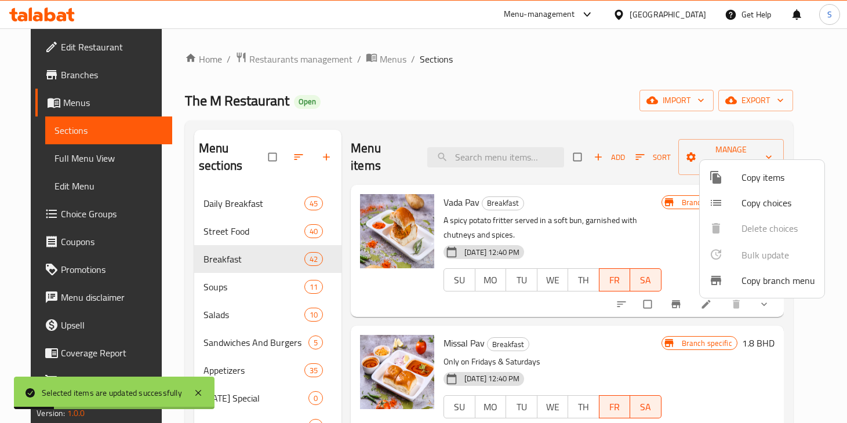
click at [518, 219] on div at bounding box center [423, 211] width 847 height 423
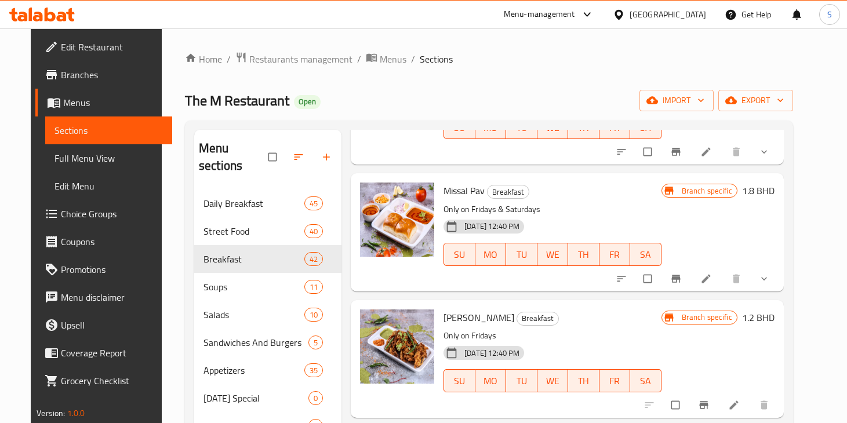
scroll to position [152, 0]
click at [661, 268] on input "checkbox" at bounding box center [648, 279] width 24 height 22
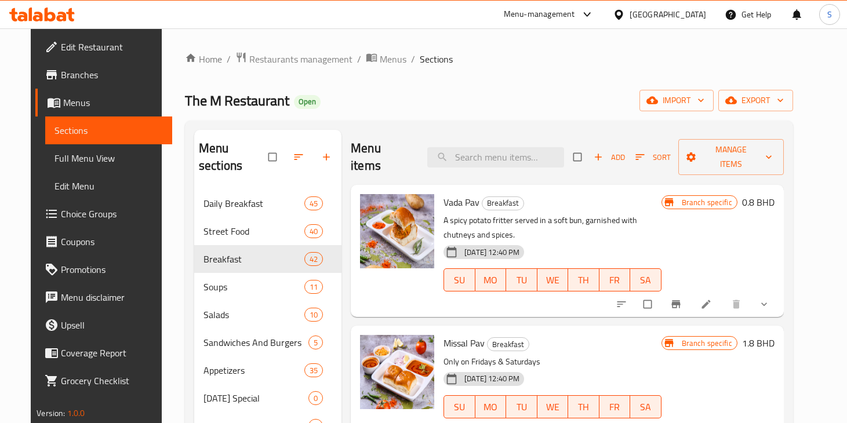
scroll to position [97, 0]
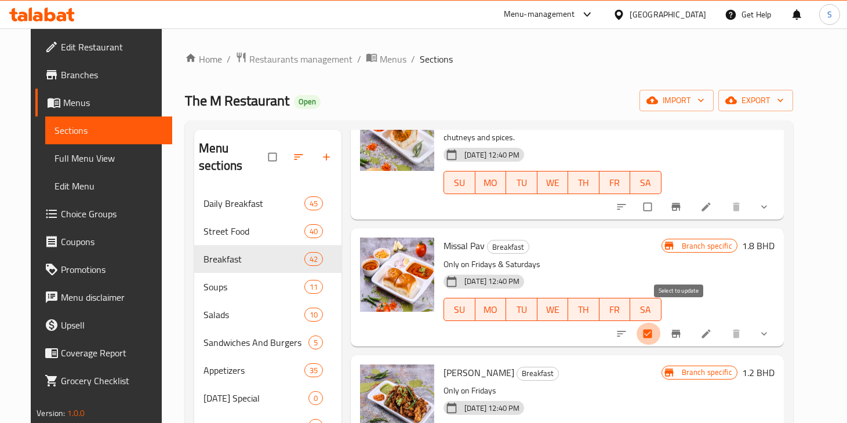
click at [661, 323] on input "checkbox" at bounding box center [648, 334] width 24 height 22
checkbox input "false"
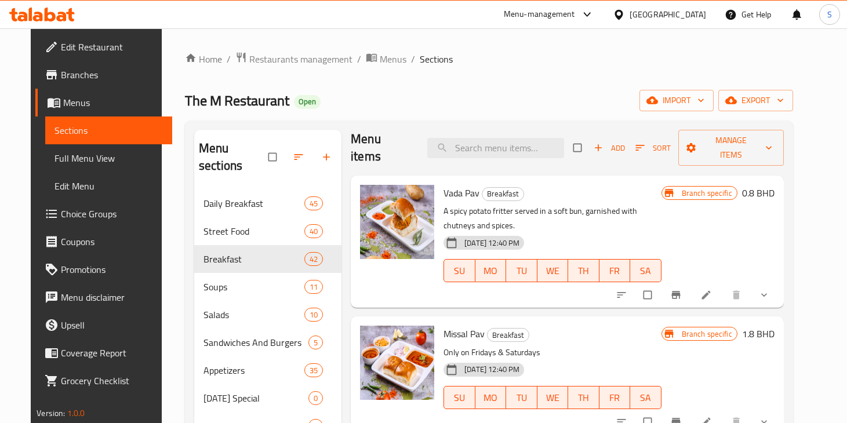
scroll to position [0, 0]
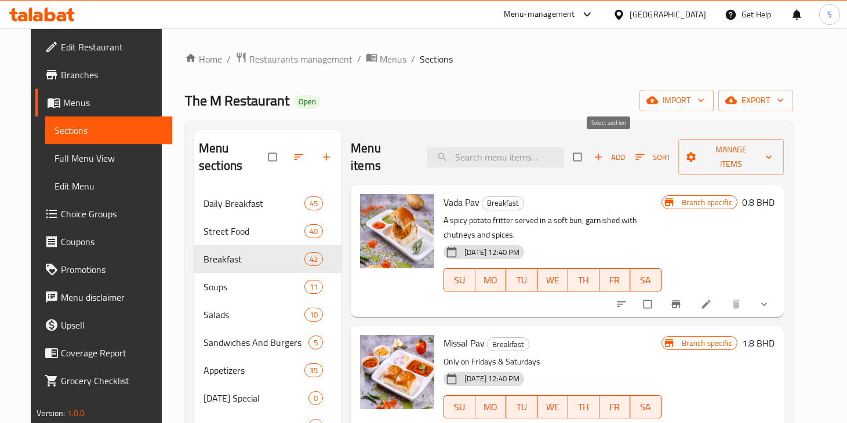
click at [591, 149] on input "checkbox" at bounding box center [578, 157] width 24 height 22
checkbox input "true"
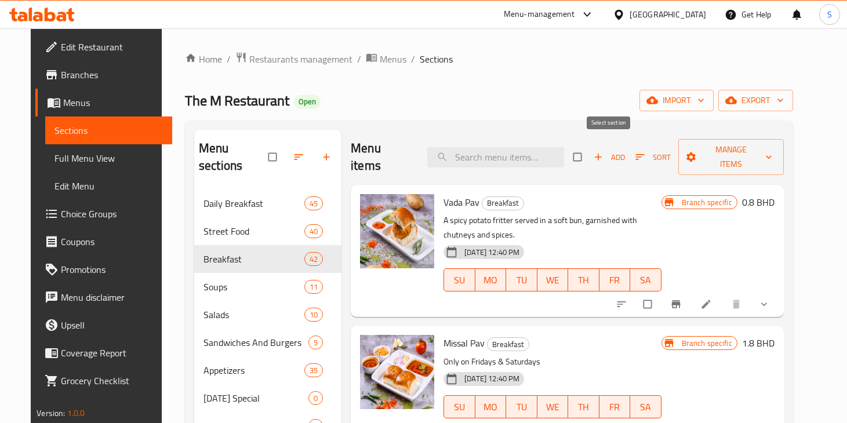
checkbox input "true"
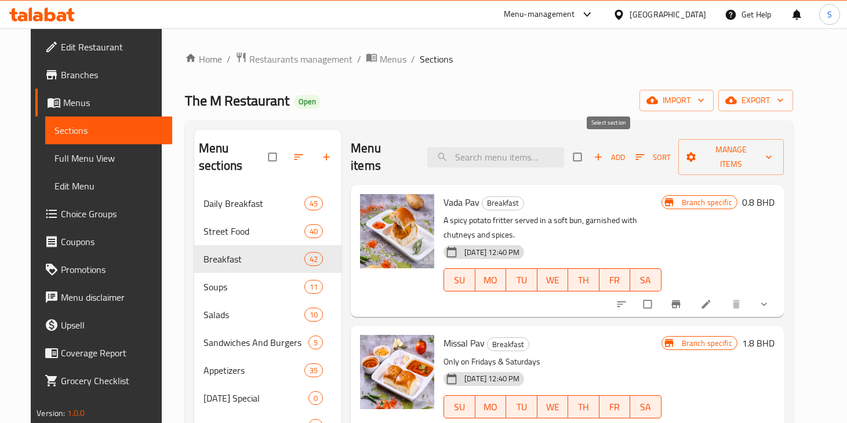
checkbox input "true"
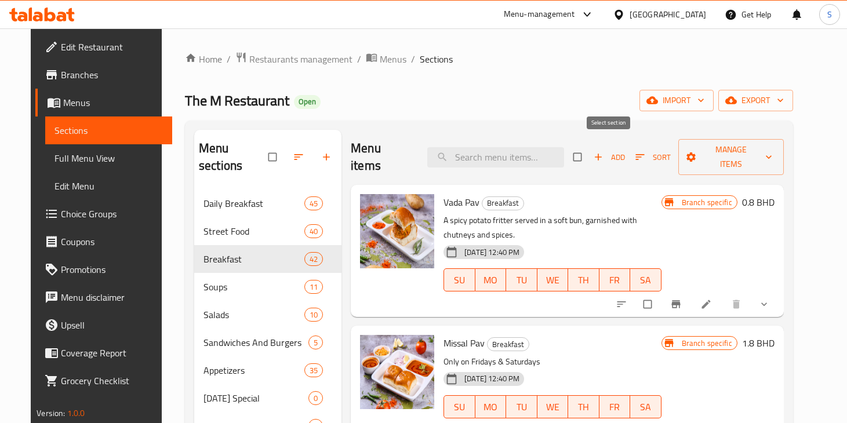
checkbox input "true"
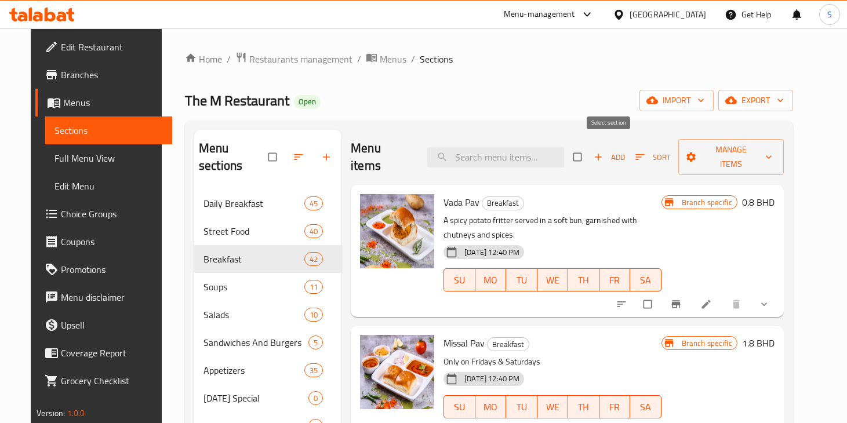
checkbox input "true"
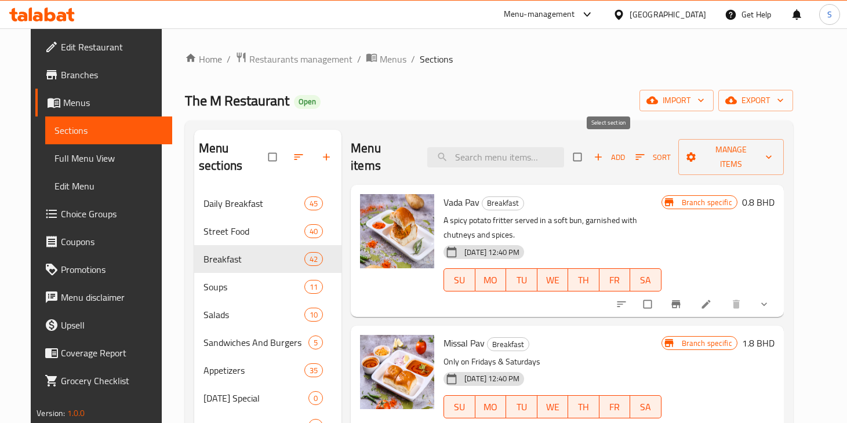
checkbox input "true"
click at [731, 146] on span "Manage items" at bounding box center [731, 157] width 87 height 29
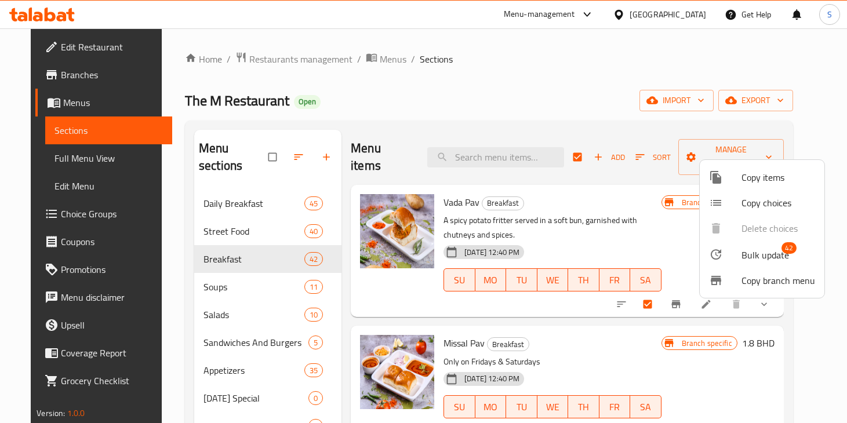
click at [761, 251] on span "Bulk update" at bounding box center [765, 255] width 48 height 14
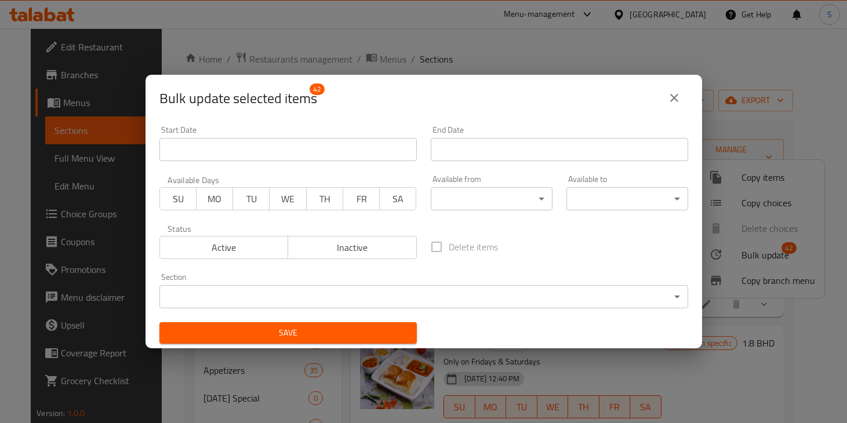
click at [372, 206] on span "FR" at bounding box center [361, 199] width 27 height 17
click at [395, 206] on span "SA" at bounding box center [397, 199] width 27 height 17
click at [388, 320] on div "Save" at bounding box center [287, 332] width 271 height 35
click at [392, 329] on span "Save" at bounding box center [288, 333] width 239 height 14
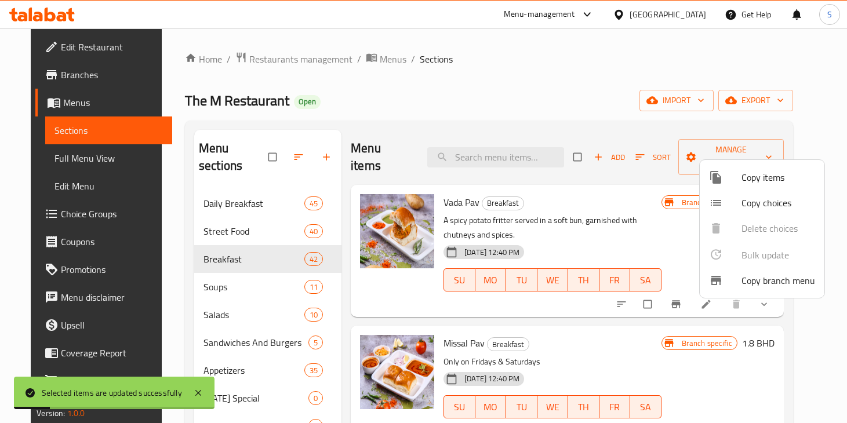
click at [601, 194] on div at bounding box center [423, 211] width 847 height 423
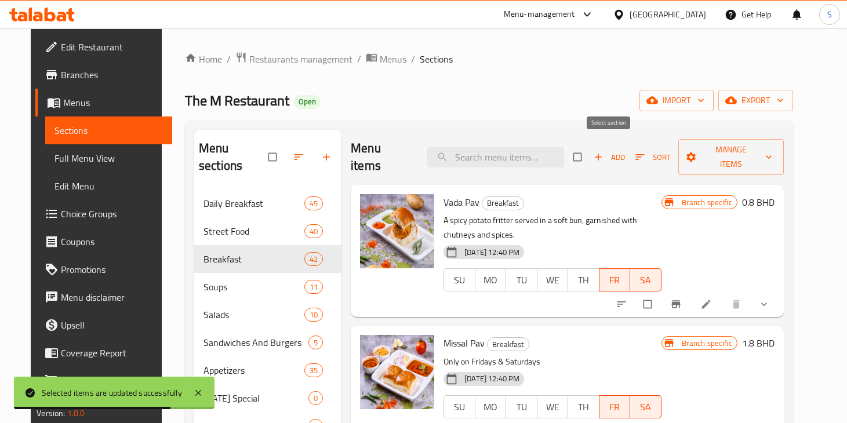
click at [591, 149] on input "checkbox" at bounding box center [578, 157] width 24 height 22
click at [719, 155] on span "Manage items" at bounding box center [731, 157] width 87 height 29
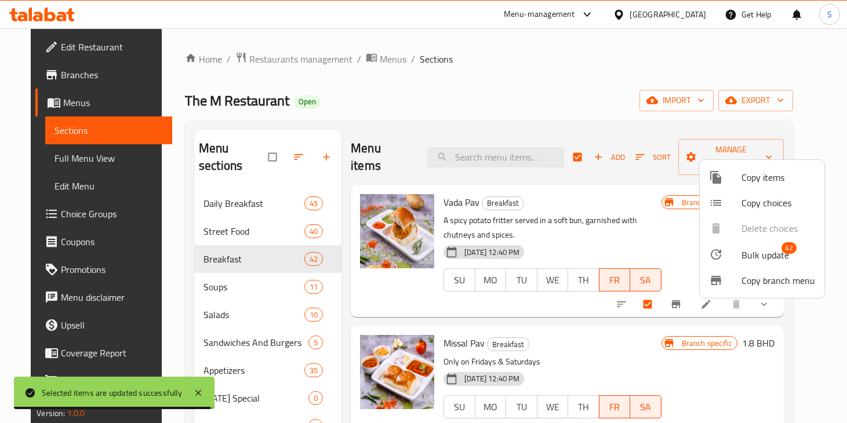
click at [762, 248] on span "Bulk update" at bounding box center [765, 255] width 48 height 14
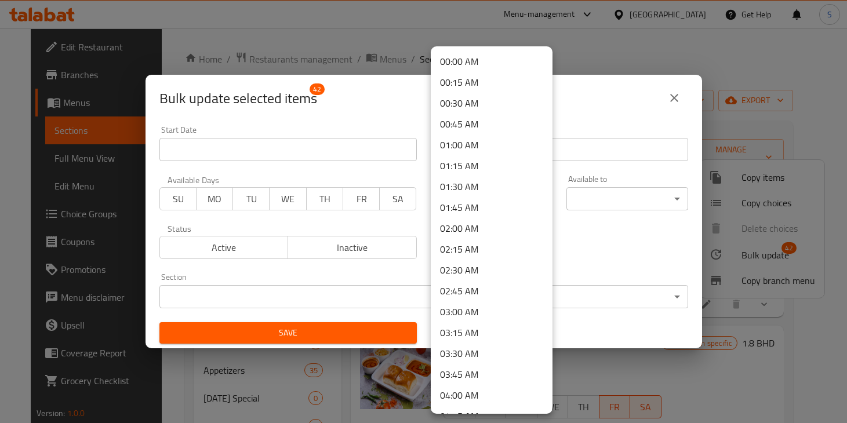
click at [543, 201] on body "​ Menu-management [GEOGRAPHIC_DATA] Get Help S Edit Restaurant Branches Menus S…" at bounding box center [423, 225] width 847 height 395
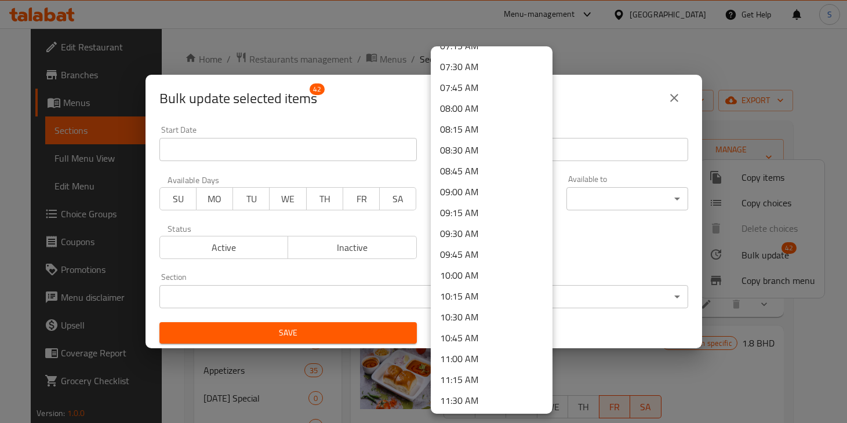
scroll to position [606, 0]
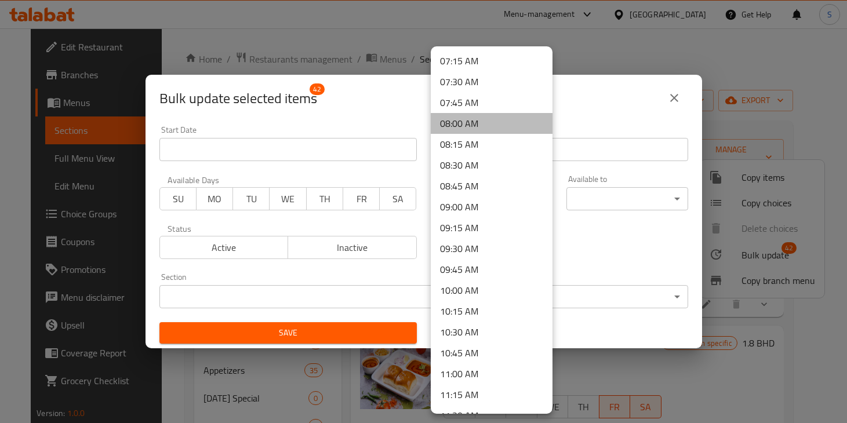
click at [512, 125] on li "08:00 AM" at bounding box center [492, 123] width 122 height 21
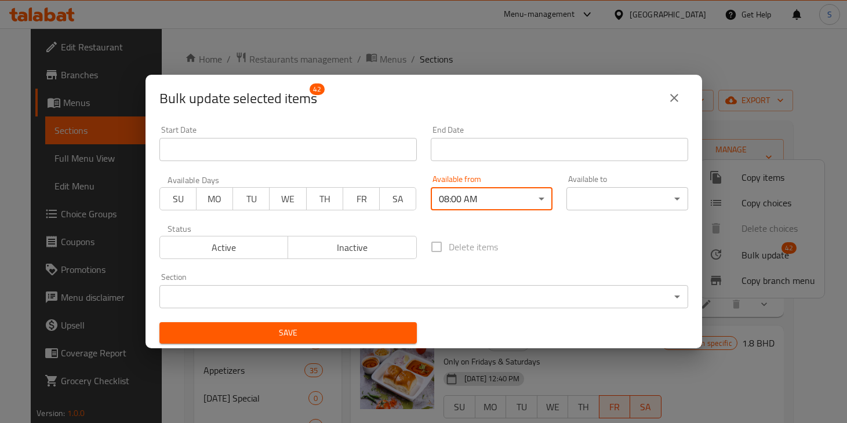
click at [603, 192] on body "​ Menu-management [GEOGRAPHIC_DATA] Get Help S Edit Restaurant Branches Menus S…" at bounding box center [423, 225] width 847 height 395
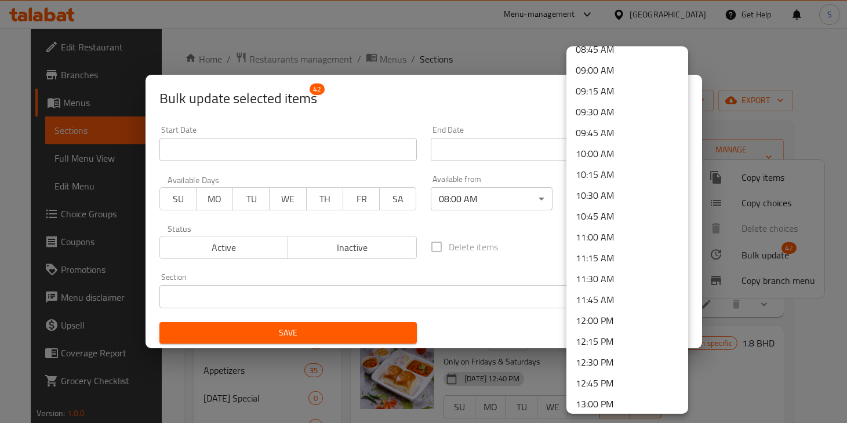
scroll to position [807, 0]
click at [614, 238] on li "11:45 AM" at bounding box center [627, 235] width 122 height 21
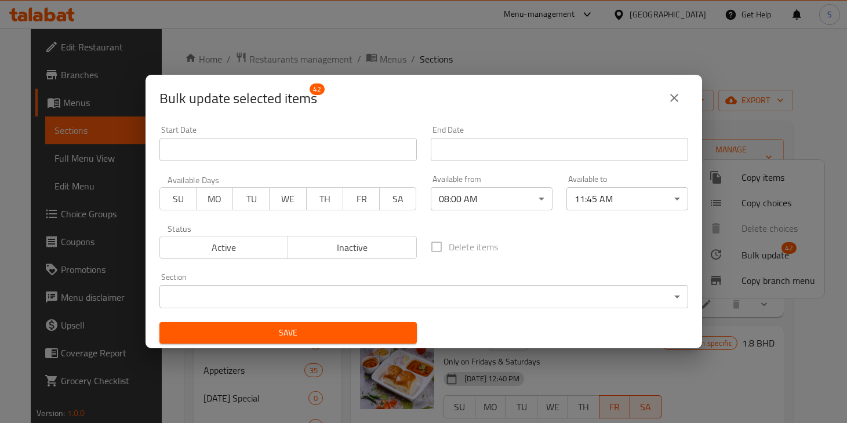
click at [614, 238] on div "Delete items" at bounding box center [559, 247] width 271 height 38
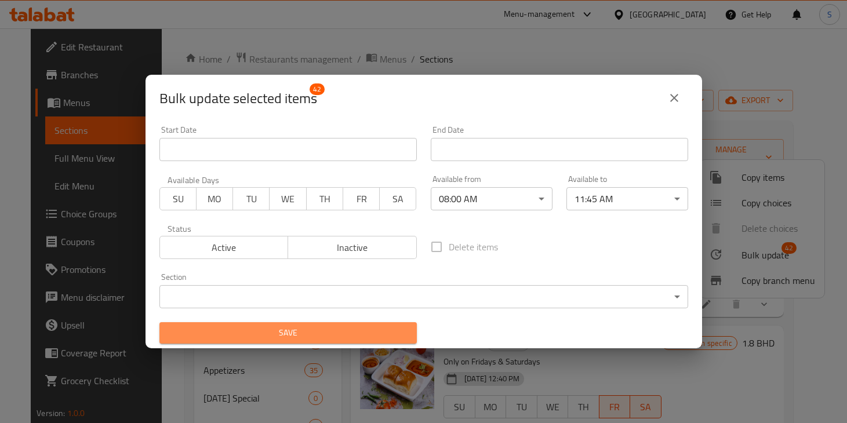
click at [392, 323] on button "Save" at bounding box center [287, 332] width 257 height 21
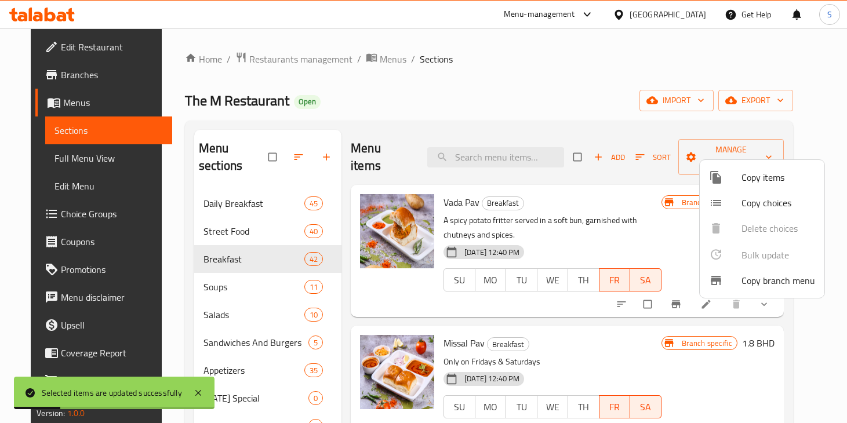
click at [537, 217] on div at bounding box center [423, 211] width 847 height 423
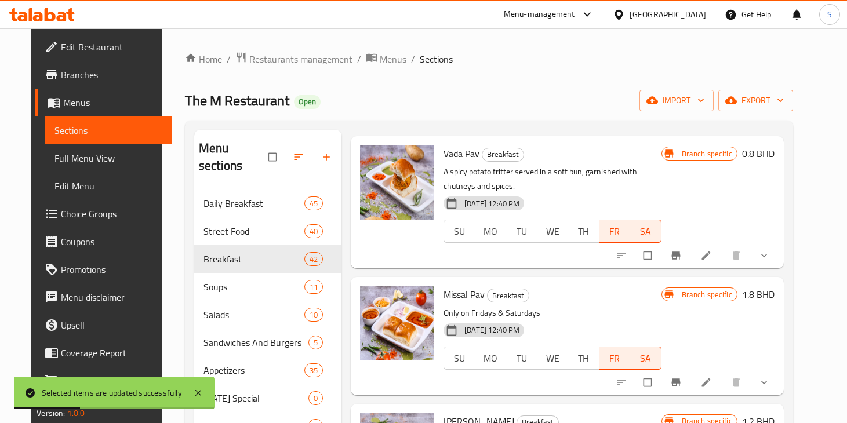
scroll to position [51, 0]
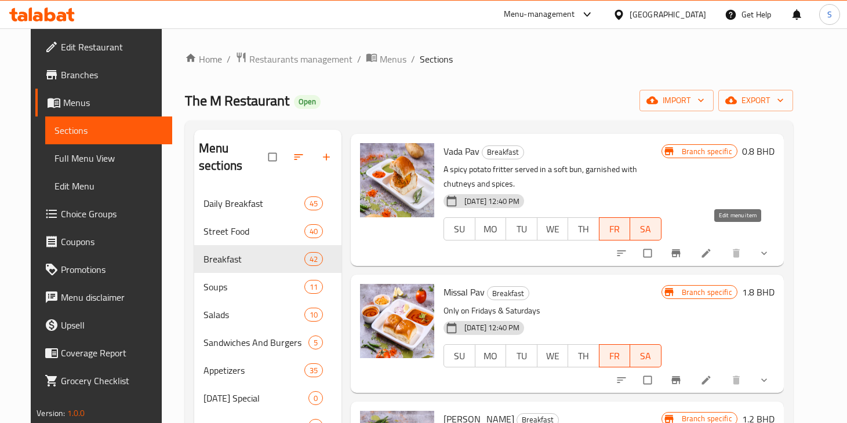
click at [712, 248] on icon at bounding box center [706, 254] width 12 height 12
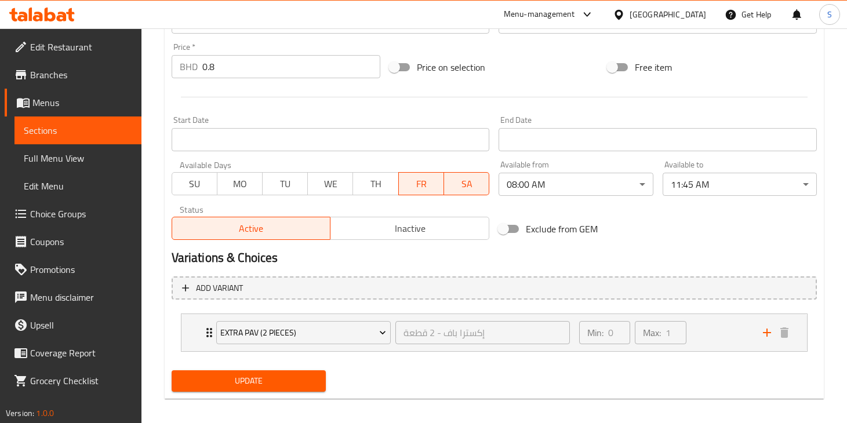
scroll to position [423, 0]
click at [636, 157] on div "Available from 08:00 AM ​" at bounding box center [575, 179] width 163 height 45
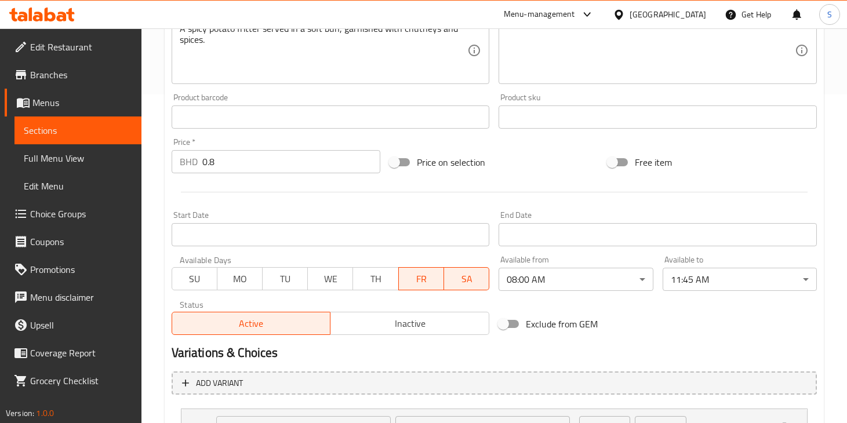
scroll to position [0, 0]
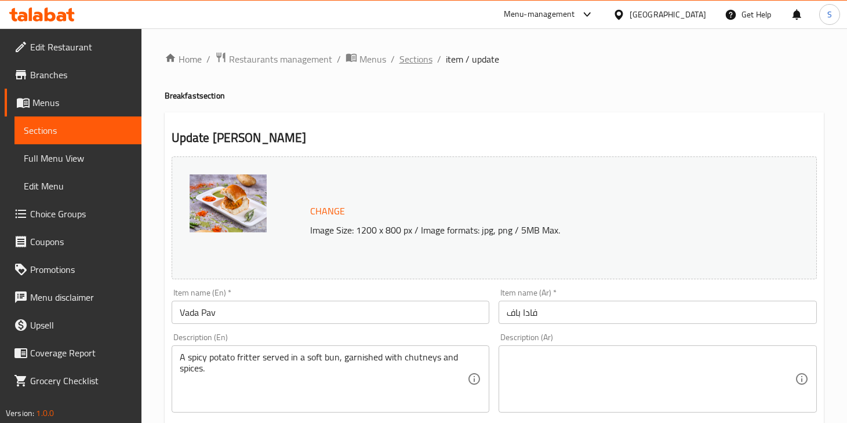
click at [419, 64] on span "Sections" at bounding box center [415, 59] width 33 height 14
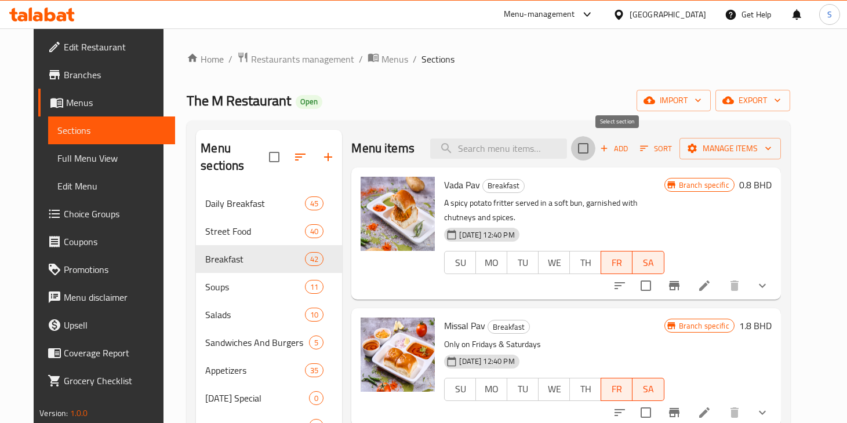
click at [595, 152] on input "checkbox" at bounding box center [583, 148] width 24 height 24
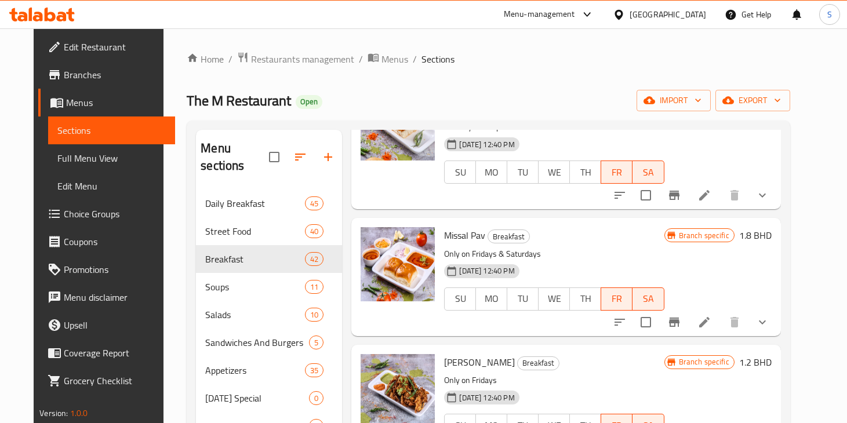
scroll to position [93, 0]
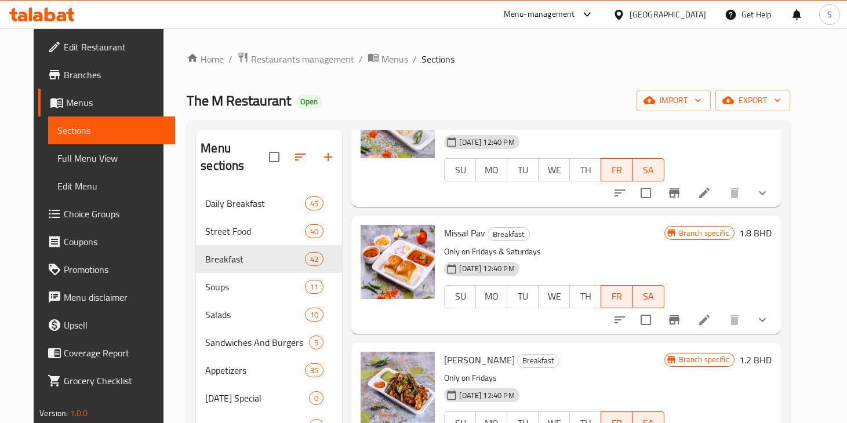
click at [658, 309] on input "checkbox" at bounding box center [646, 320] width 24 height 24
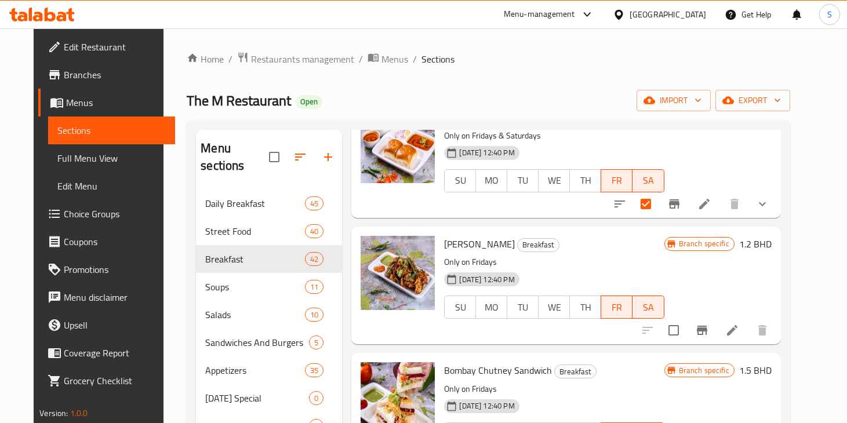
scroll to position [210, 0]
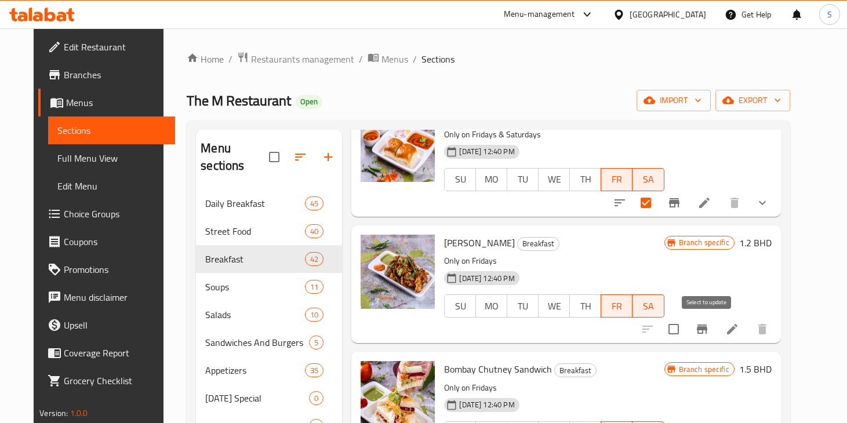
click at [686, 330] on input "checkbox" at bounding box center [673, 329] width 24 height 24
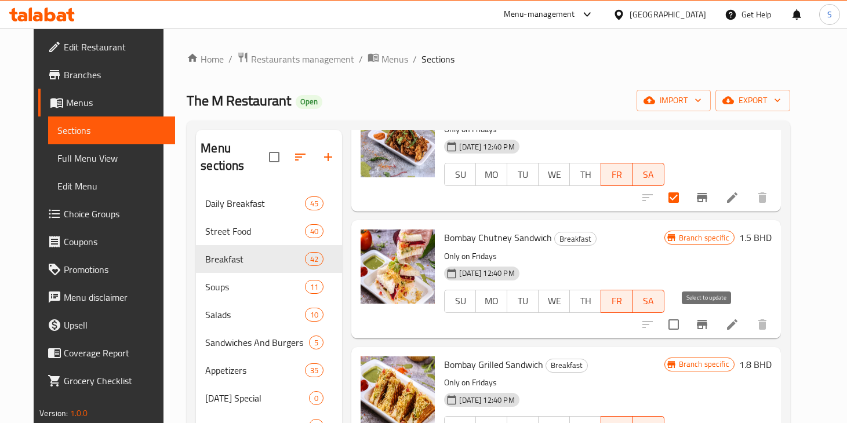
click at [686, 330] on input "checkbox" at bounding box center [673, 324] width 24 height 24
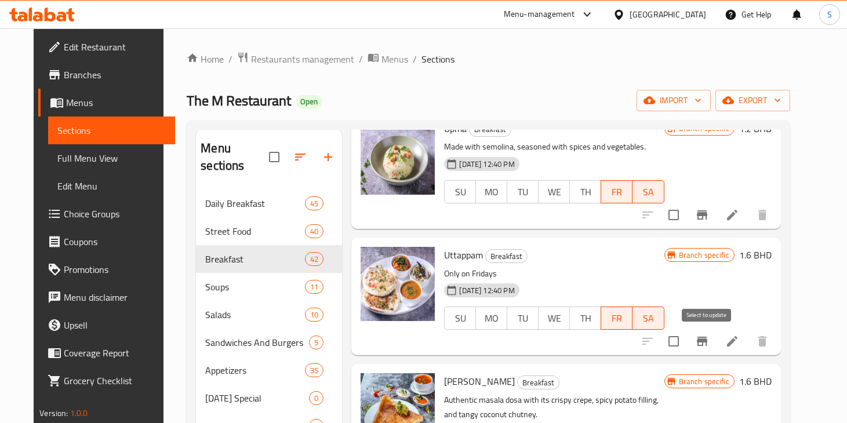
click at [686, 339] on input "checkbox" at bounding box center [673, 341] width 24 height 24
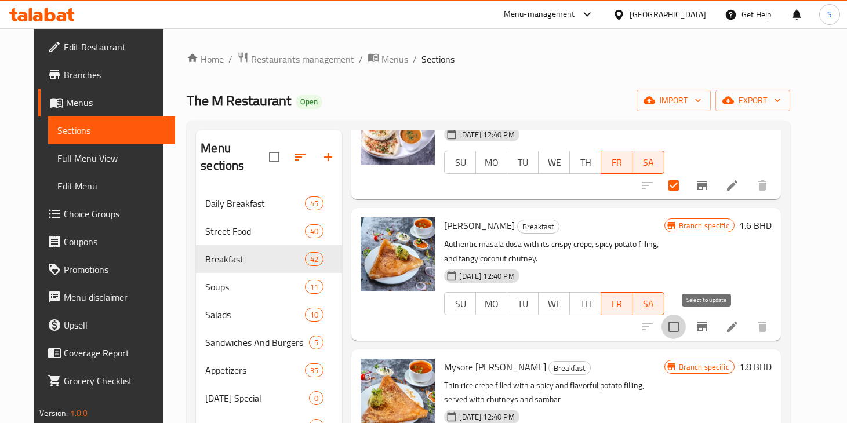
click at [686, 329] on input "checkbox" at bounding box center [673, 327] width 24 height 24
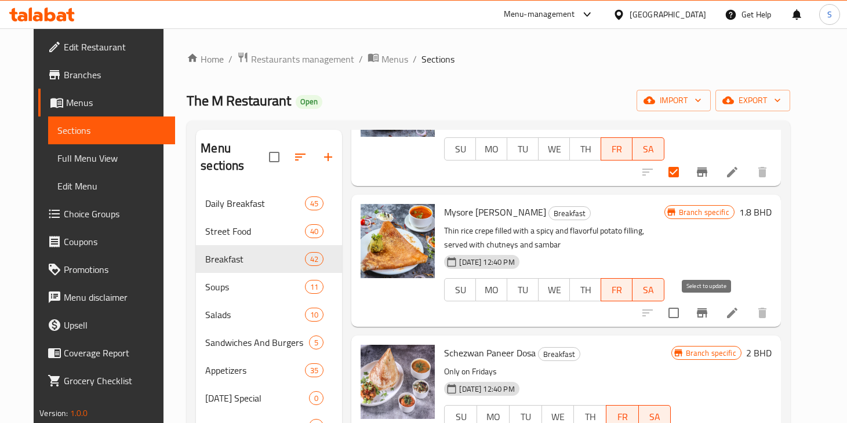
click at [686, 307] on input "checkbox" at bounding box center [673, 313] width 24 height 24
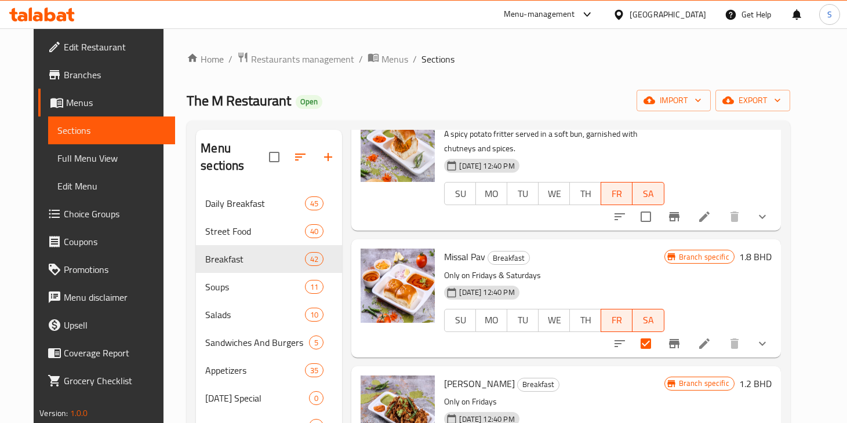
scroll to position [0, 0]
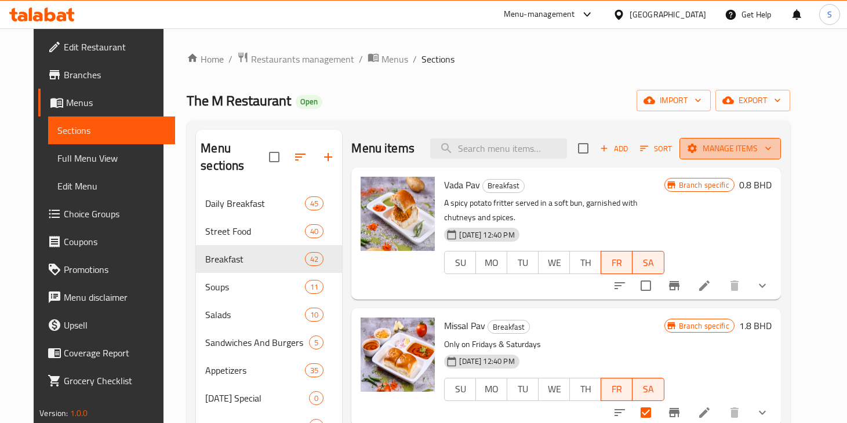
click at [750, 155] on span "Manage items" at bounding box center [730, 148] width 83 height 14
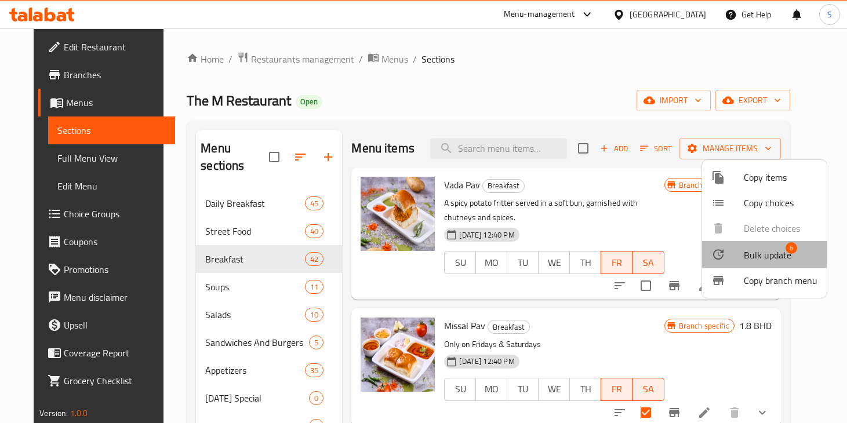
click at [796, 250] on span "Bulk update 6" at bounding box center [781, 254] width 74 height 15
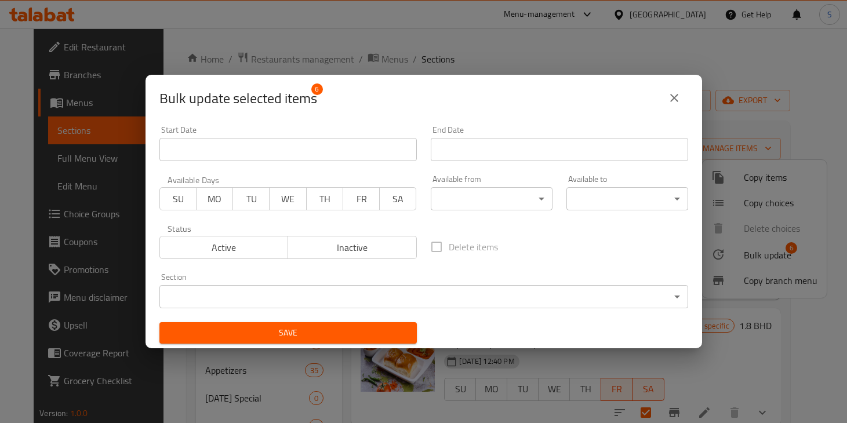
click at [679, 106] on button "close" at bounding box center [674, 98] width 28 height 28
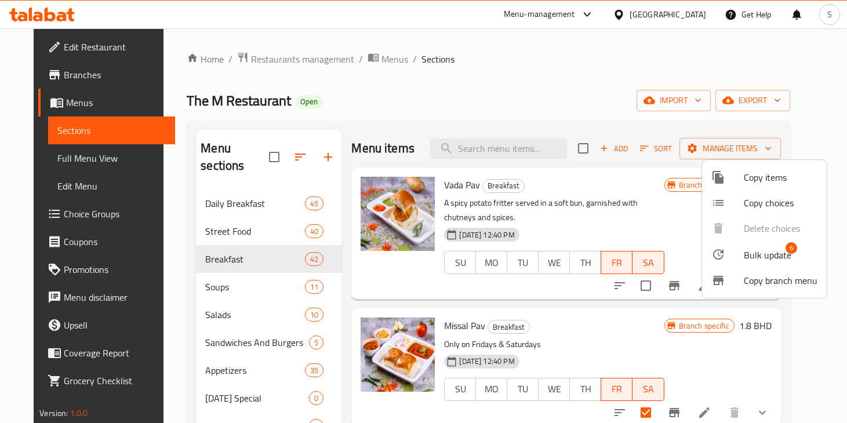
click at [688, 233] on div at bounding box center [423, 211] width 847 height 423
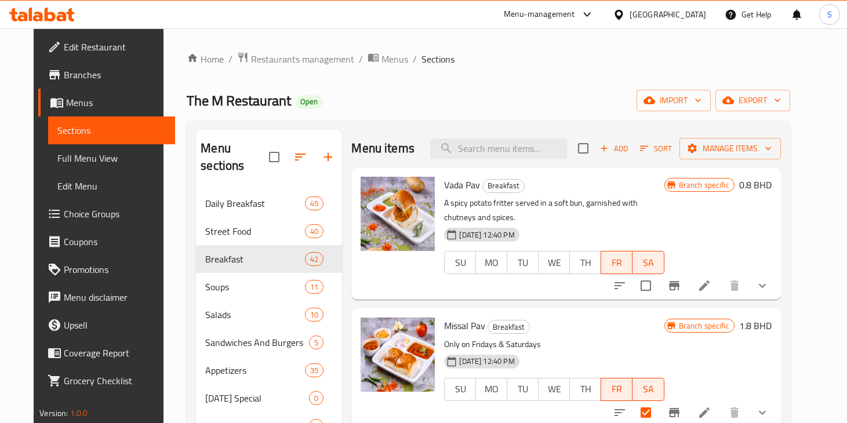
click at [729, 207] on div "Branch specific 0.8 BHD" at bounding box center [717, 234] width 107 height 114
click at [688, 277] on button "Branch-specific-item" at bounding box center [674, 286] width 28 height 28
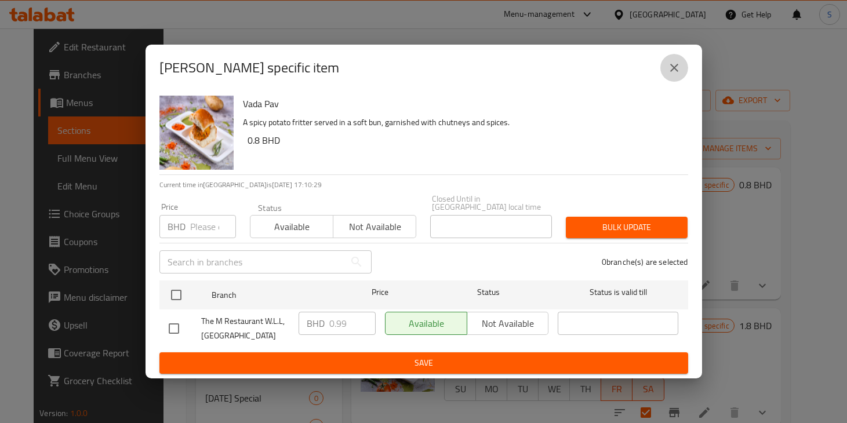
click at [678, 74] on icon "close" at bounding box center [674, 68] width 14 height 14
